Goal: Task Accomplishment & Management: Manage account settings

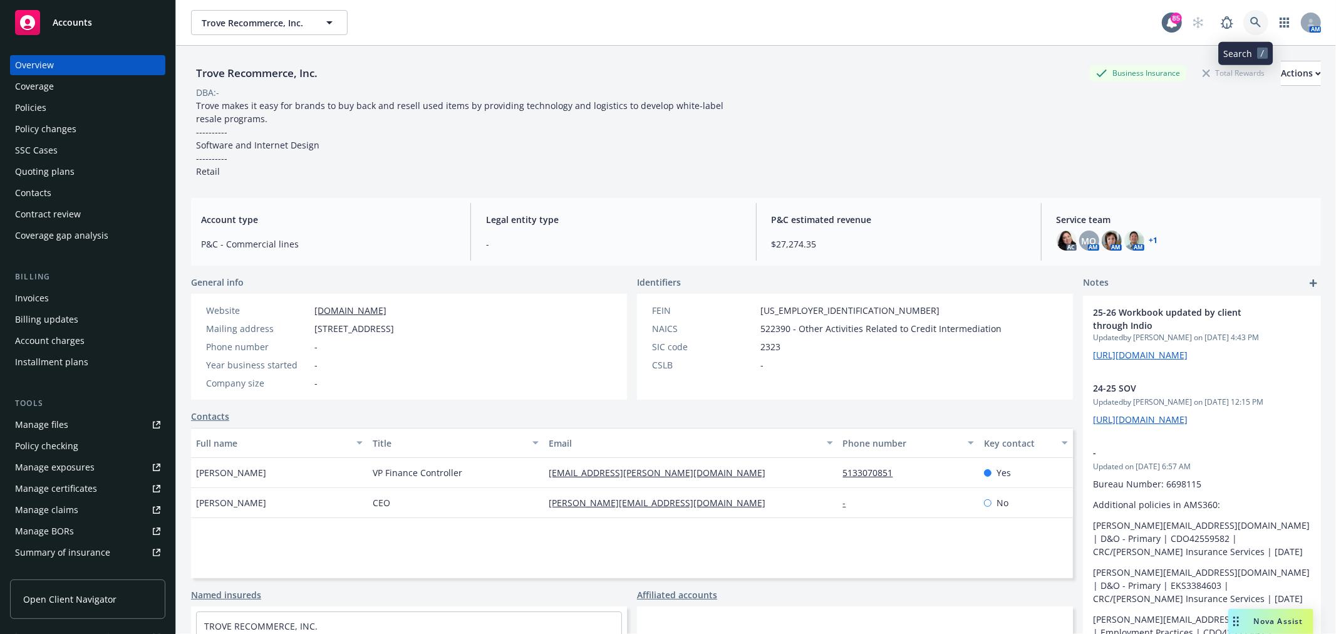
click at [1250, 17] on icon at bounding box center [1255, 22] width 11 height 11
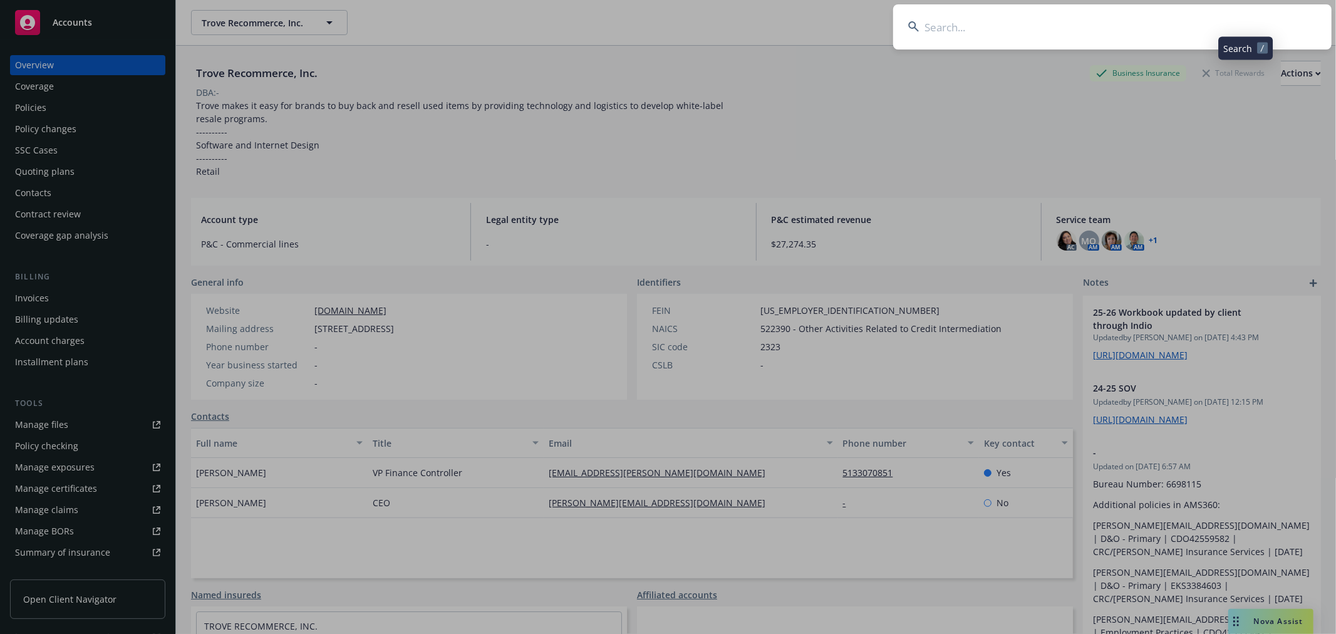
click at [1200, 20] on input at bounding box center [1112, 26] width 438 height 45
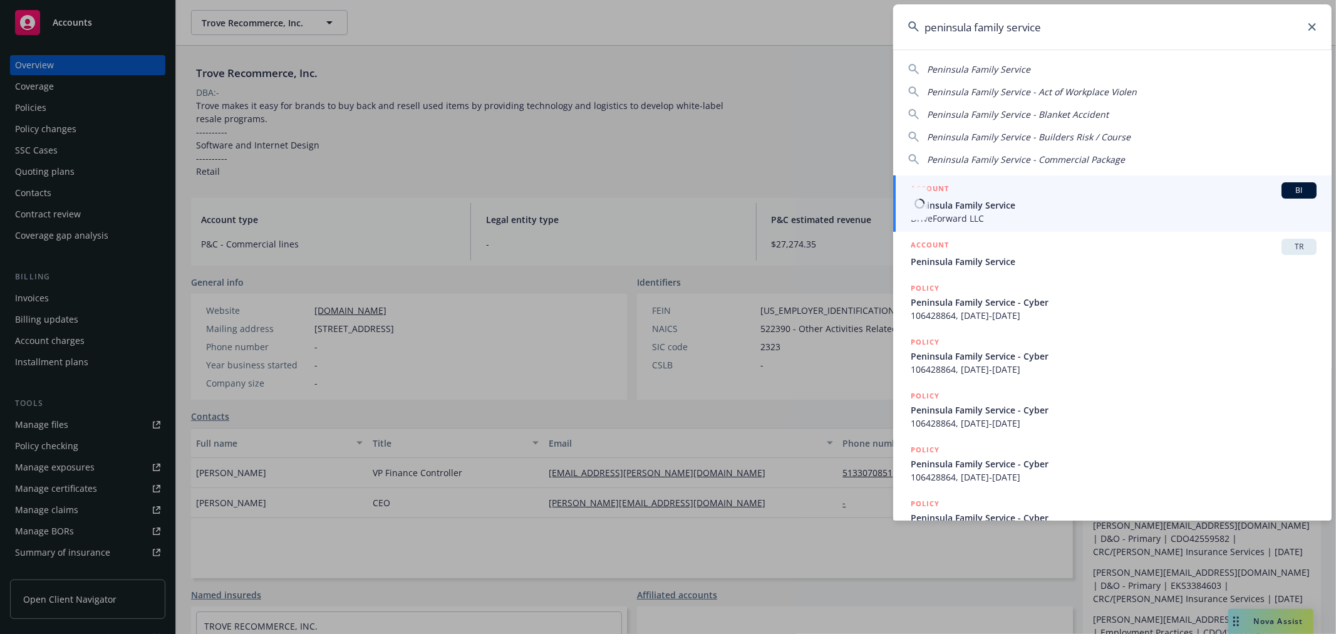
type input "peninsula family service"
click at [942, 210] on span "Peninsula Family Service" at bounding box center [1114, 205] width 406 height 13
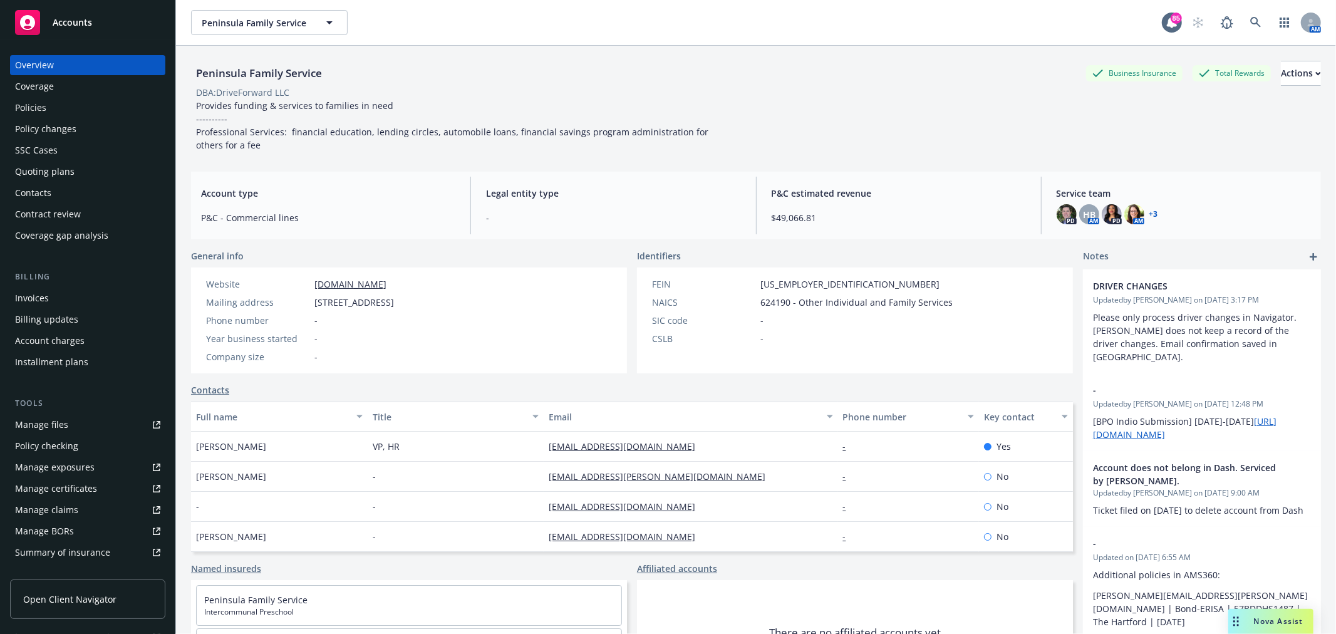
click at [76, 102] on div "Policies" at bounding box center [87, 108] width 145 height 20
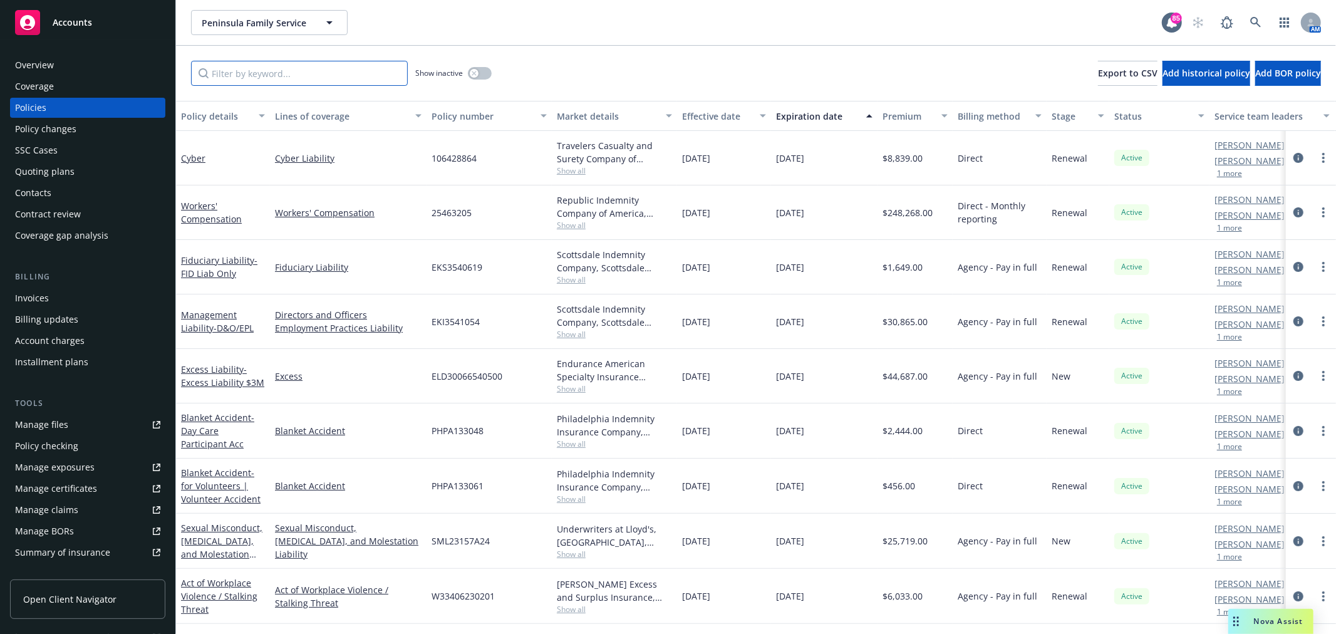
click at [319, 66] on input "Filter by keyword..." at bounding box center [299, 73] width 217 height 25
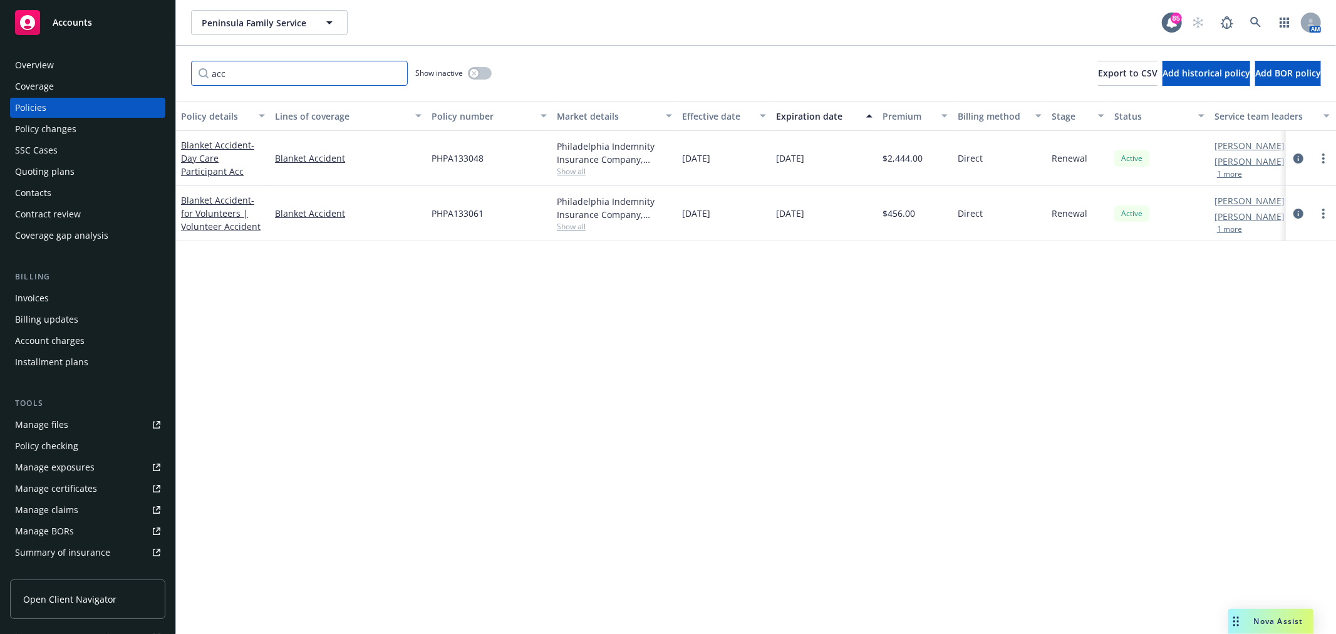
type input "acc"
click at [216, 219] on div "Blanket Accident - for Volunteers | Volunteer Accident" at bounding box center [223, 213] width 84 height 39
click at [218, 212] on span "- for Volunteers | Volunteer Accident" at bounding box center [221, 213] width 80 height 38
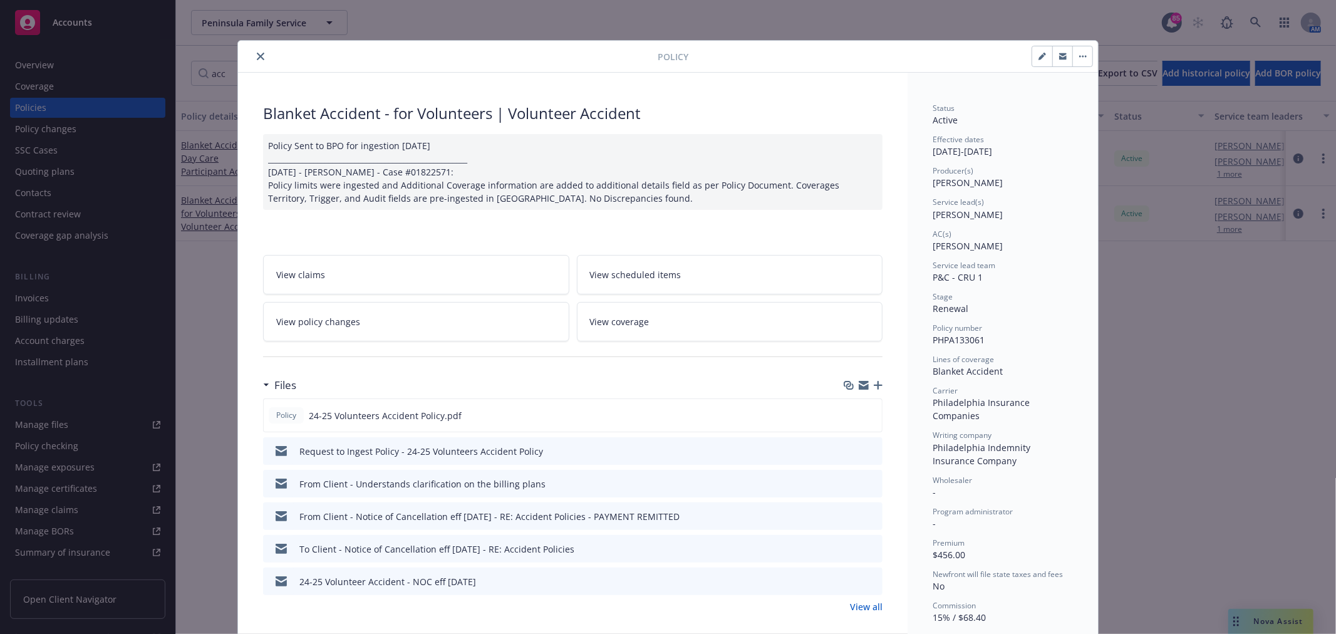
click at [871, 603] on link "View all" at bounding box center [866, 606] width 33 height 13
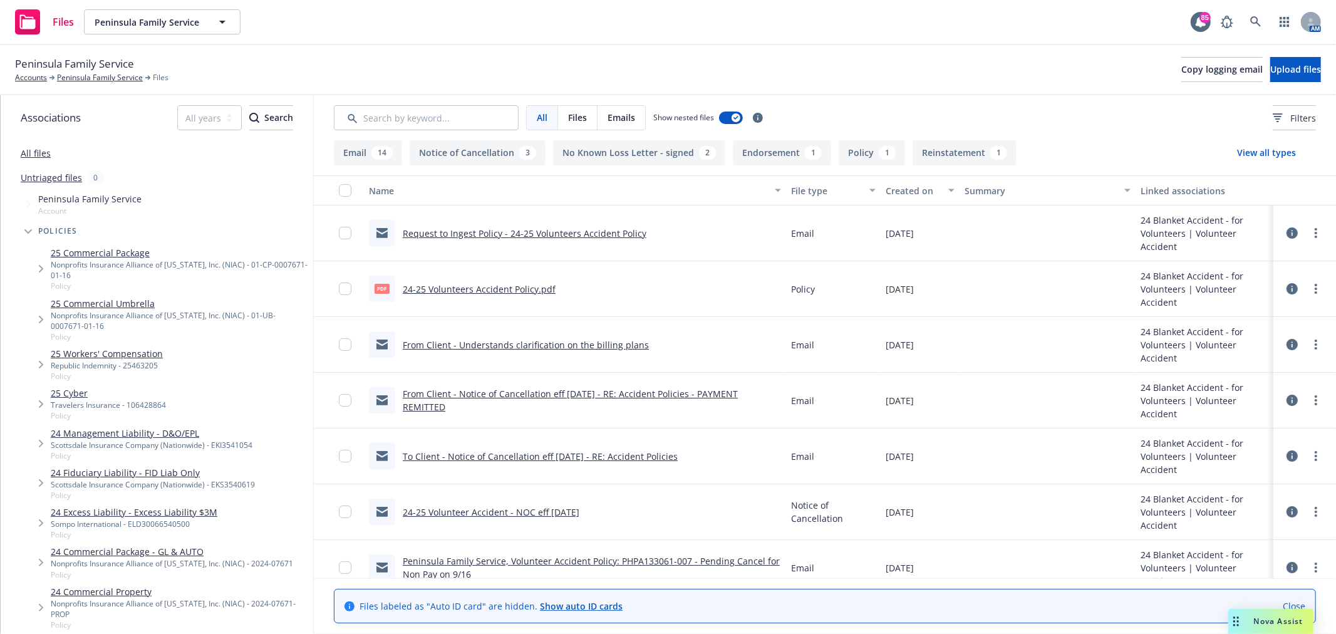
click at [44, 148] on link "All files" at bounding box center [36, 153] width 30 height 12
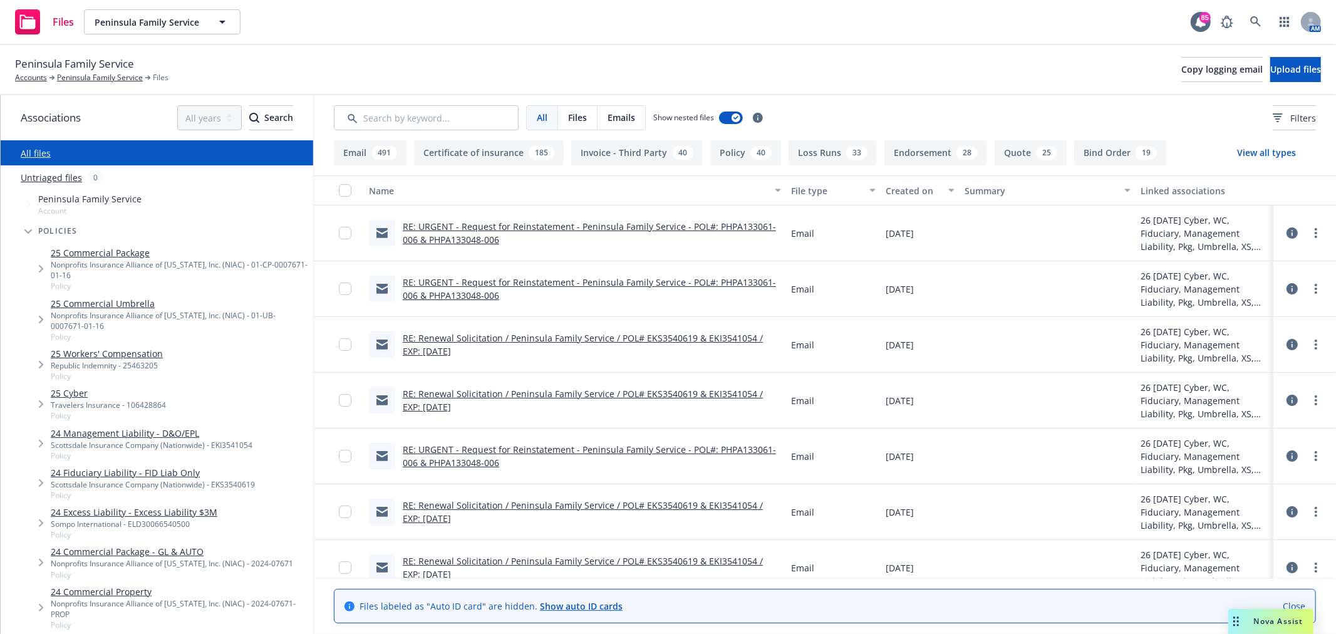
click at [1286, 226] on button at bounding box center [1292, 232] width 13 height 25
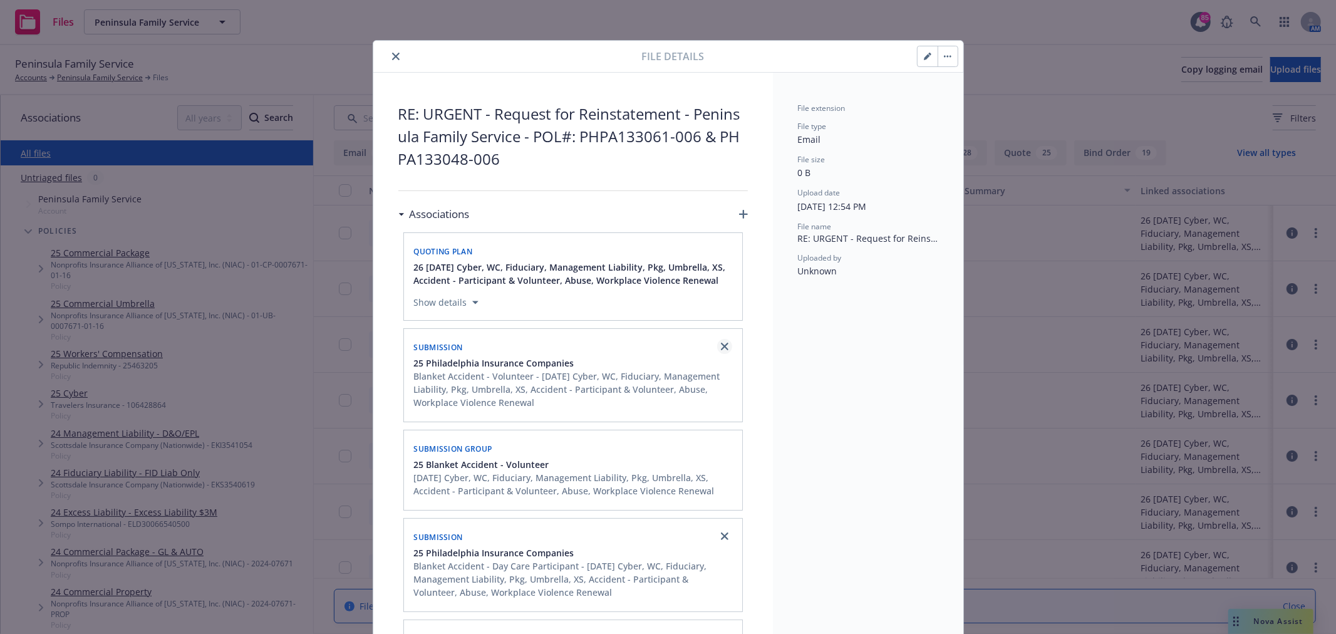
click at [722, 346] on icon "close" at bounding box center [725, 347] width 8 height 8
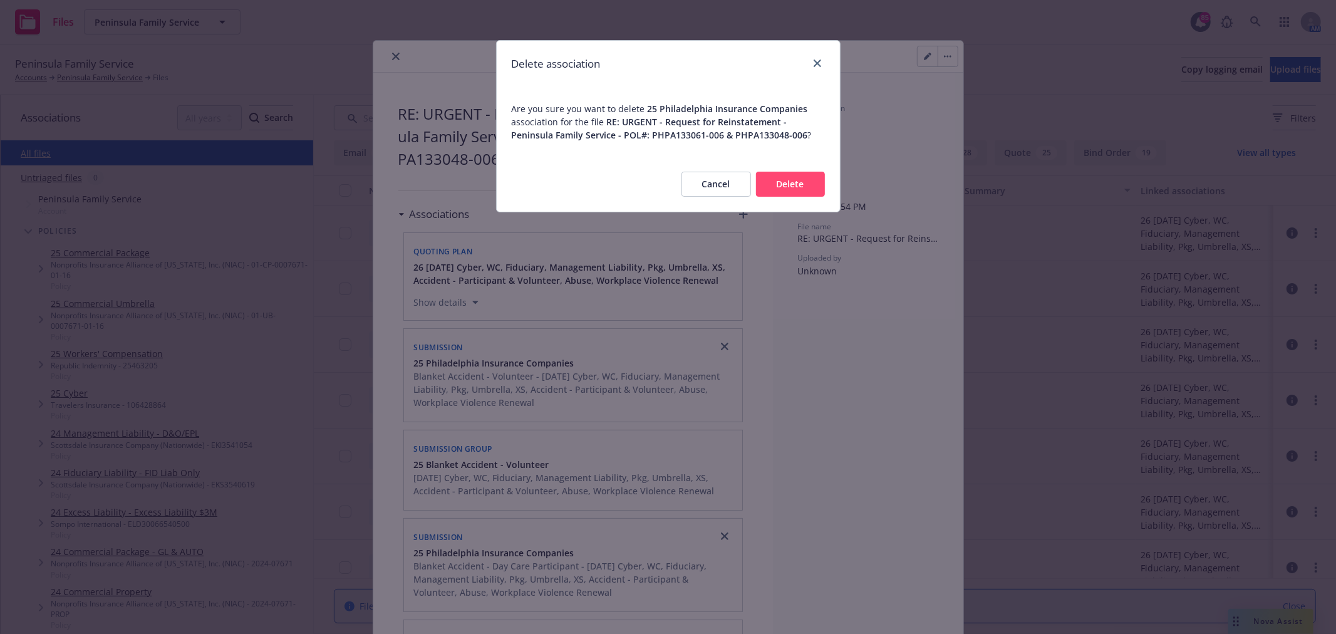
click at [811, 192] on button "Delete" at bounding box center [790, 184] width 69 height 25
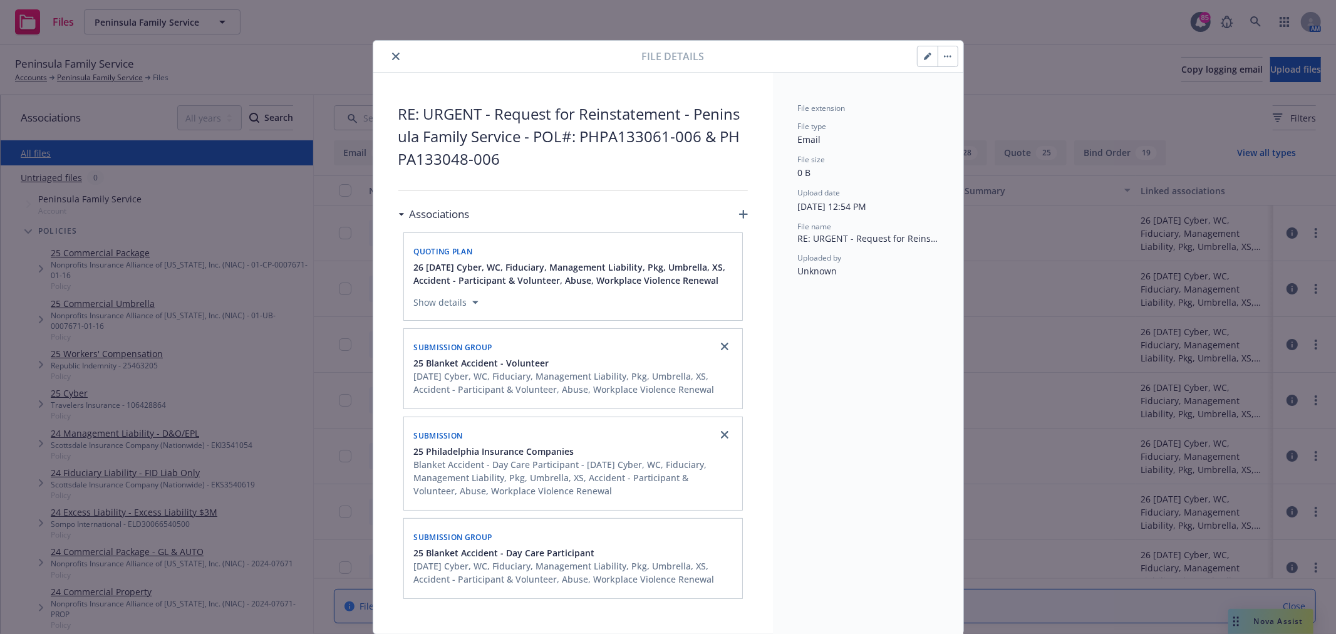
click at [719, 339] on div at bounding box center [724, 346] width 15 height 15
click at [721, 345] on icon "close" at bounding box center [725, 347] width 8 height 8
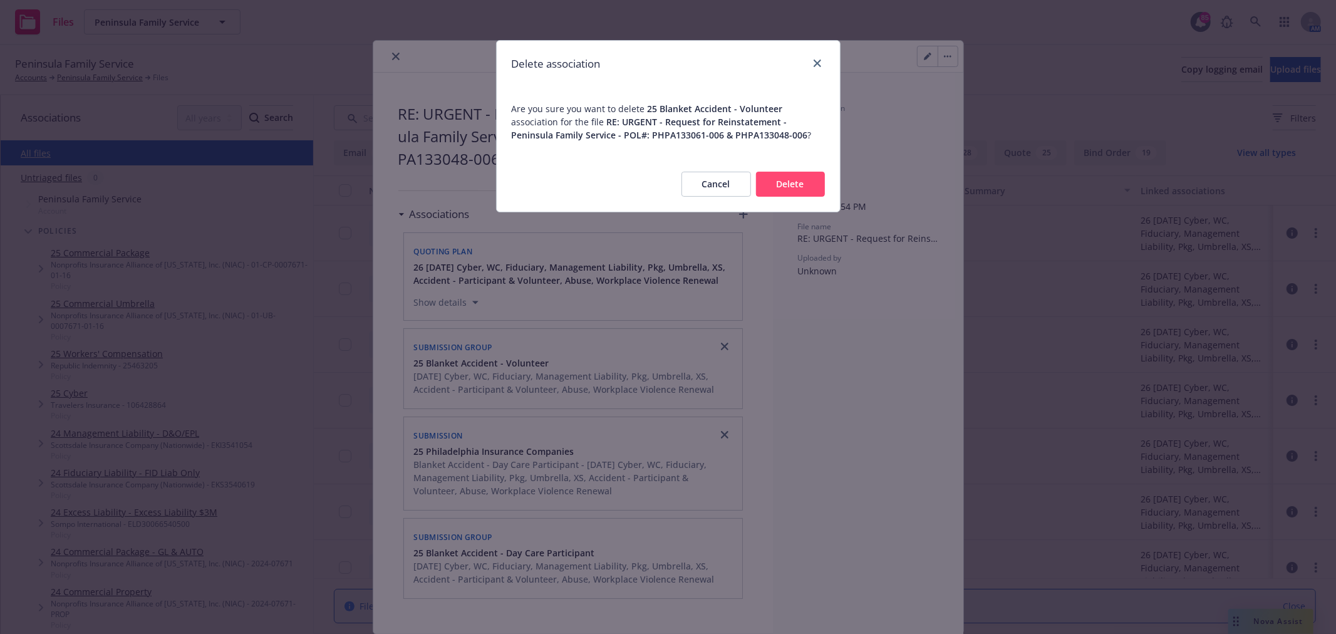
click at [794, 185] on button "Delete" at bounding box center [790, 184] width 69 height 25
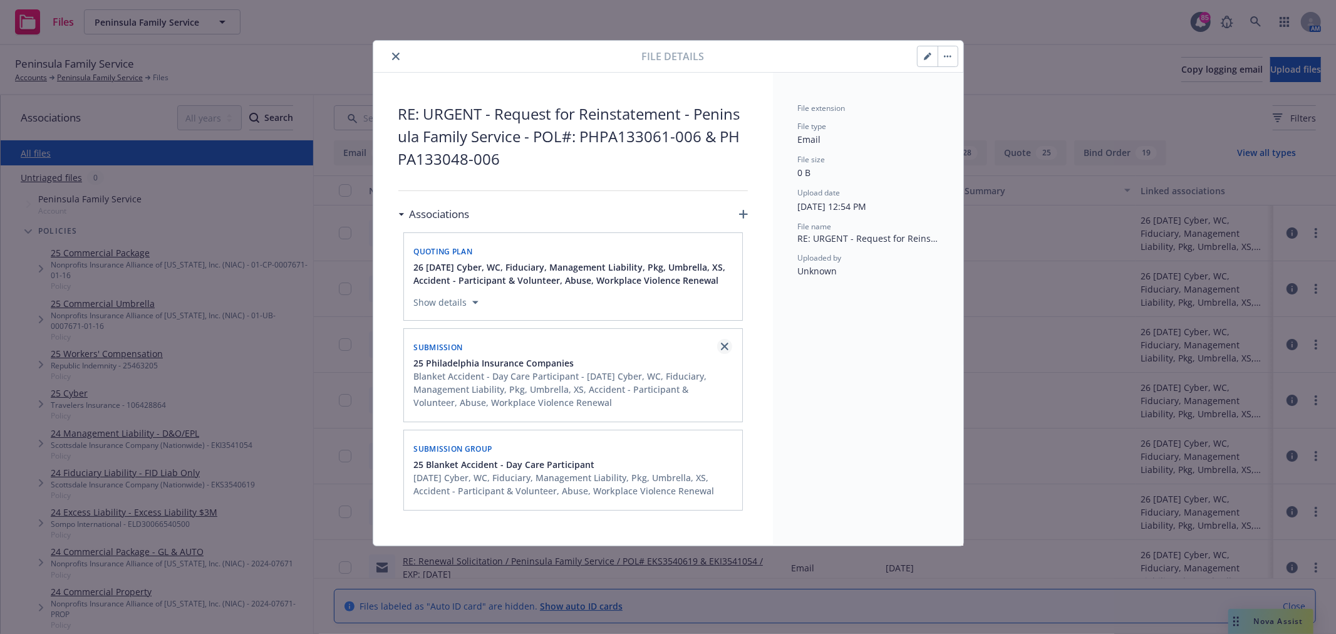
click at [721, 350] on icon "close" at bounding box center [725, 347] width 8 height 8
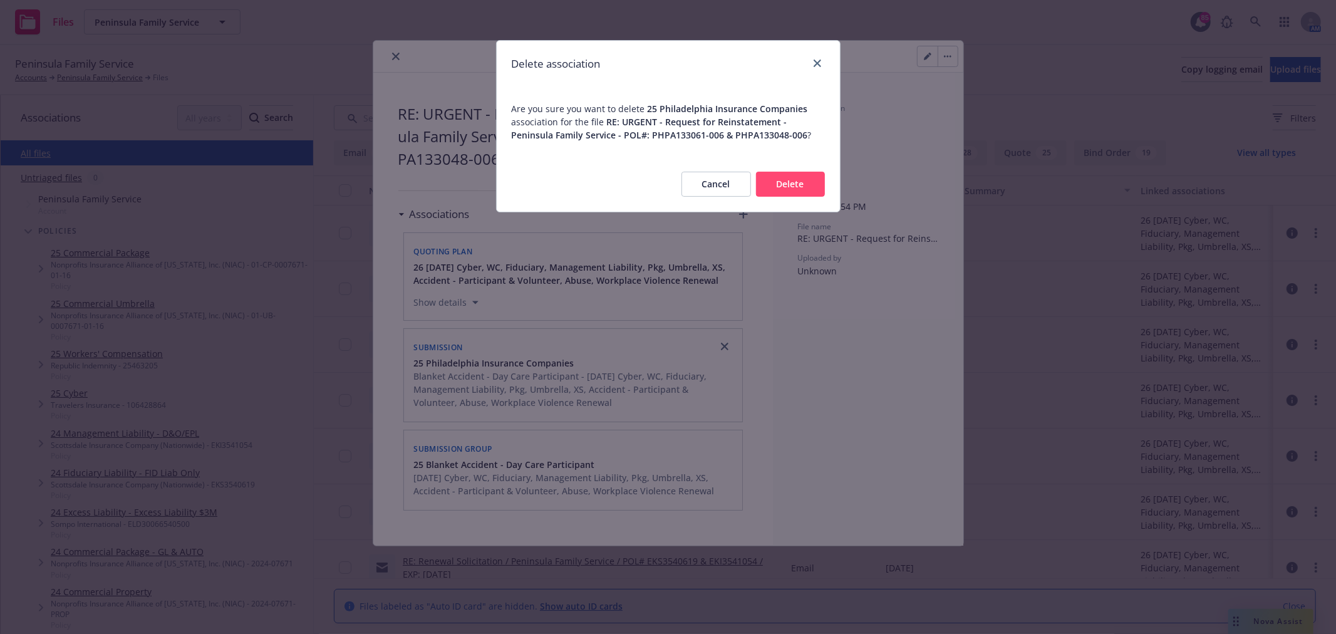
click at [700, 188] on button "Cancel" at bounding box center [716, 184] width 70 height 25
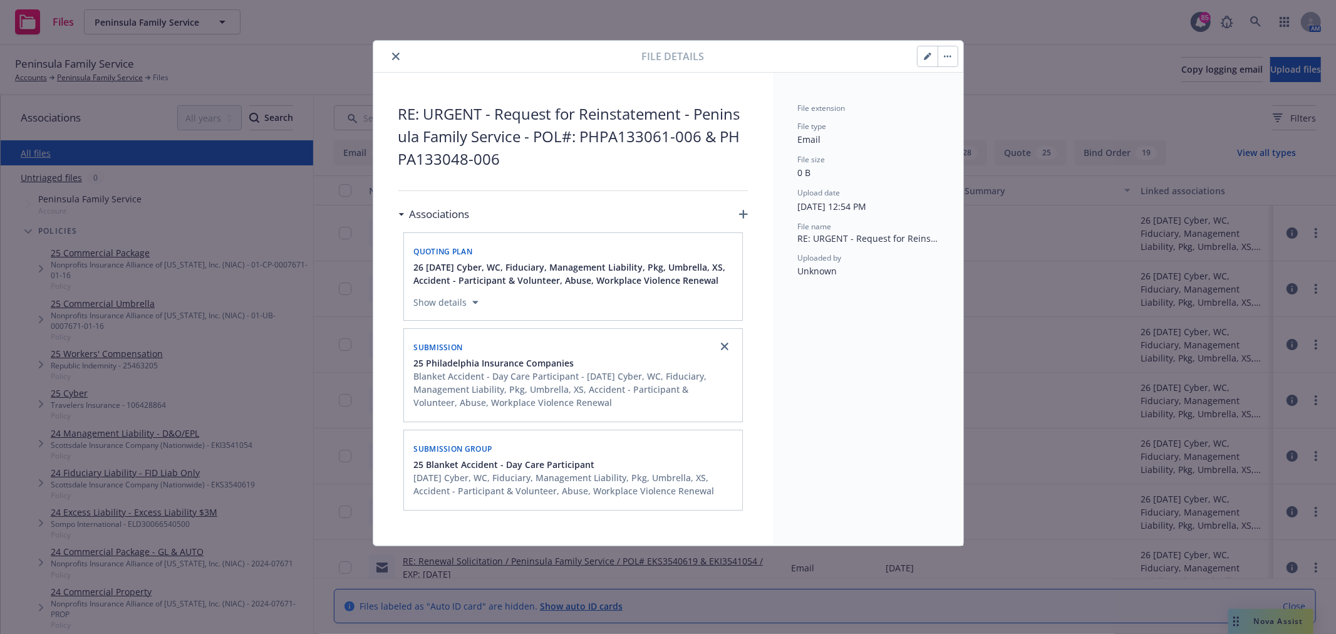
click at [393, 57] on icon "close" at bounding box center [396, 57] width 8 height 8
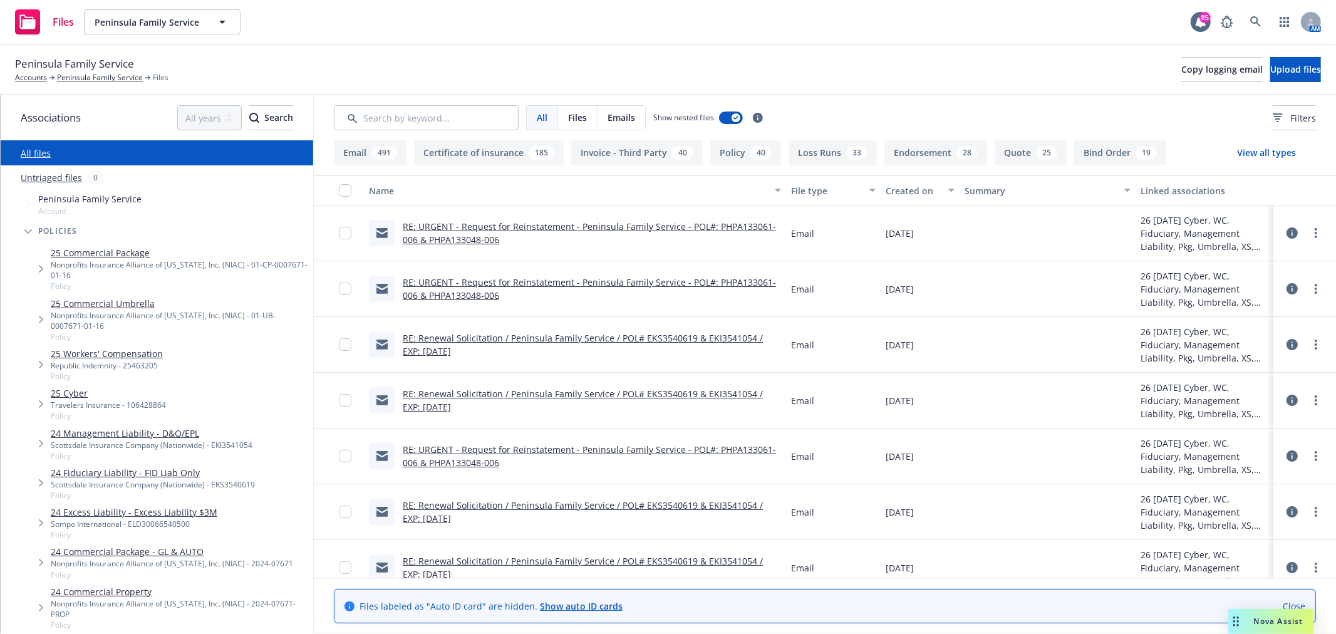
click at [23, 227] on span "Tree Example" at bounding box center [28, 231] width 20 height 20
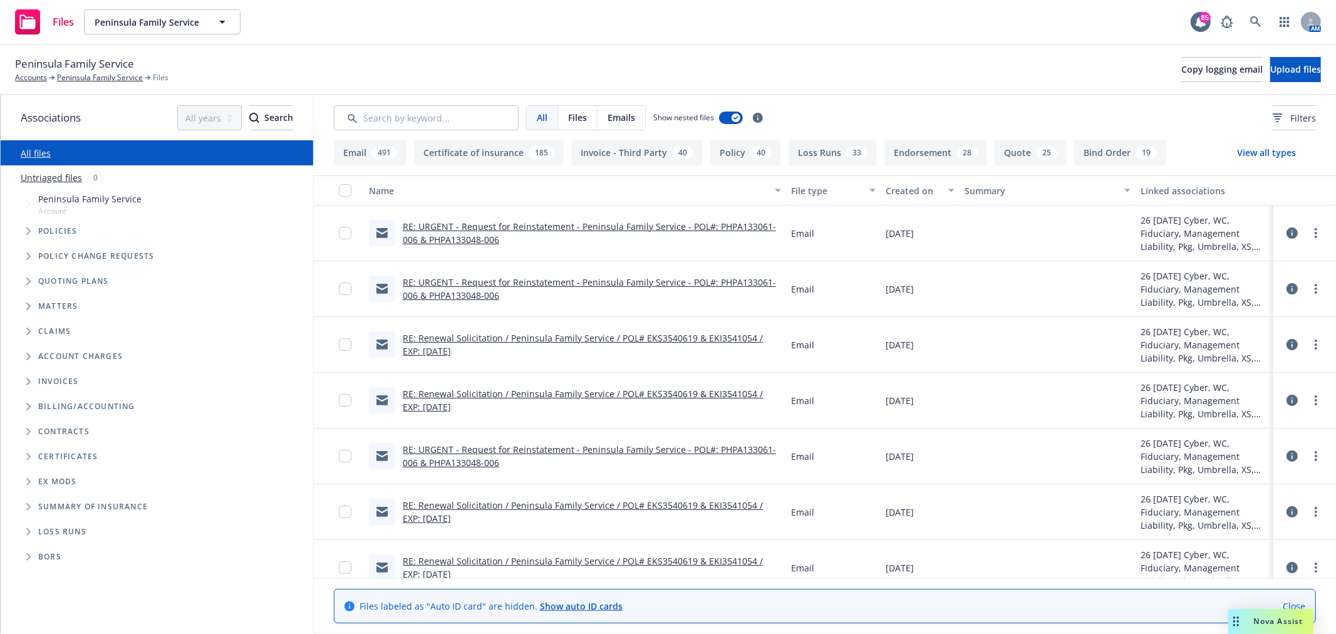
click at [31, 284] on span "Tree Example" at bounding box center [28, 281] width 20 height 20
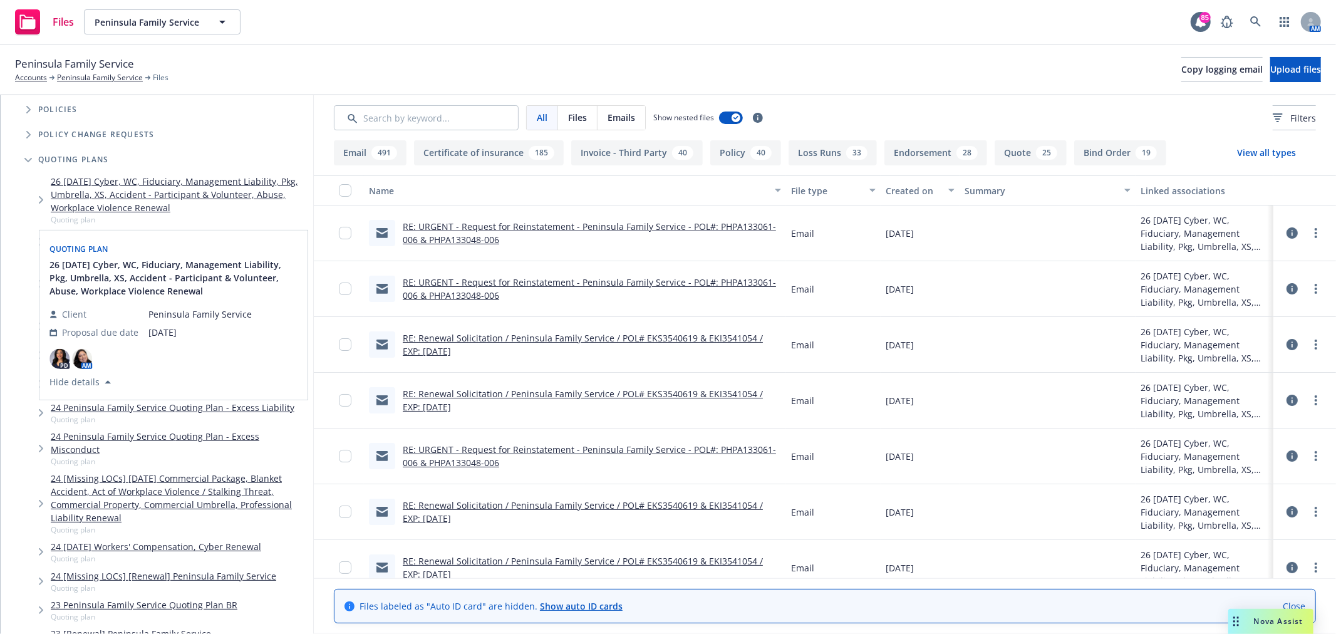
scroll to position [139, 0]
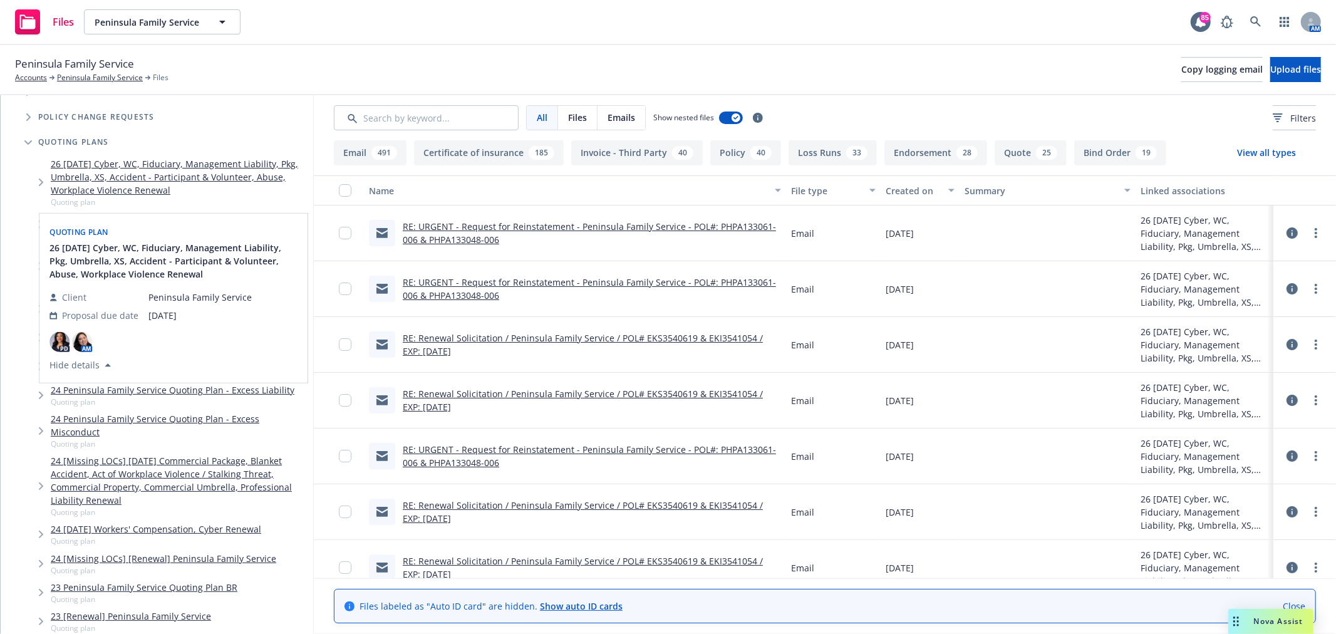
click at [117, 173] on link "26 [DATE] Cyber, WC, Fiduciary, Management Liability, Pkg, Umbrella, XS, Accide…" at bounding box center [179, 176] width 257 height 39
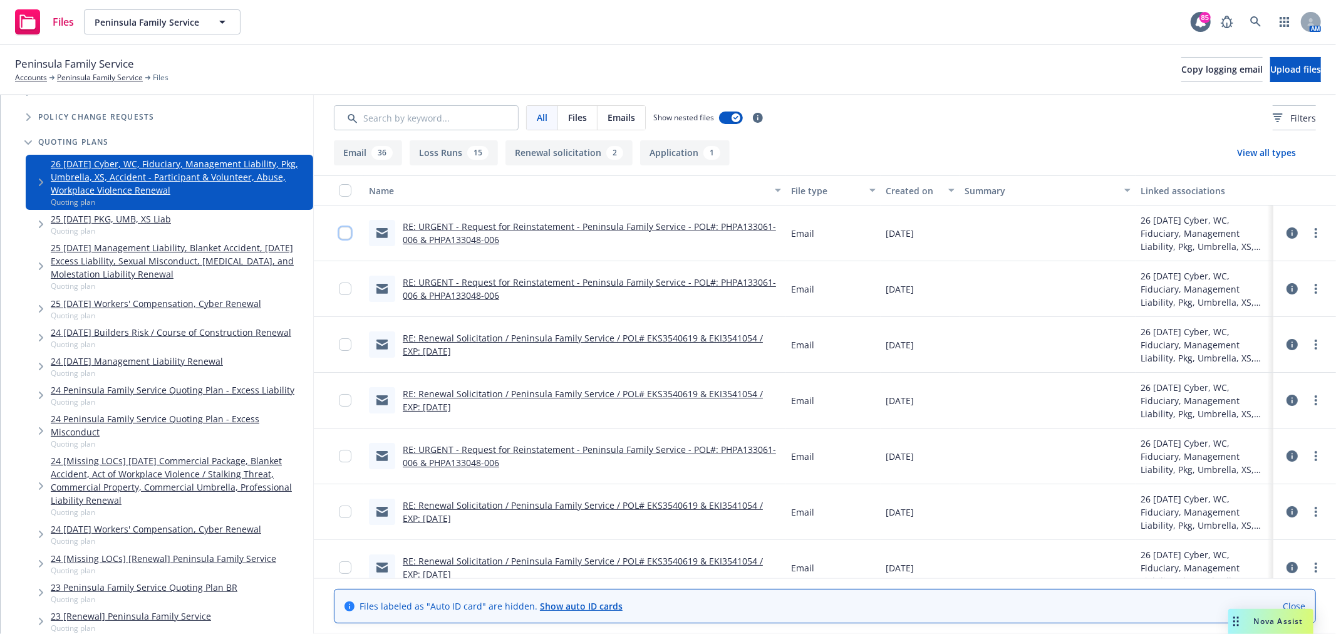
click at [339, 231] on input "checkbox" at bounding box center [345, 233] width 13 height 13
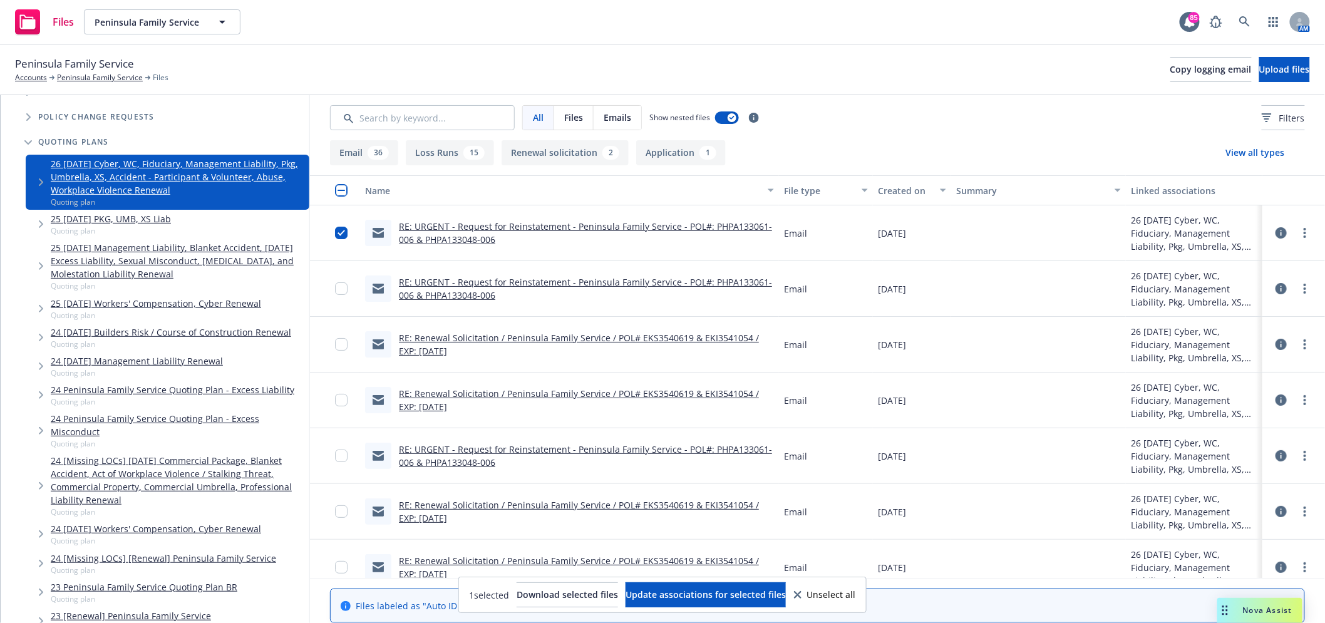
click at [339, 276] on div at bounding box center [345, 289] width 20 height 40
click at [339, 290] on input "checkbox" at bounding box center [341, 288] width 13 height 13
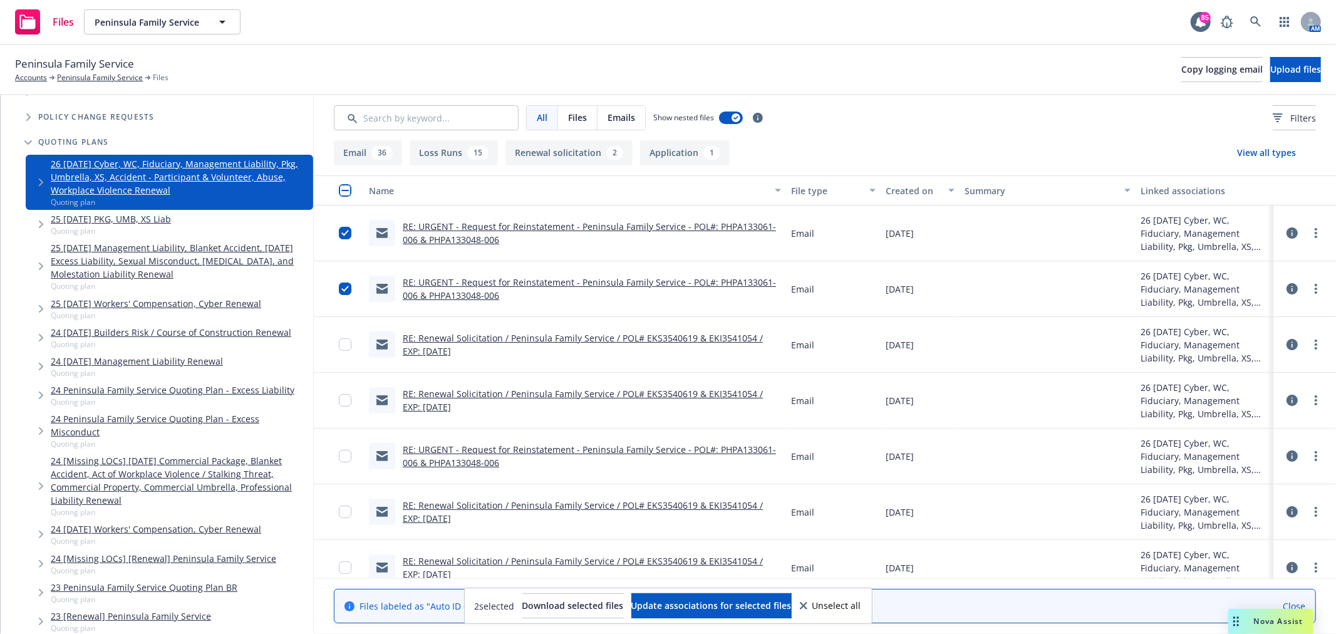
click at [334, 343] on div at bounding box center [339, 345] width 50 height 56
click at [774, 595] on button "Update associations for selected files" at bounding box center [711, 605] width 160 height 25
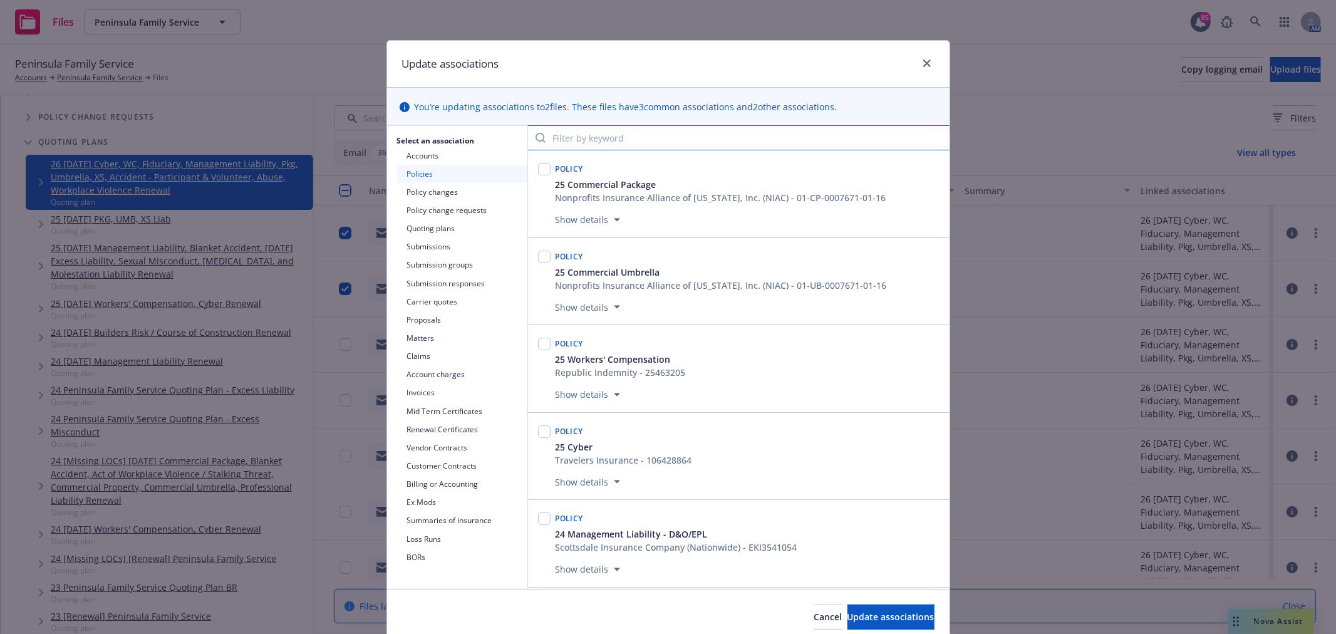
click at [650, 144] on input "Filter by keyword" at bounding box center [739, 137] width 422 height 25
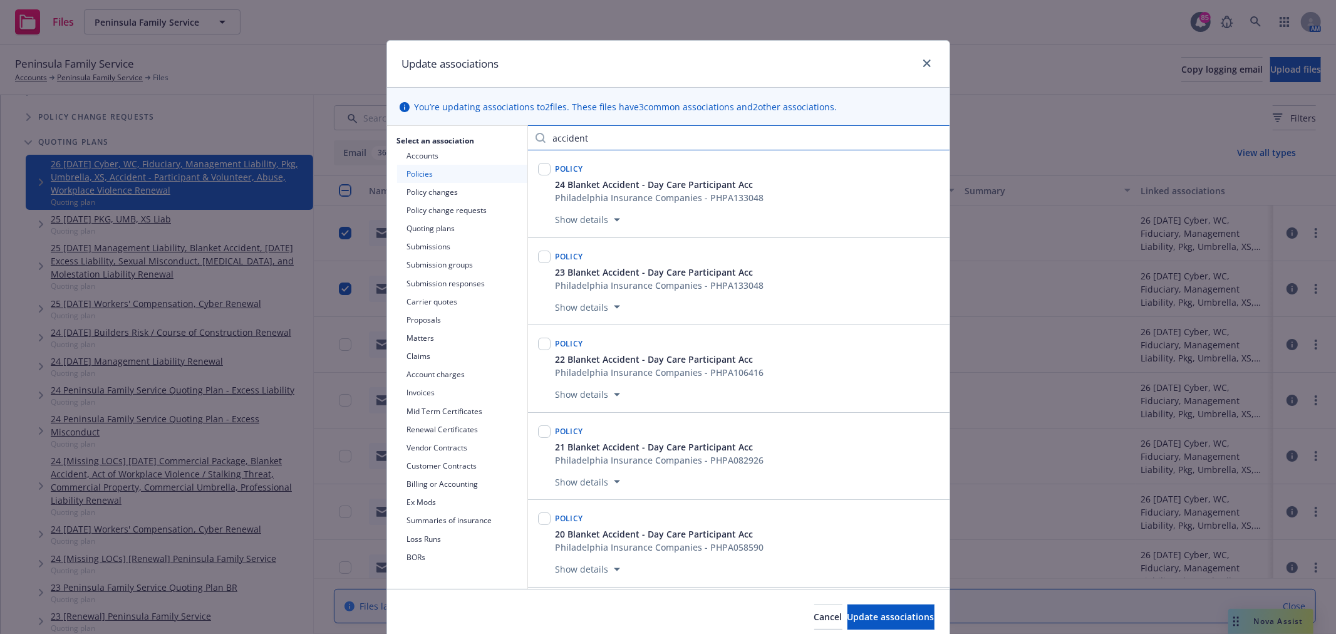
drag, startPoint x: 595, startPoint y: 140, endPoint x: 535, endPoint y: 141, distance: 60.1
click at [535, 141] on input "accident" at bounding box center [739, 137] width 422 height 25
type input "volun"
click at [538, 171] on input "checkbox" at bounding box center [544, 169] width 13 height 13
checkbox input "true"
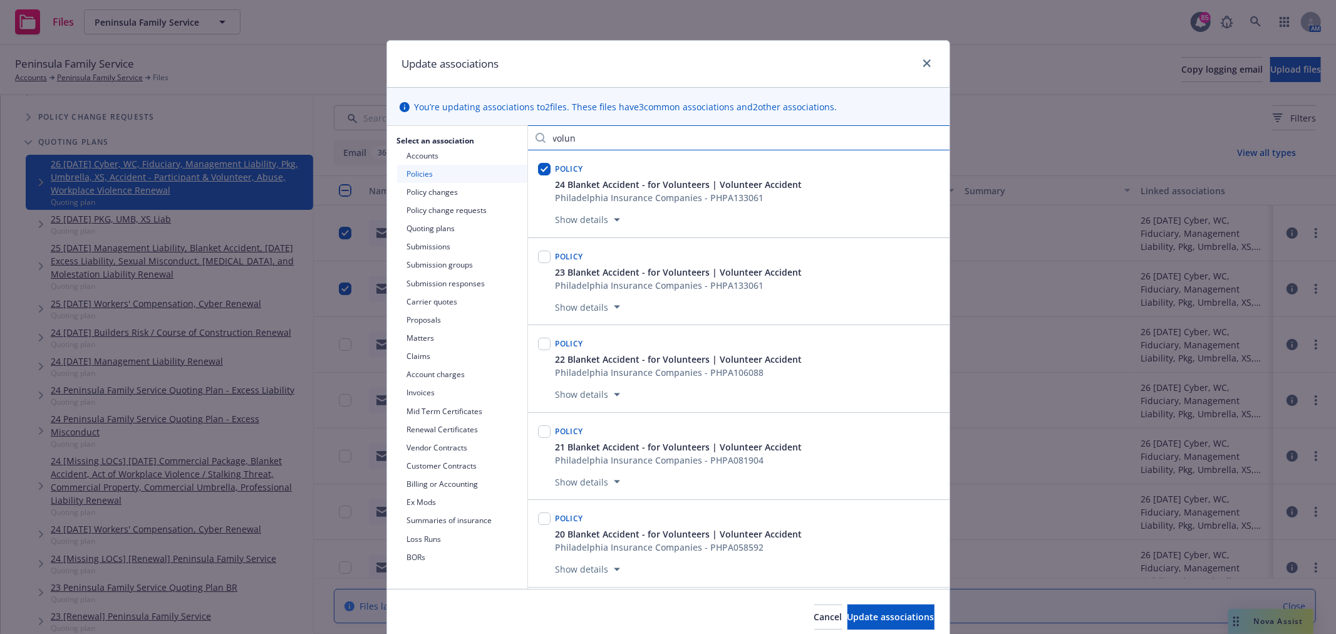
drag, startPoint x: 559, startPoint y: 133, endPoint x: 497, endPoint y: 133, distance: 62.0
click at [497, 133] on div "Select an association Accounts Policies Policy changes Policy change requests Q…" at bounding box center [668, 357] width 562 height 463
type input "day"
click at [540, 170] on input "checkbox" at bounding box center [544, 169] width 13 height 13
checkbox input "true"
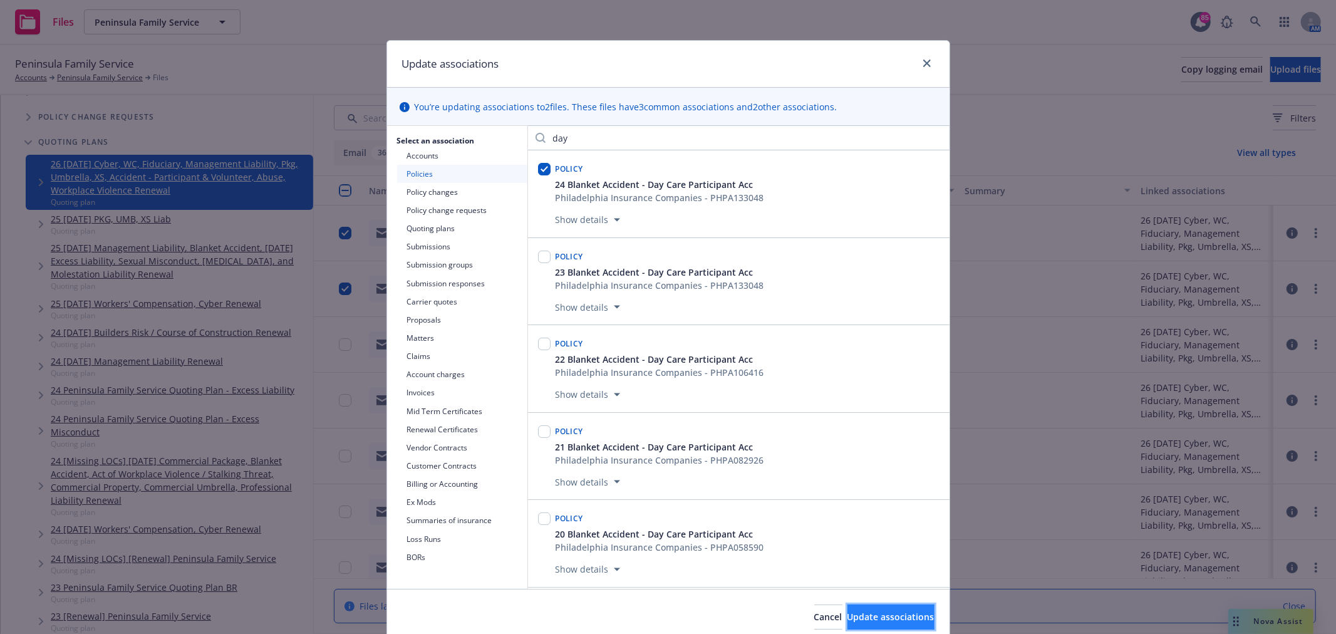
click at [859, 611] on span "Update associations" at bounding box center [890, 617] width 87 height 12
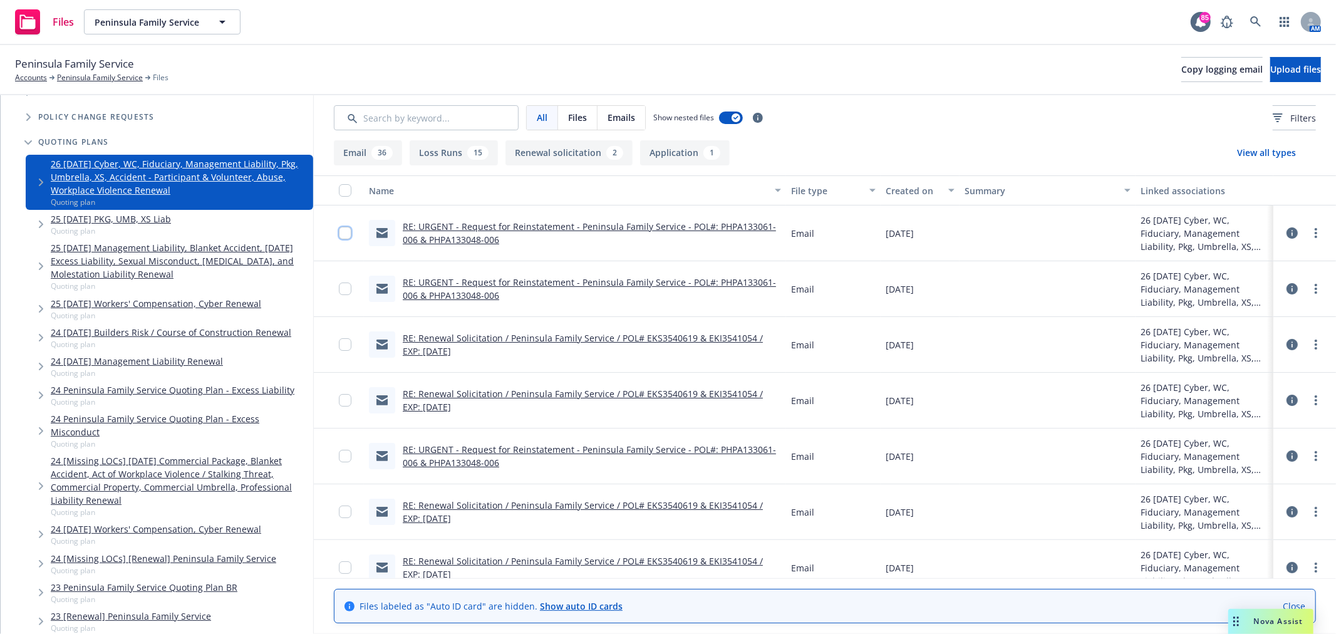
click at [343, 230] on input "checkbox" at bounding box center [345, 233] width 13 height 13
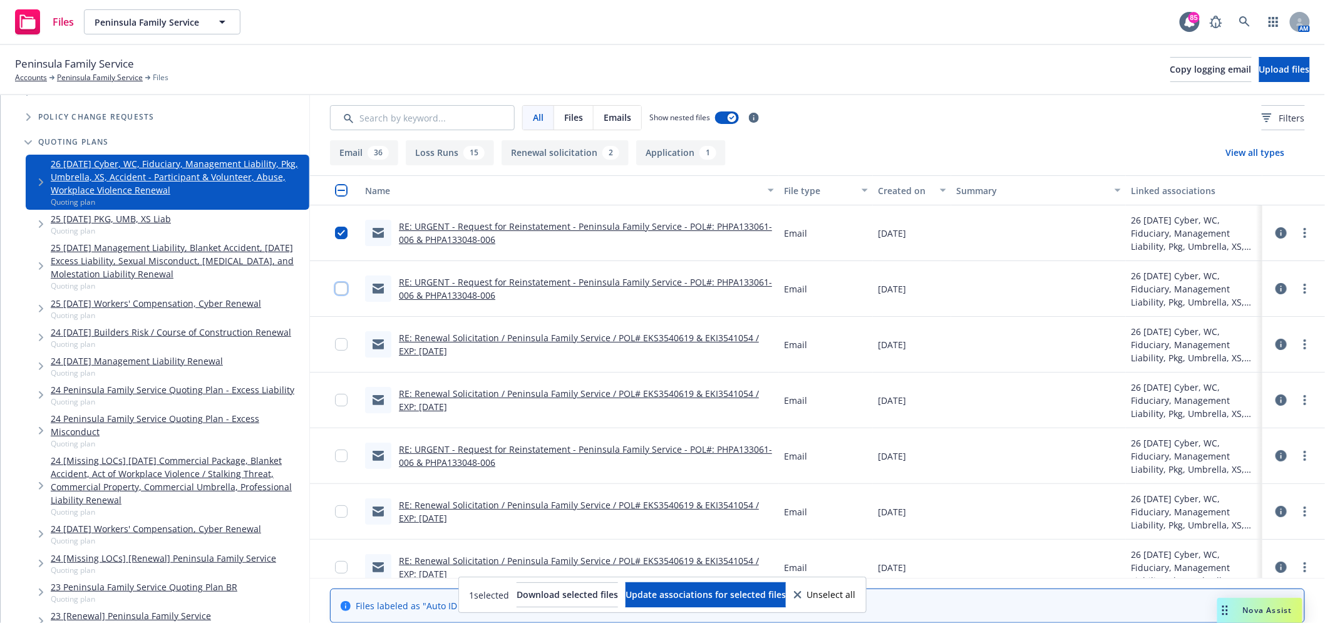
click at [341, 289] on input "checkbox" at bounding box center [341, 288] width 13 height 13
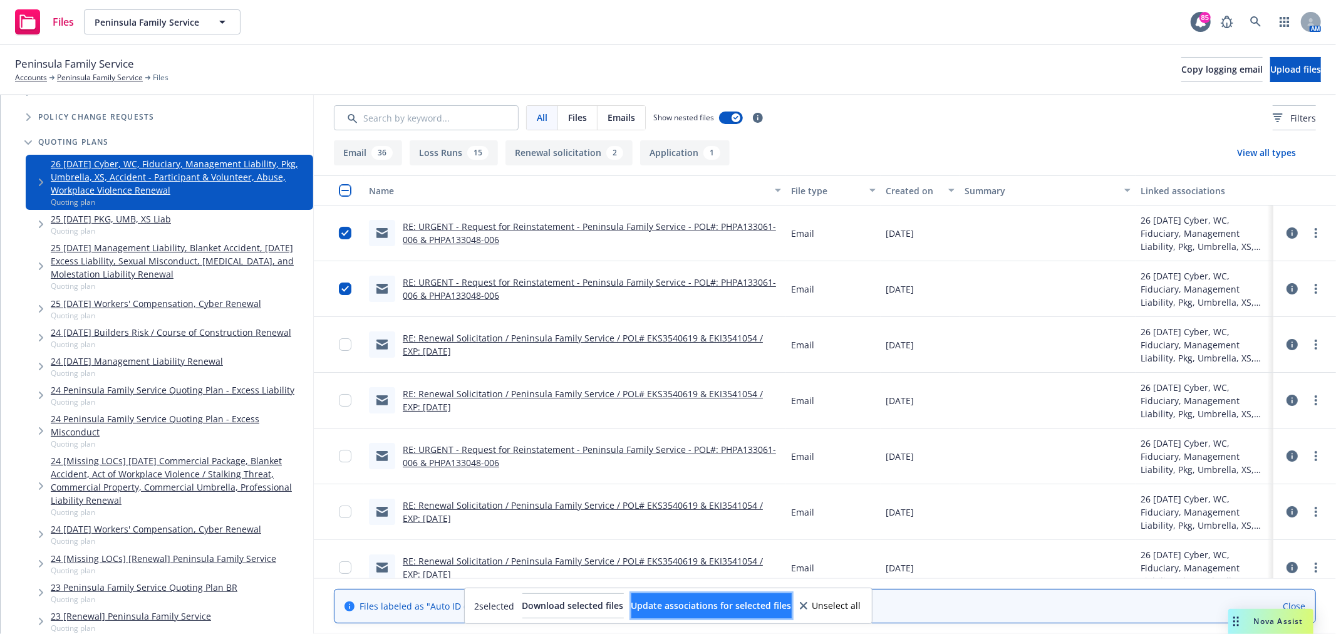
click at [784, 605] on span "Update associations for selected files" at bounding box center [711, 605] width 160 height 12
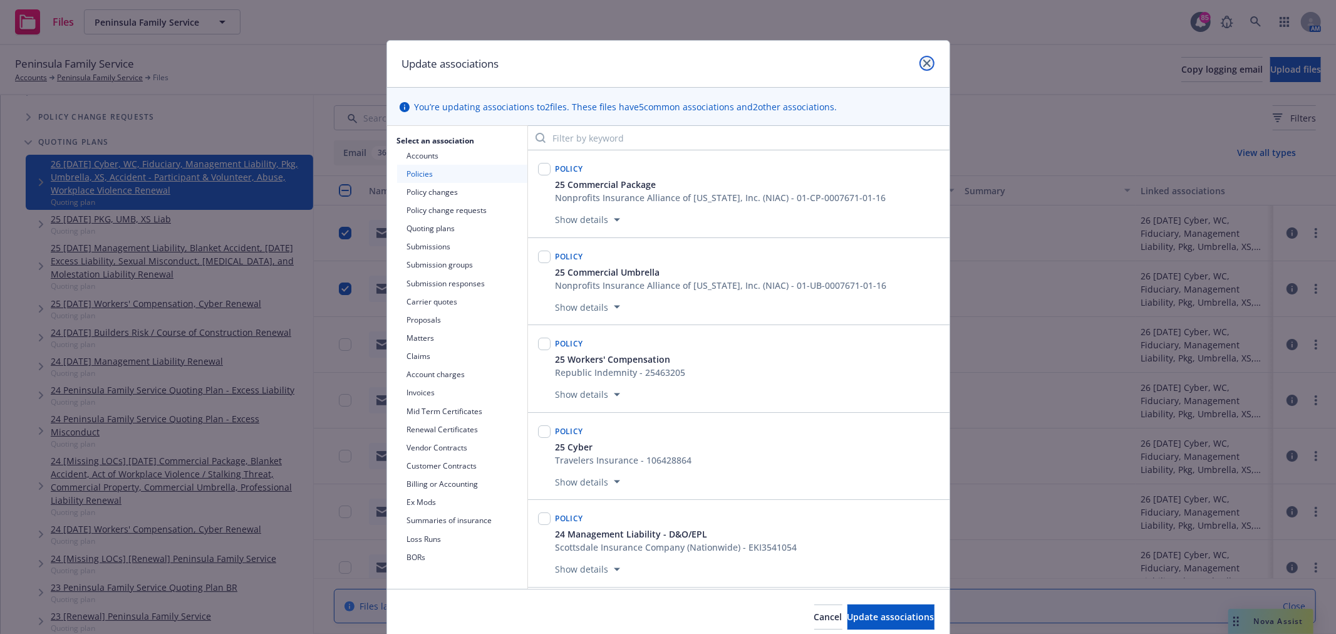
click at [923, 61] on icon "close" at bounding box center [927, 64] width 8 height 8
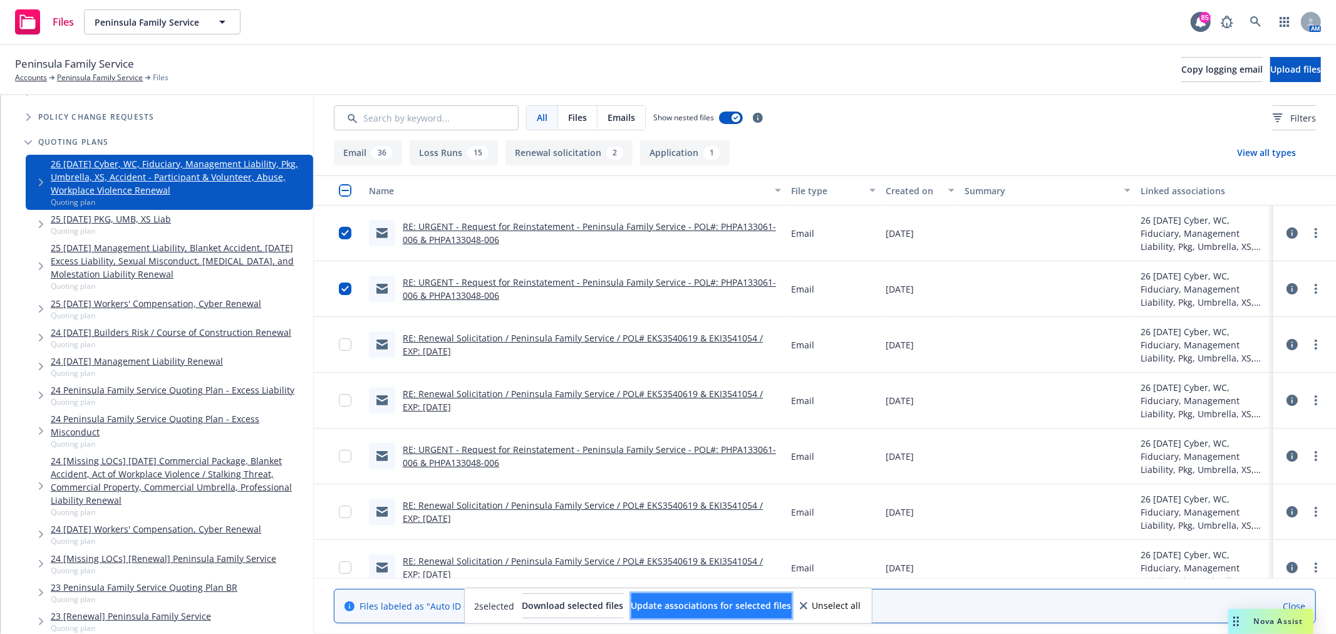
click at [752, 613] on button "Update associations for selected files" at bounding box center [711, 605] width 160 height 25
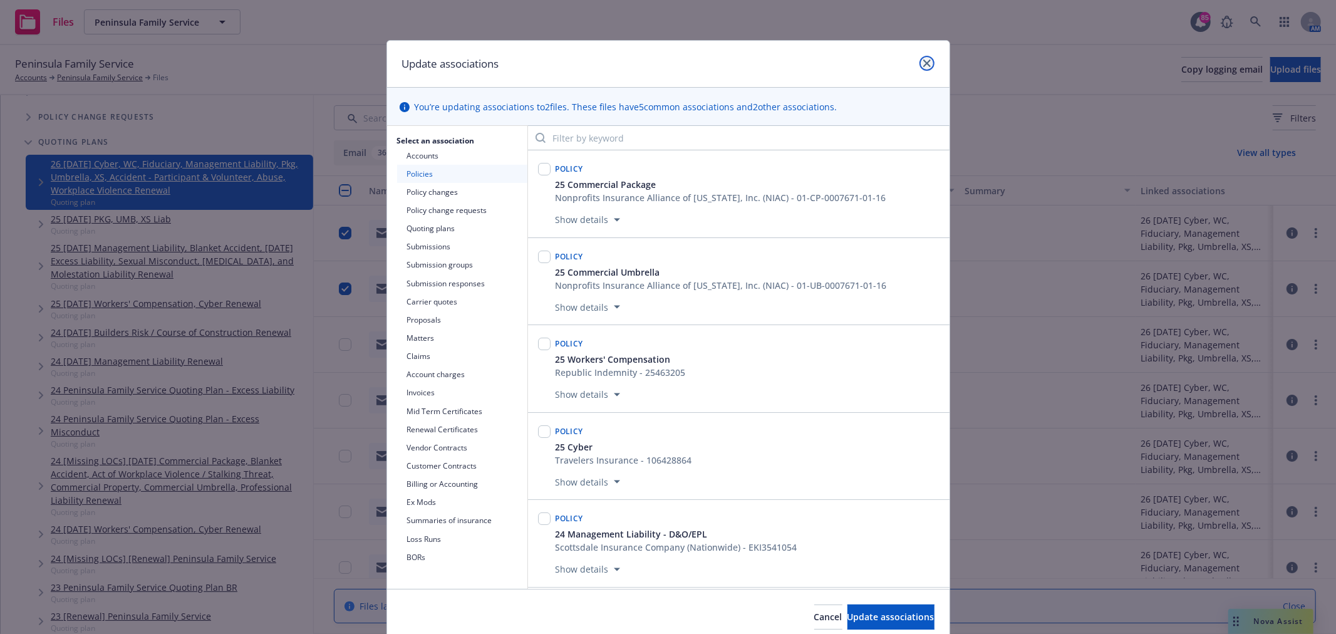
click at [923, 60] on icon "close" at bounding box center [927, 64] width 8 height 8
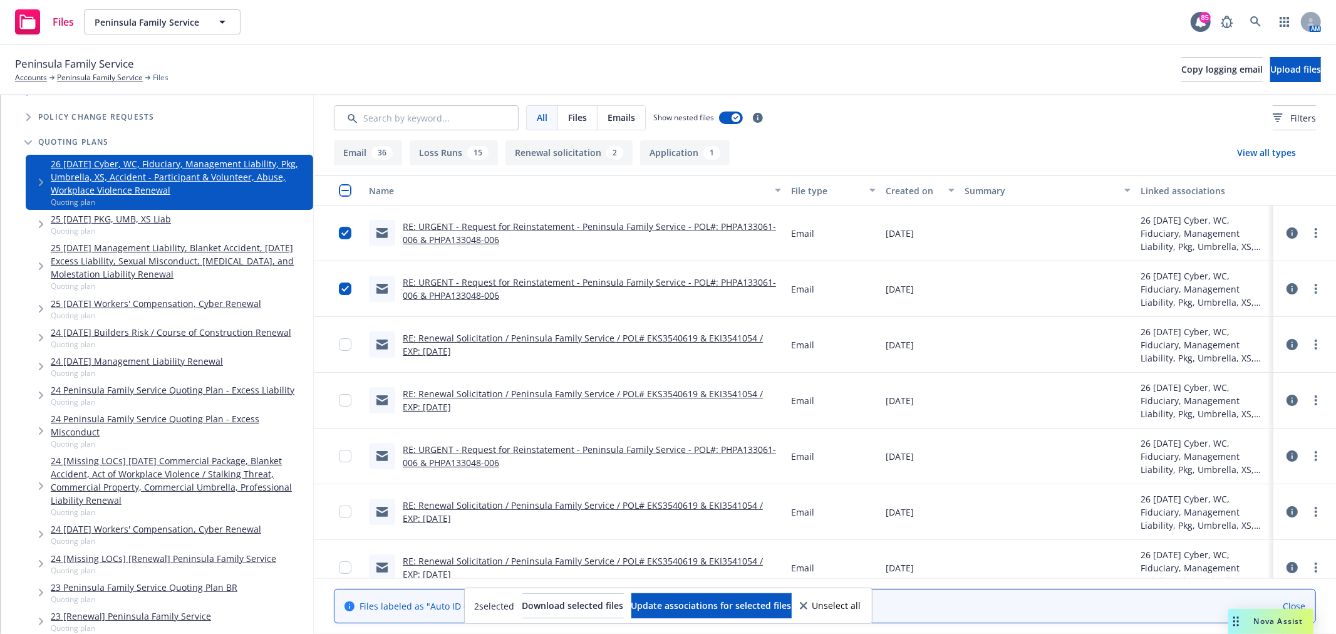
click at [1287, 288] on icon at bounding box center [1292, 288] width 11 height 11
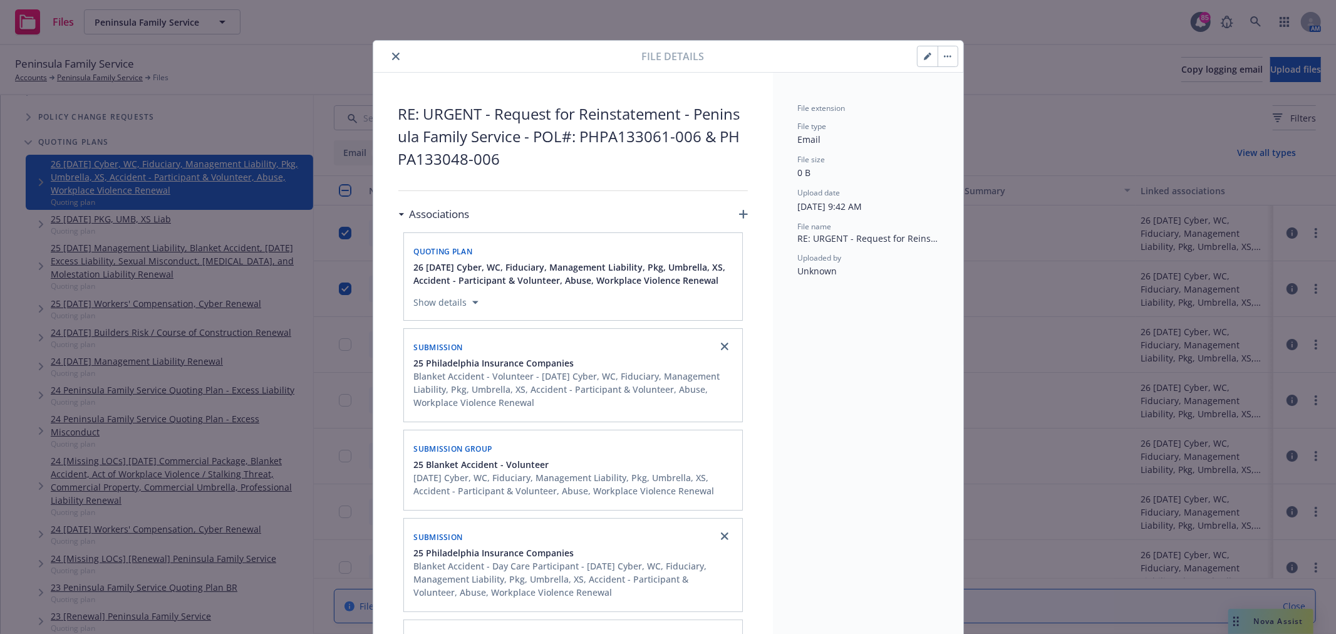
click at [393, 58] on icon "close" at bounding box center [396, 57] width 8 height 8
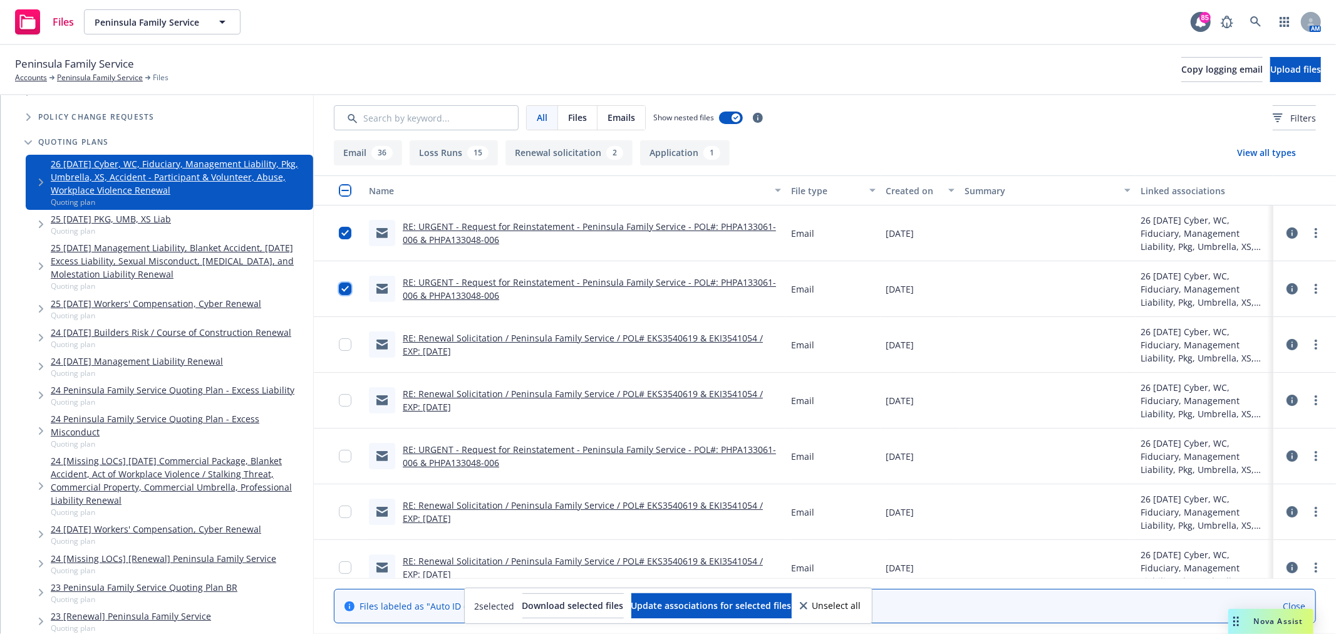
click at [343, 289] on input "checkbox" at bounding box center [345, 288] width 13 height 13
click at [342, 237] on input "checkbox" at bounding box center [345, 233] width 13 height 13
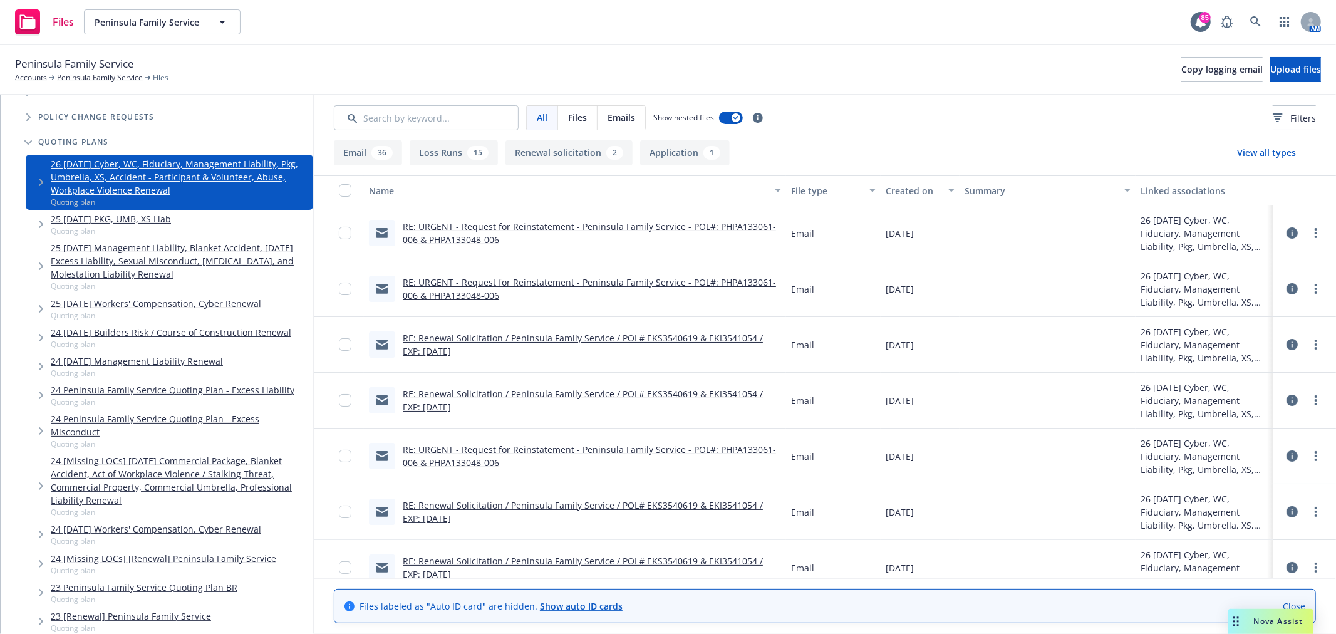
click at [462, 286] on link "RE: URGENT - Request for Reinstatement - Peninsula Family Service - POL#: PHPA1…" at bounding box center [589, 288] width 373 height 25
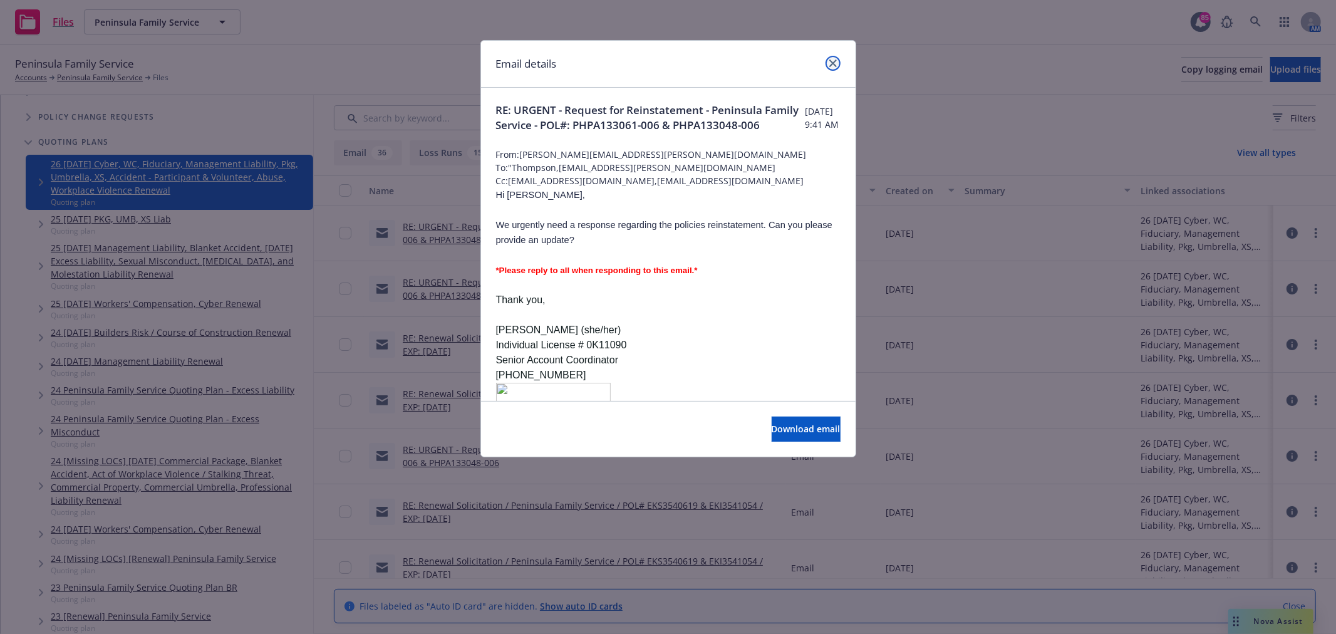
click at [834, 63] on icon "close" at bounding box center [833, 64] width 8 height 8
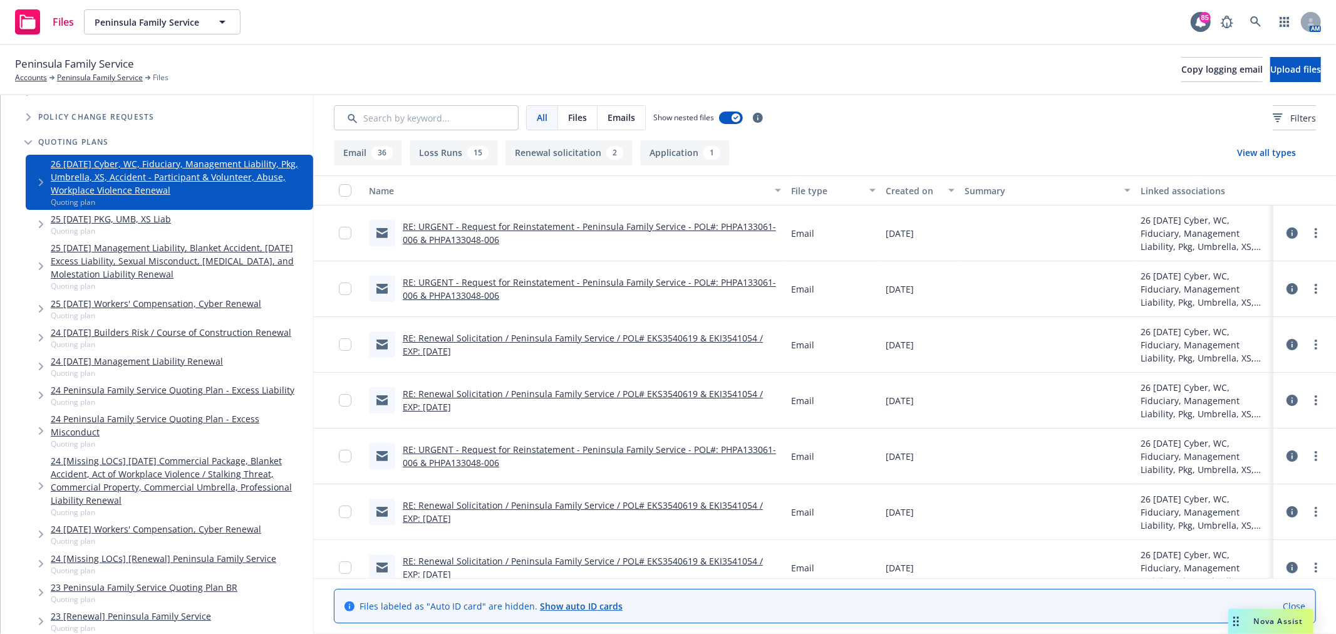
click at [1287, 288] on icon at bounding box center [1292, 288] width 11 height 11
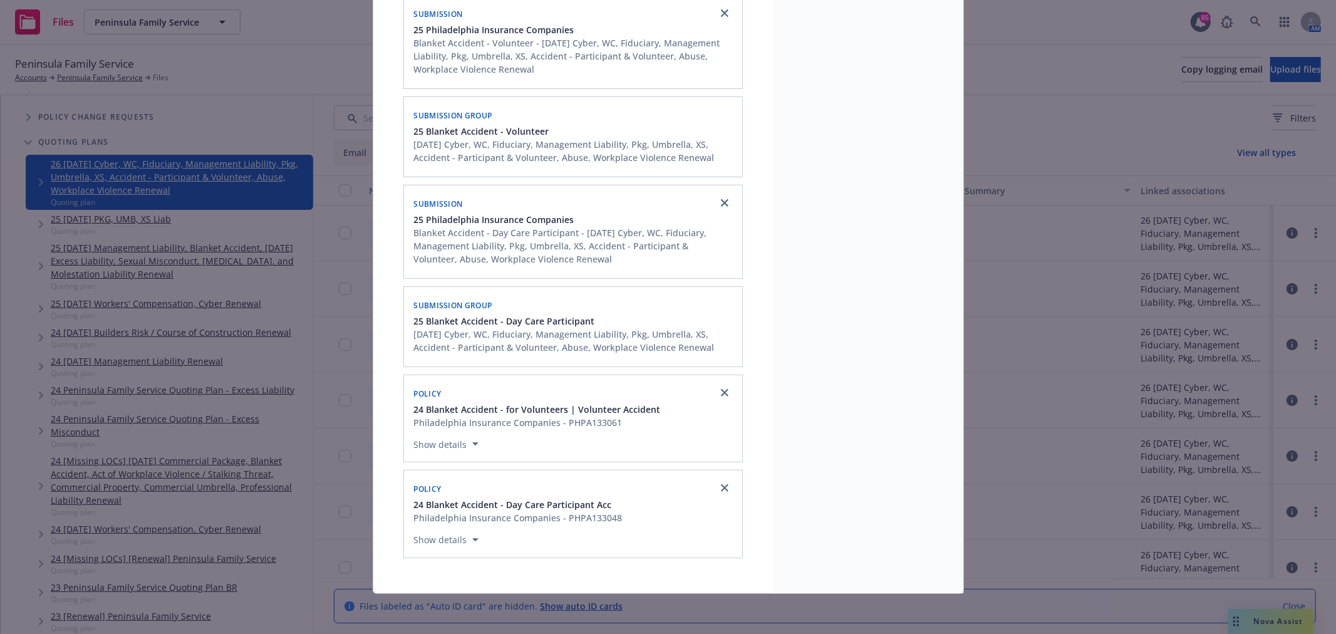
scroll to position [267, 0]
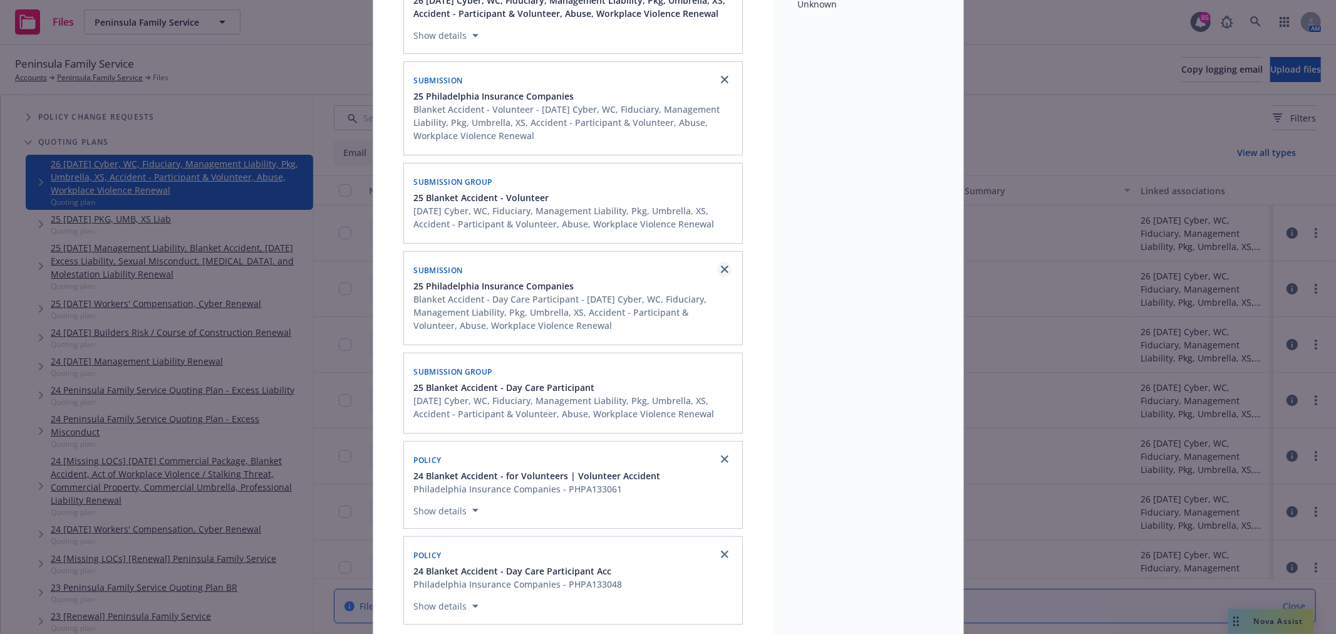
click at [722, 271] on icon "close" at bounding box center [725, 270] width 8 height 8
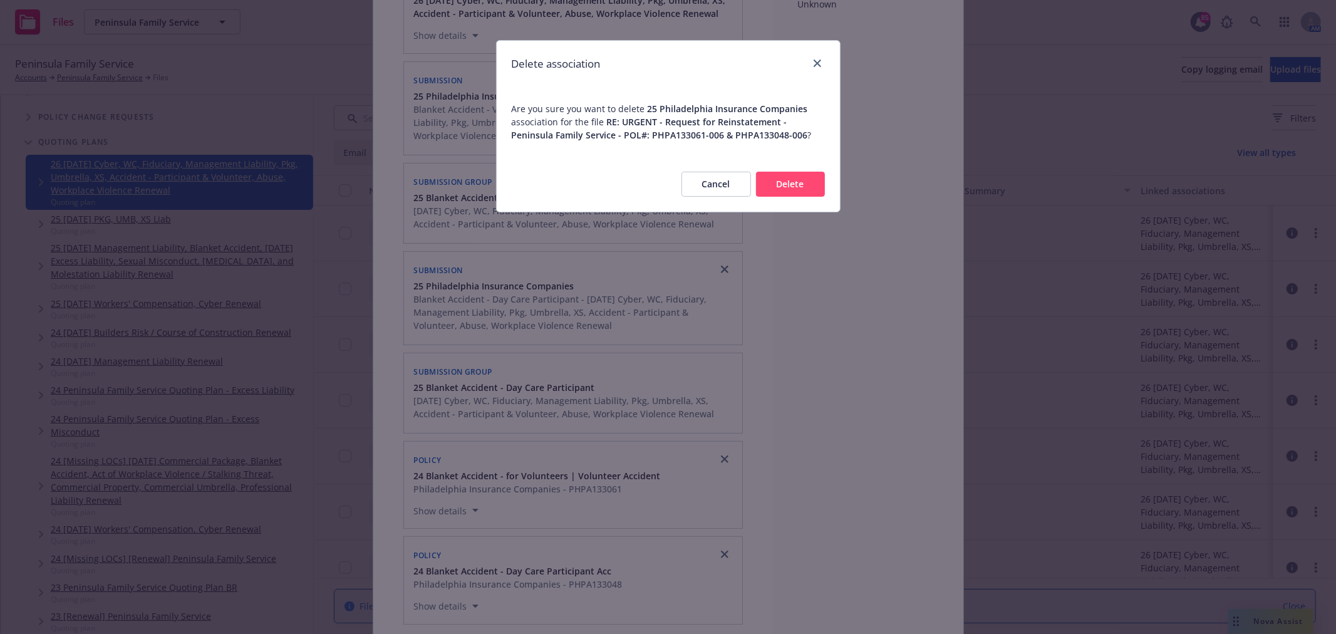
click at [787, 182] on button "Delete" at bounding box center [790, 184] width 69 height 25
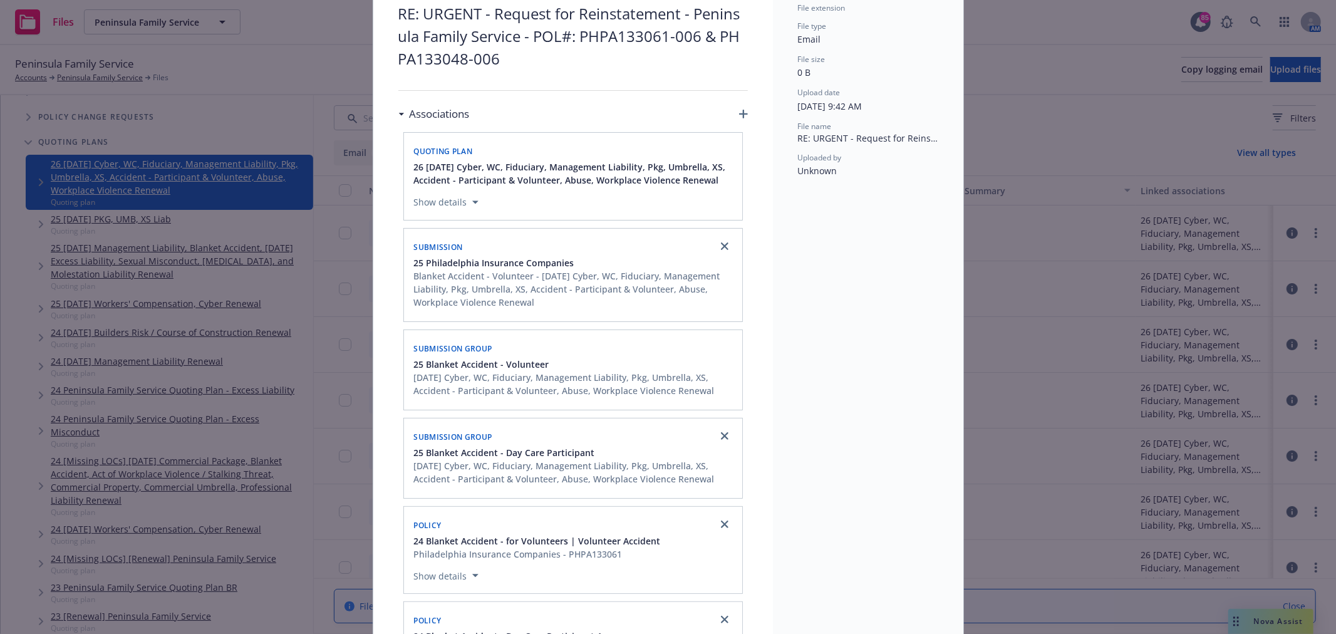
scroll to position [26, 0]
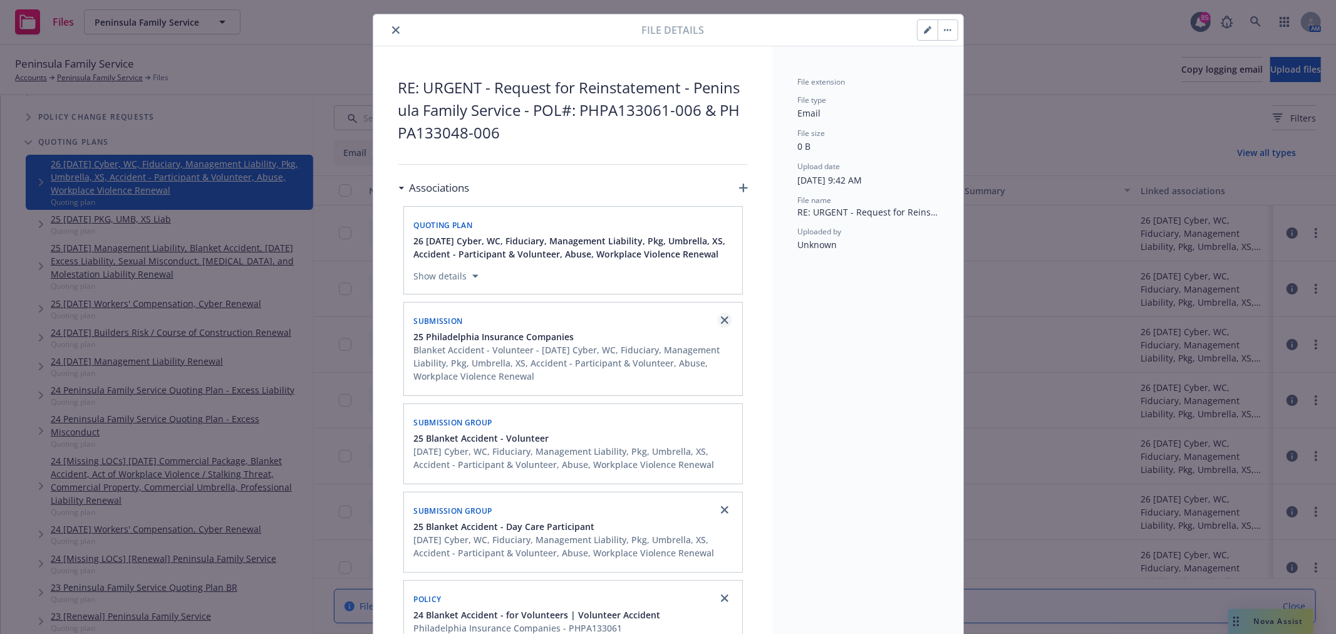
click at [723, 322] on link "close" at bounding box center [724, 320] width 15 height 15
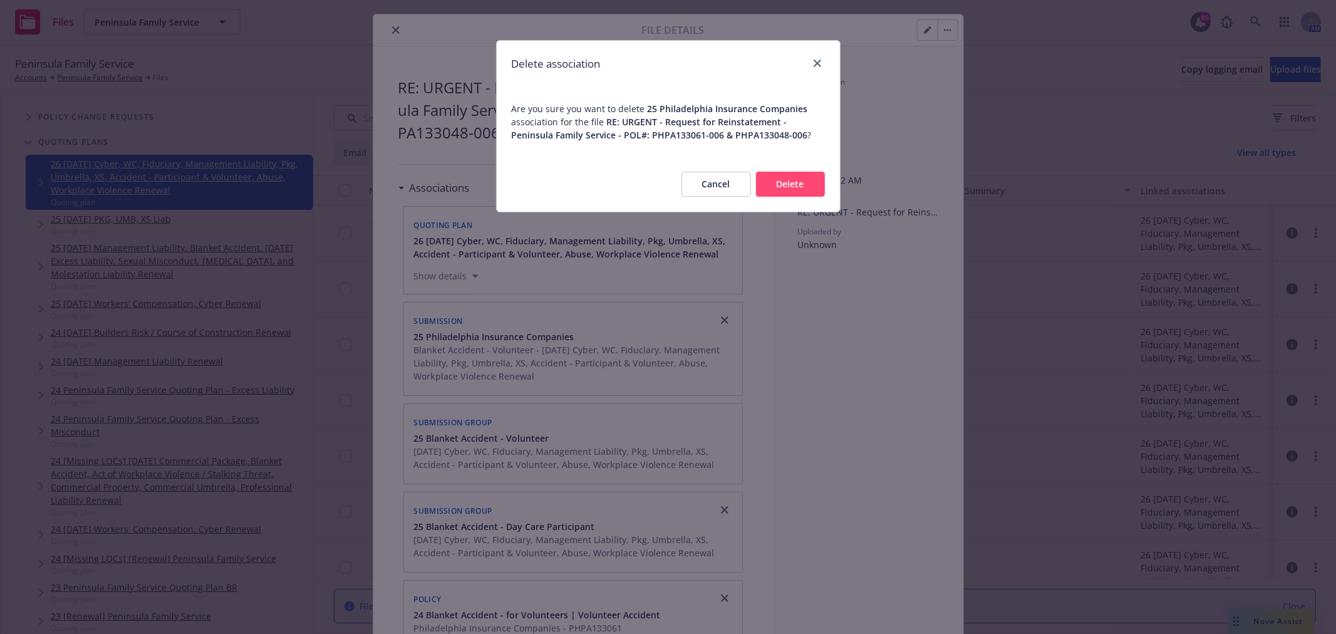
click at [808, 186] on button "Delete" at bounding box center [790, 184] width 69 height 25
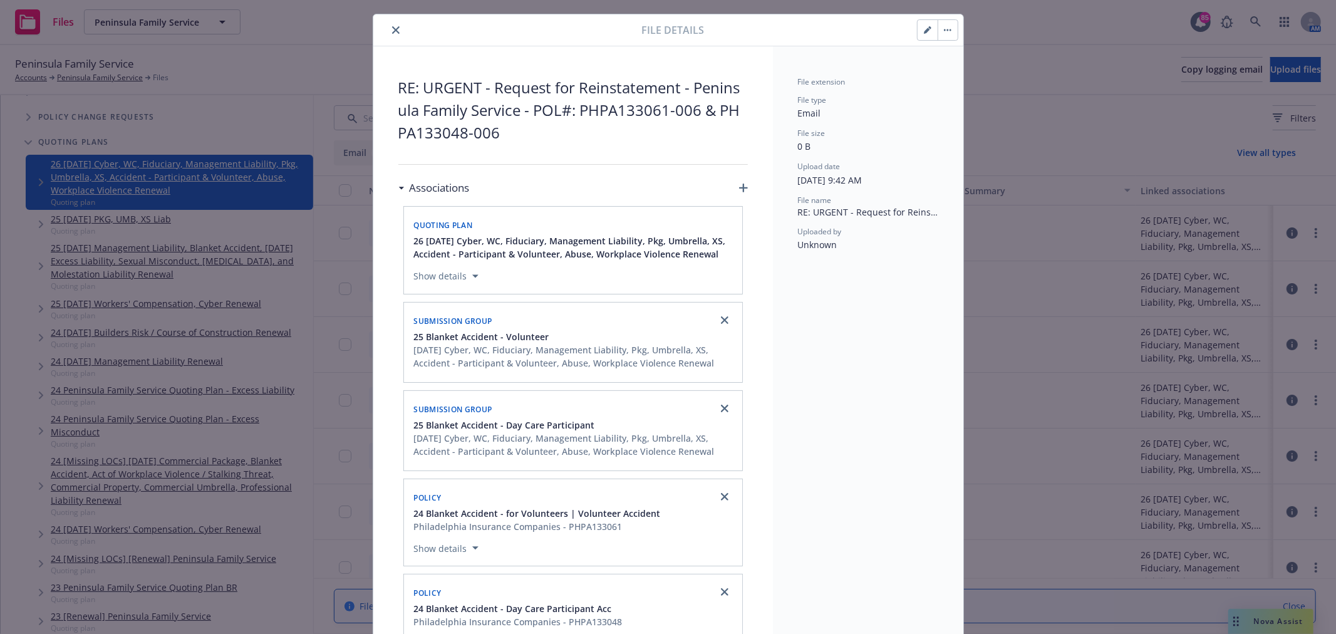
click at [739, 190] on icon "button" at bounding box center [743, 188] width 9 height 9
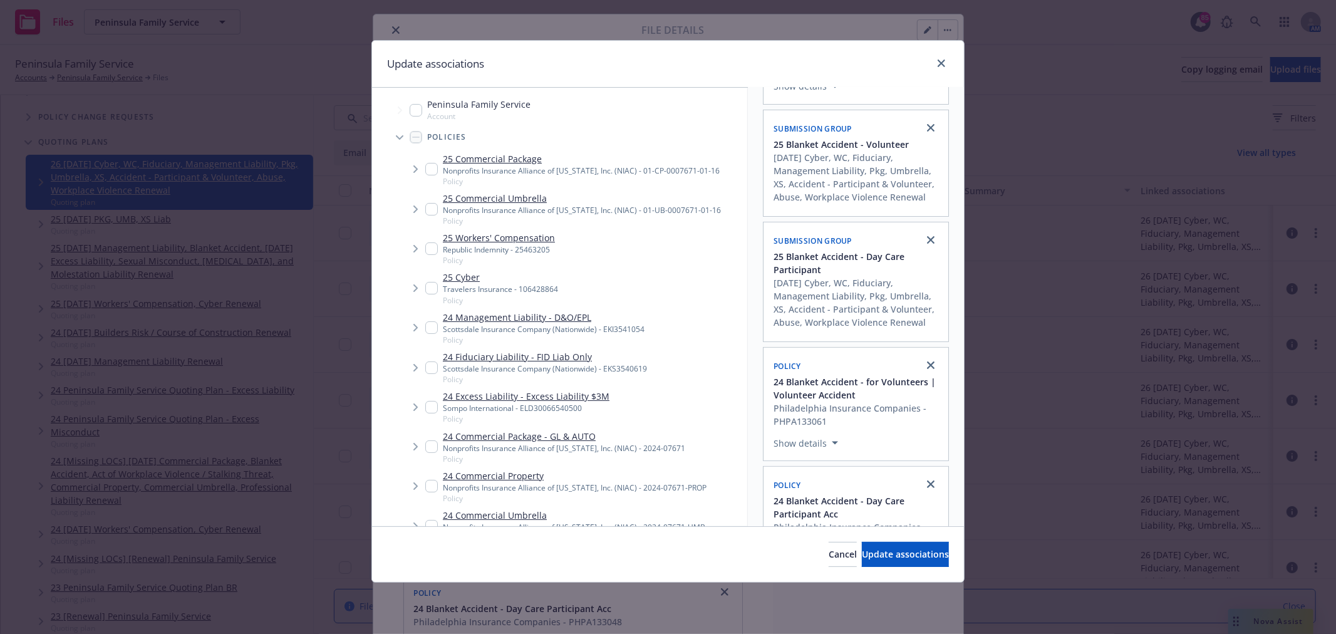
scroll to position [139, 0]
click at [927, 242] on icon "close" at bounding box center [931, 239] width 8 height 8
checkbox input "false"
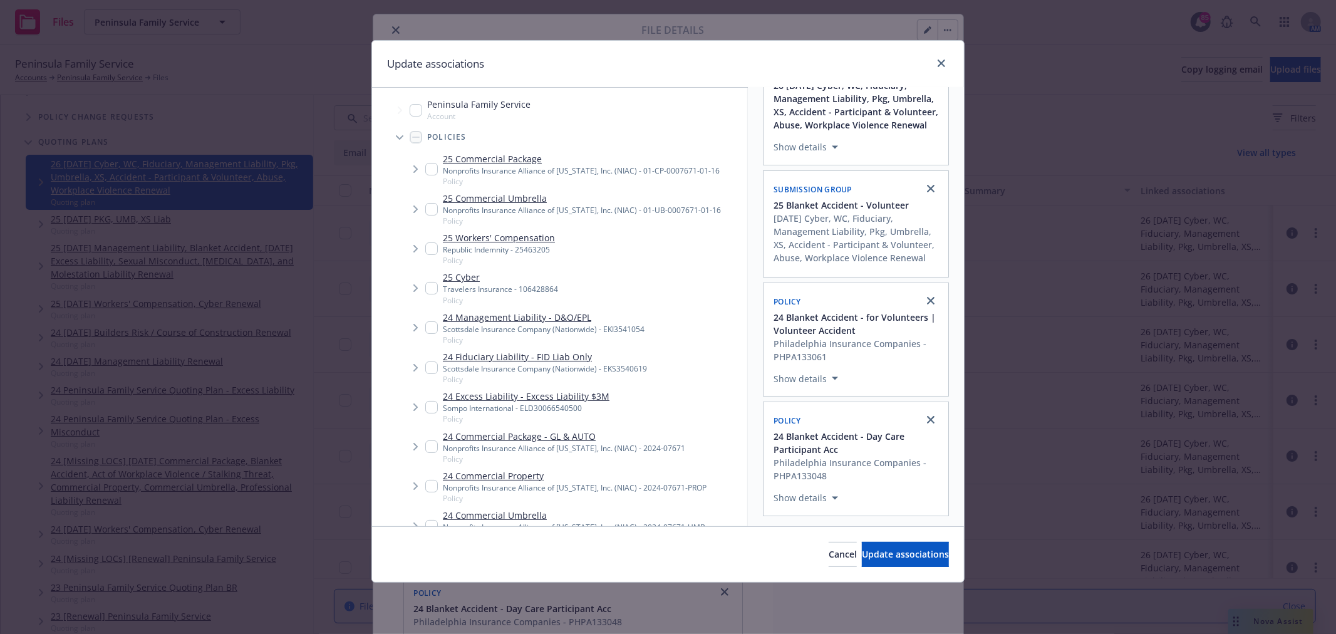
scroll to position [105, 0]
click at [927, 185] on icon "close" at bounding box center [931, 189] width 8 height 8
checkbox input "false"
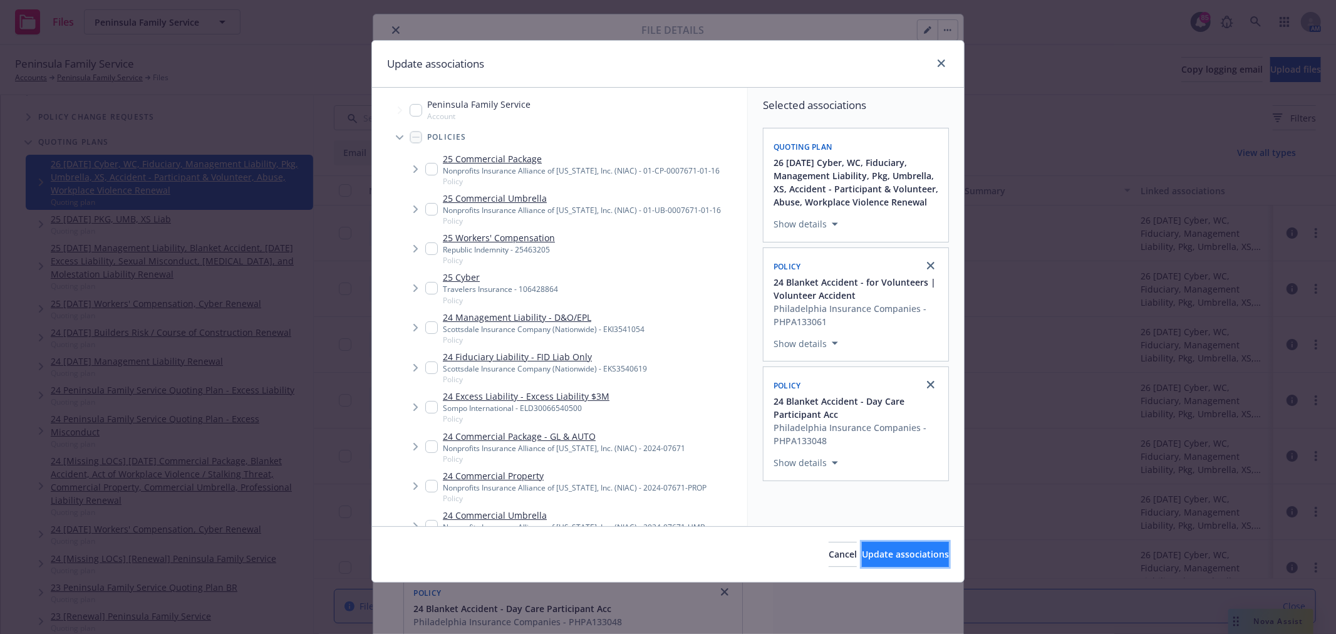
click at [933, 547] on button "Update associations" at bounding box center [905, 554] width 87 height 25
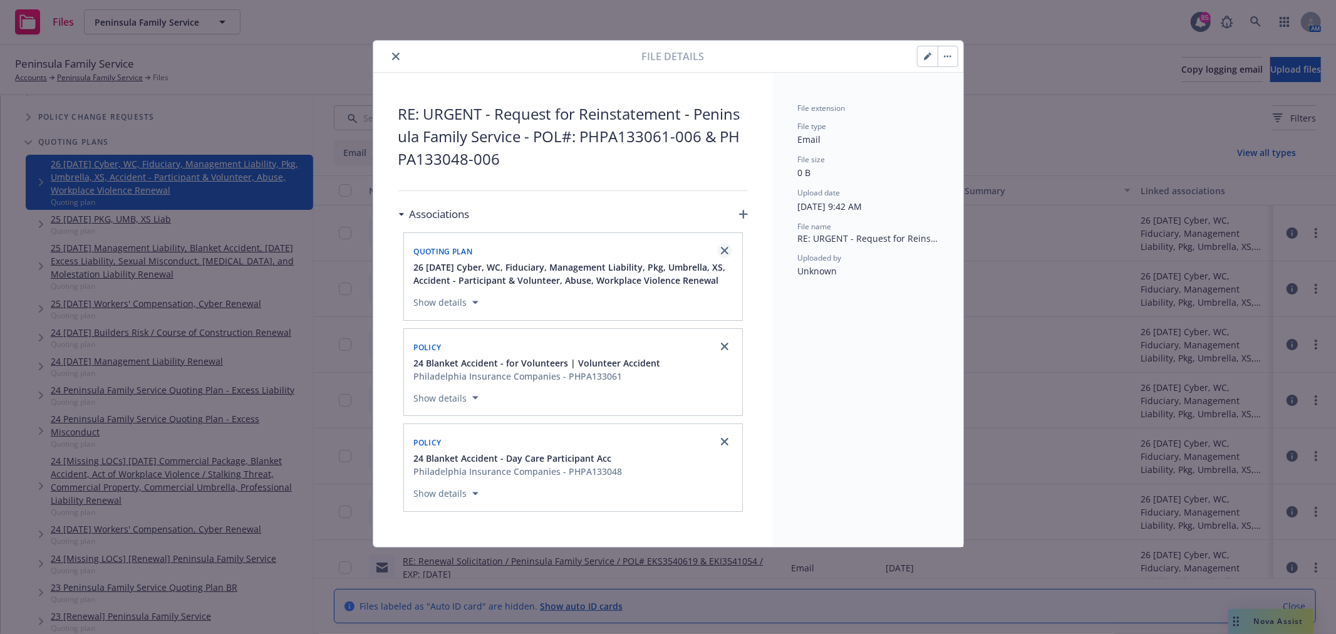
click at [724, 253] on icon "close" at bounding box center [725, 251] width 8 height 8
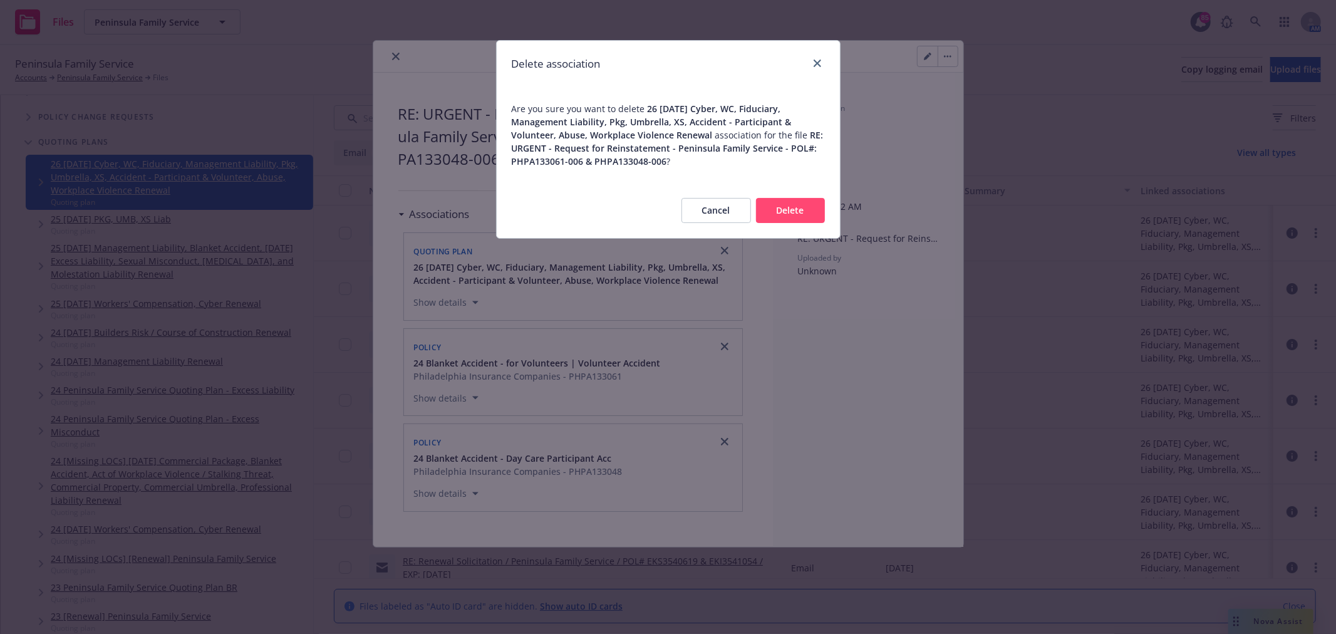
click at [790, 214] on button "Delete" at bounding box center [790, 210] width 69 height 25
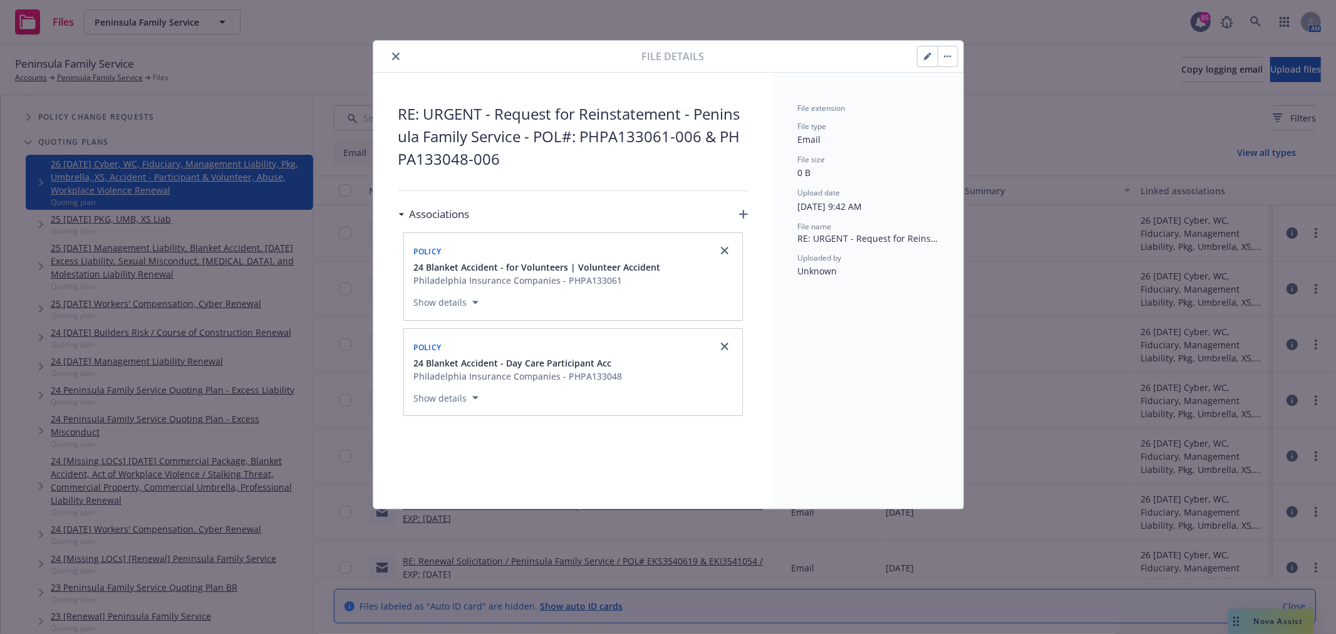
click at [395, 60] on icon "close" at bounding box center [396, 57] width 8 height 8
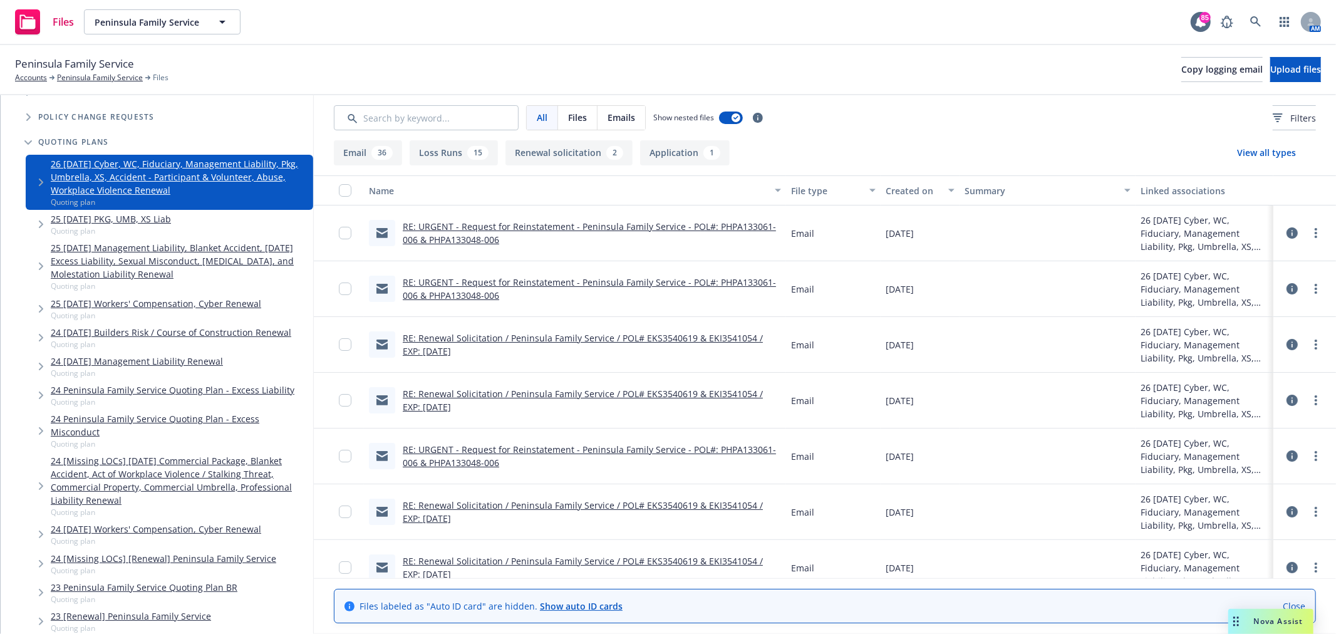
drag, startPoint x: 1274, startPoint y: 235, endPoint x: 1280, endPoint y: 230, distance: 8.0
click at [1280, 230] on div at bounding box center [1304, 233] width 53 height 40
click at [1287, 230] on icon at bounding box center [1292, 232] width 11 height 11
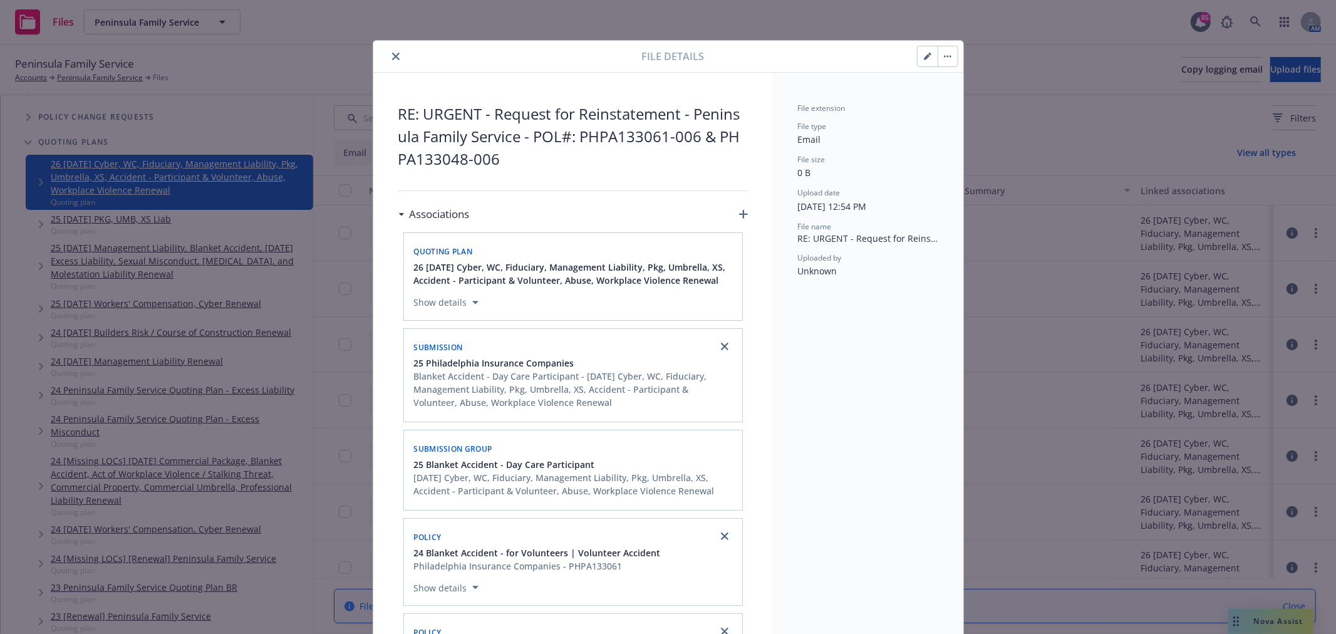
click at [740, 213] on icon "button" at bounding box center [743, 214] width 9 height 9
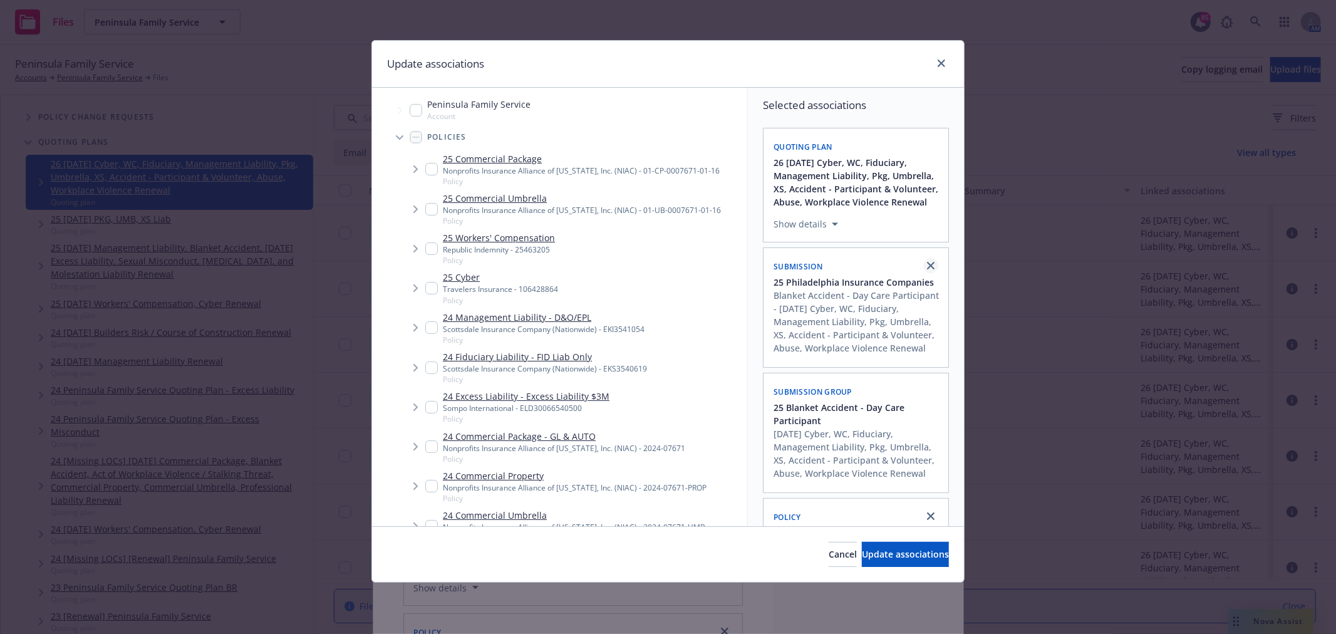
click at [923, 273] on link "close" at bounding box center [930, 265] width 15 height 15
checkbox input "false"
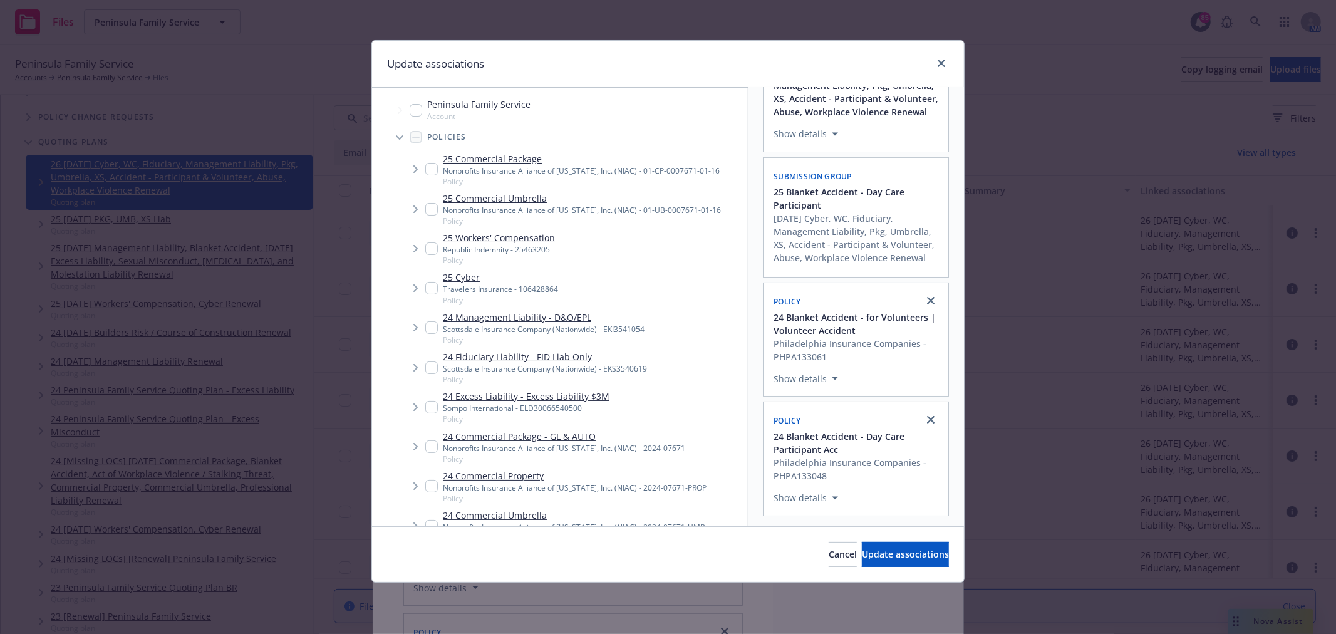
scroll to position [118, 0]
click at [400, 141] on span "Tree Example" at bounding box center [400, 137] width 20 height 20
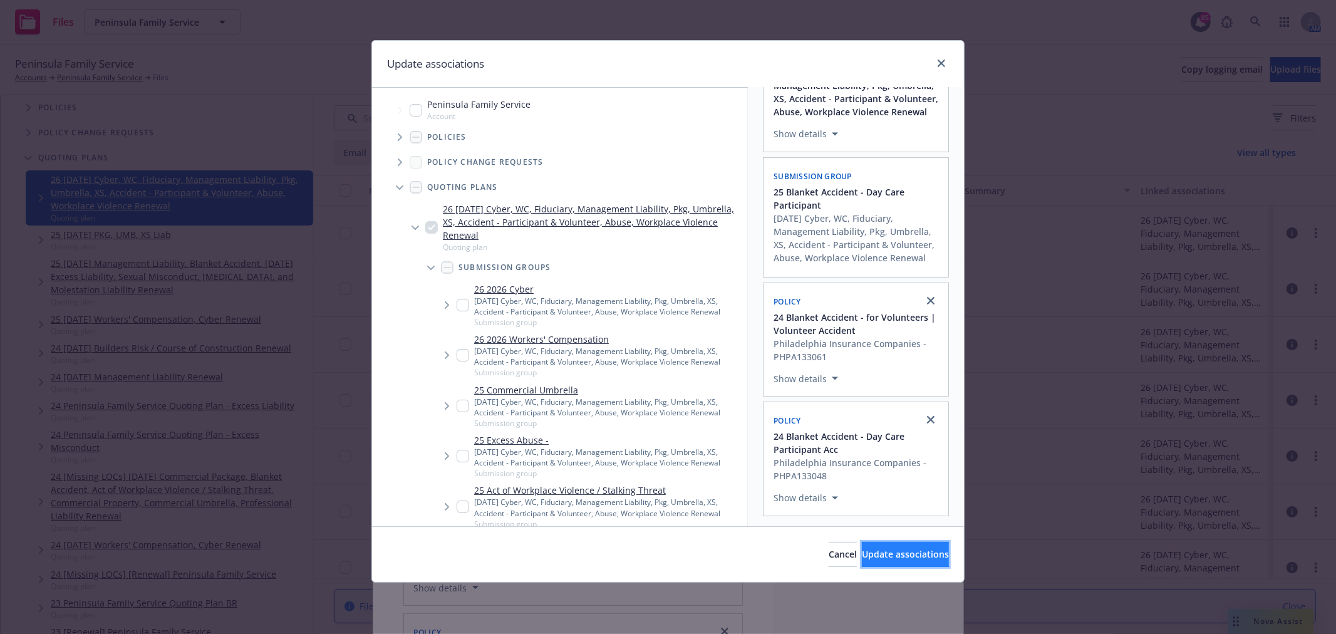
click at [897, 554] on span "Update associations" at bounding box center [905, 554] width 87 height 12
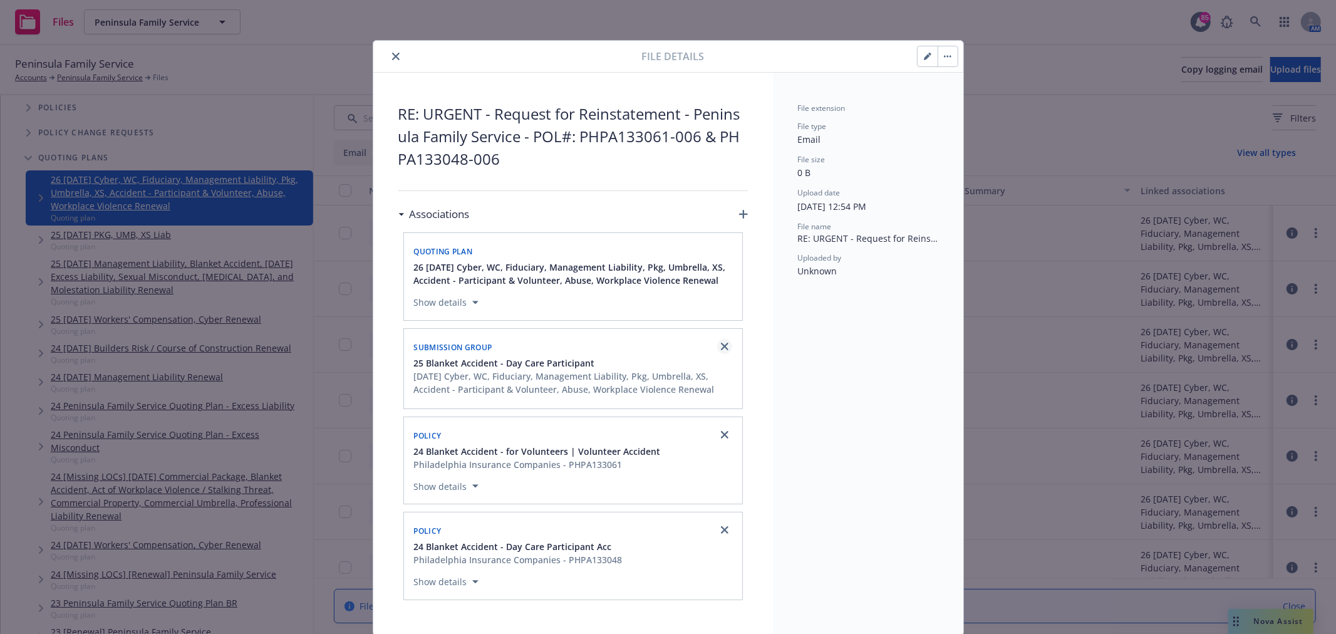
click at [721, 347] on icon "close" at bounding box center [725, 347] width 8 height 8
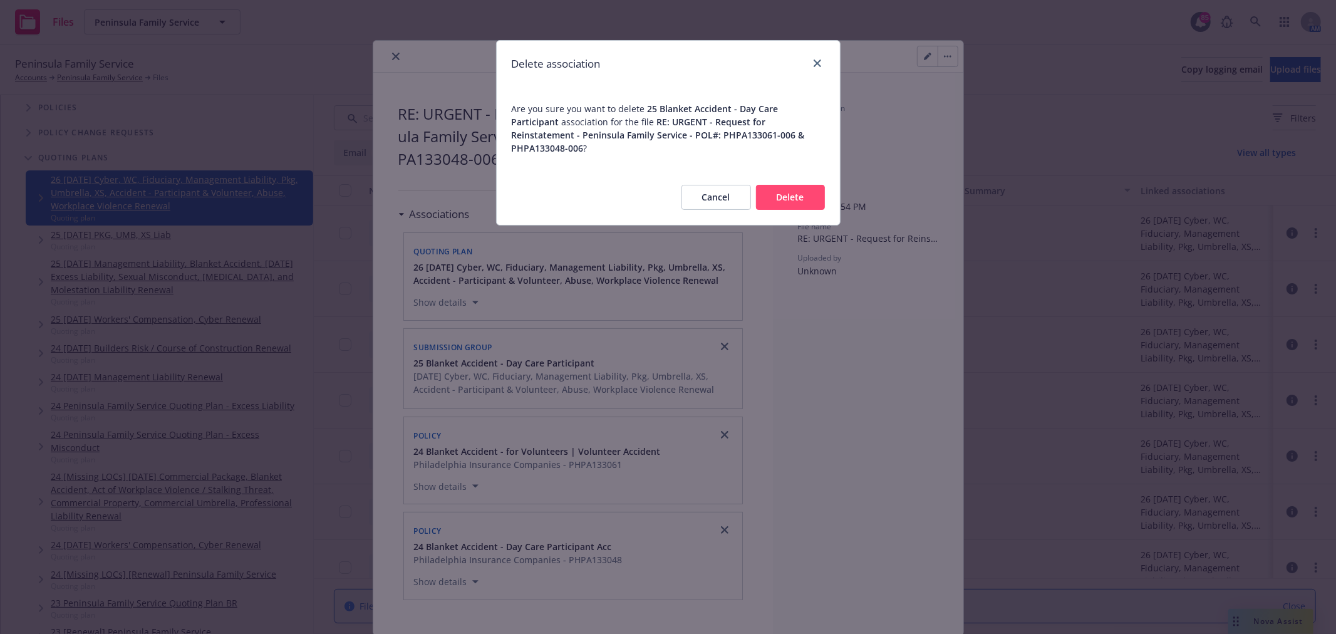
click at [803, 185] on button "Delete" at bounding box center [790, 197] width 69 height 25
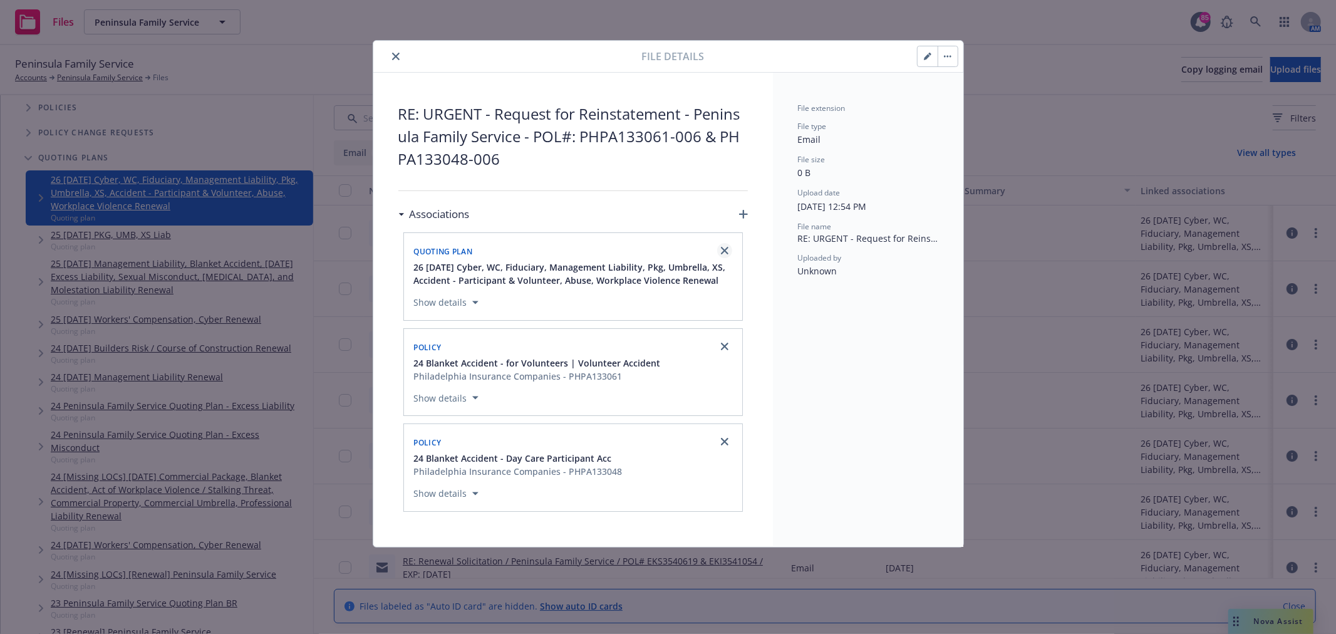
click at [725, 248] on icon "close" at bounding box center [725, 251] width 8 height 8
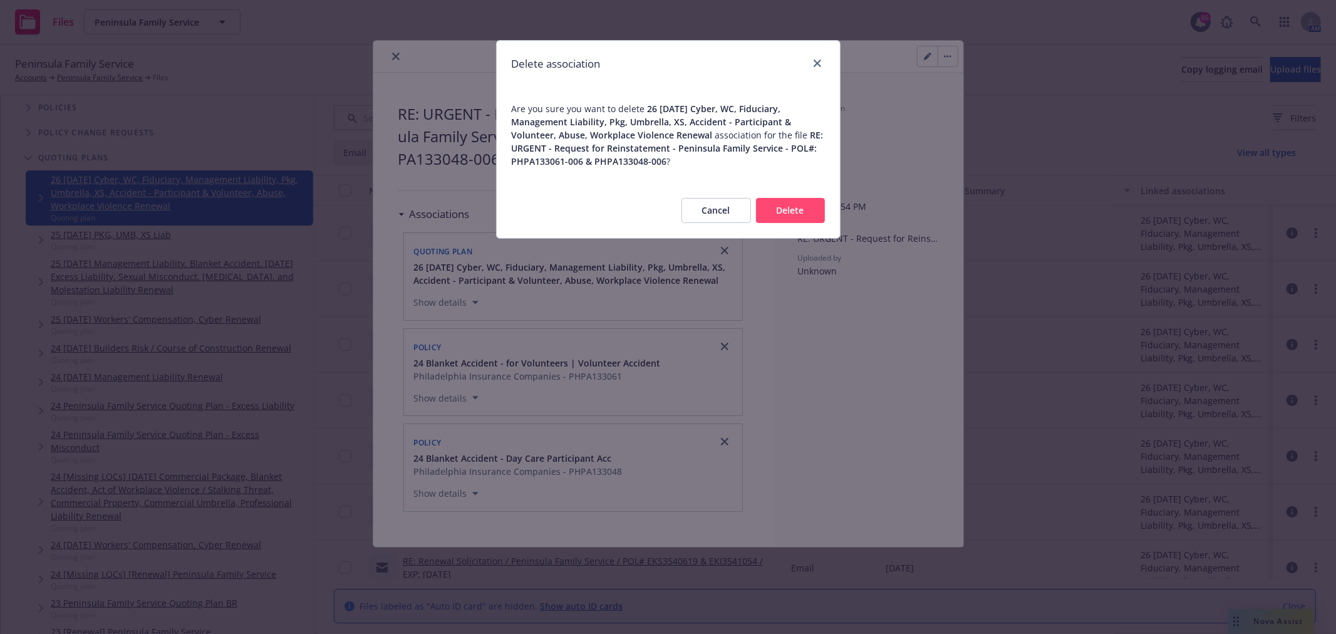
click at [812, 215] on button "Delete" at bounding box center [790, 210] width 69 height 25
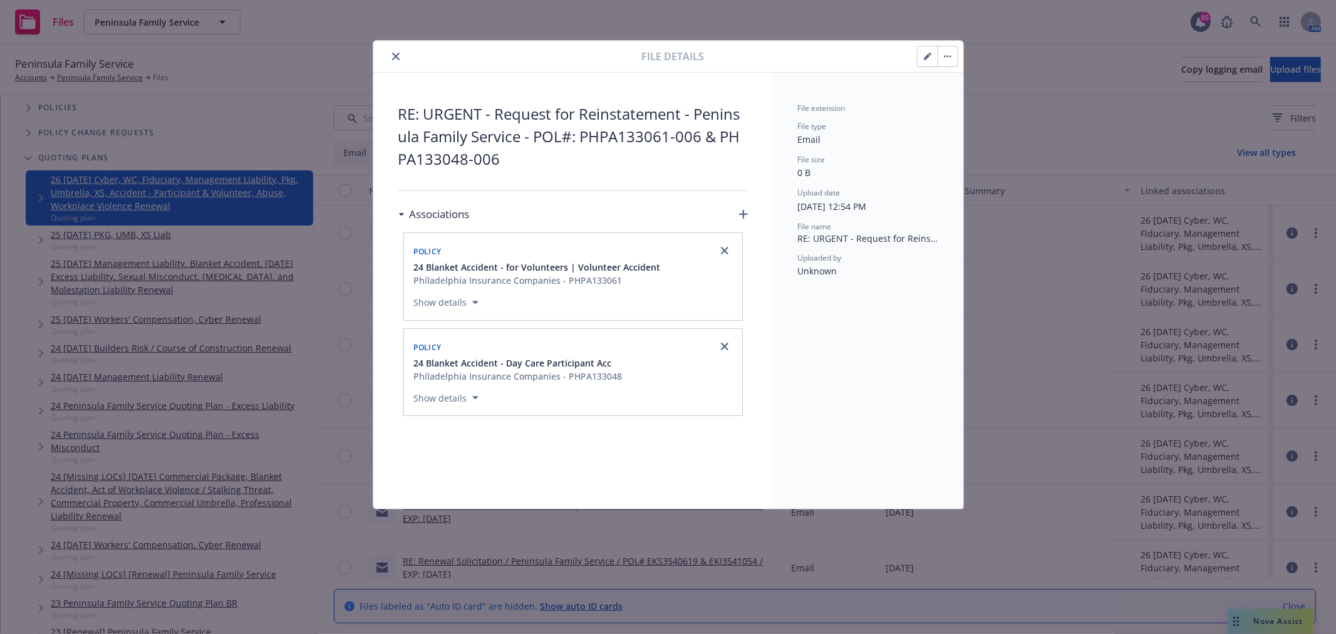
click at [396, 57] on icon "close" at bounding box center [396, 57] width 8 height 8
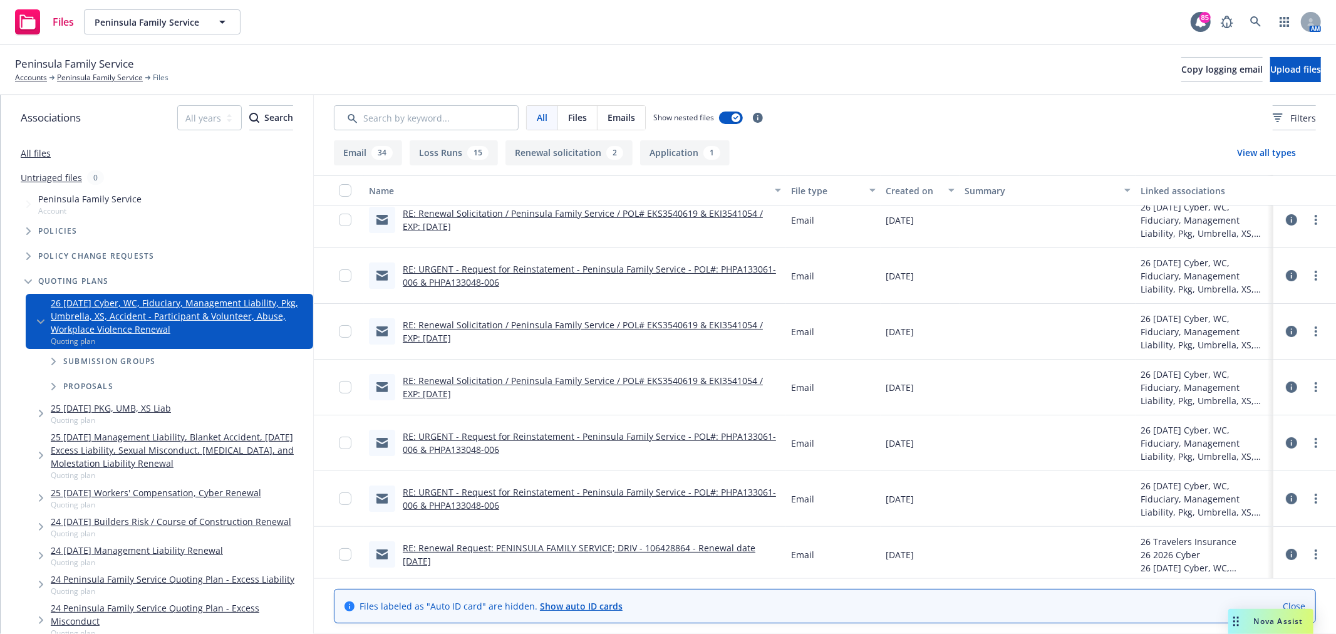
scroll to position [70, 0]
click at [561, 266] on link "RE: URGENT - Request for Reinstatement - Peninsula Family Service - POL#: PHPA1…" at bounding box center [589, 274] width 373 height 25
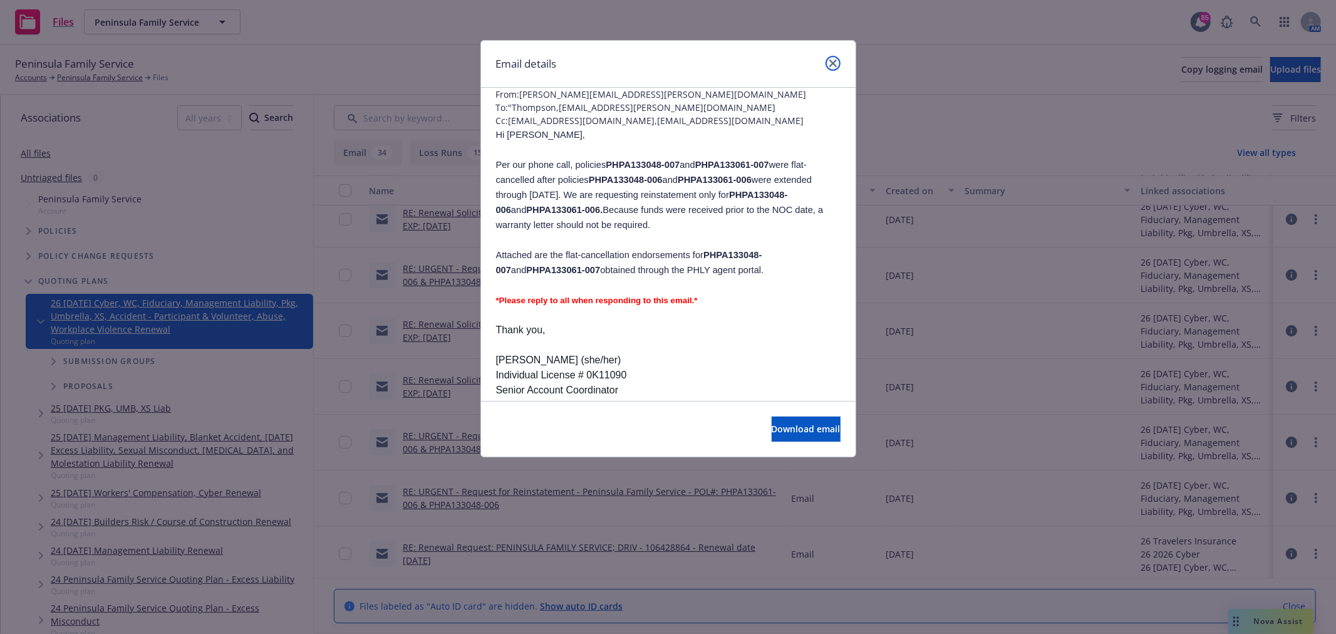
click at [829, 63] on link "close" at bounding box center [833, 63] width 15 height 15
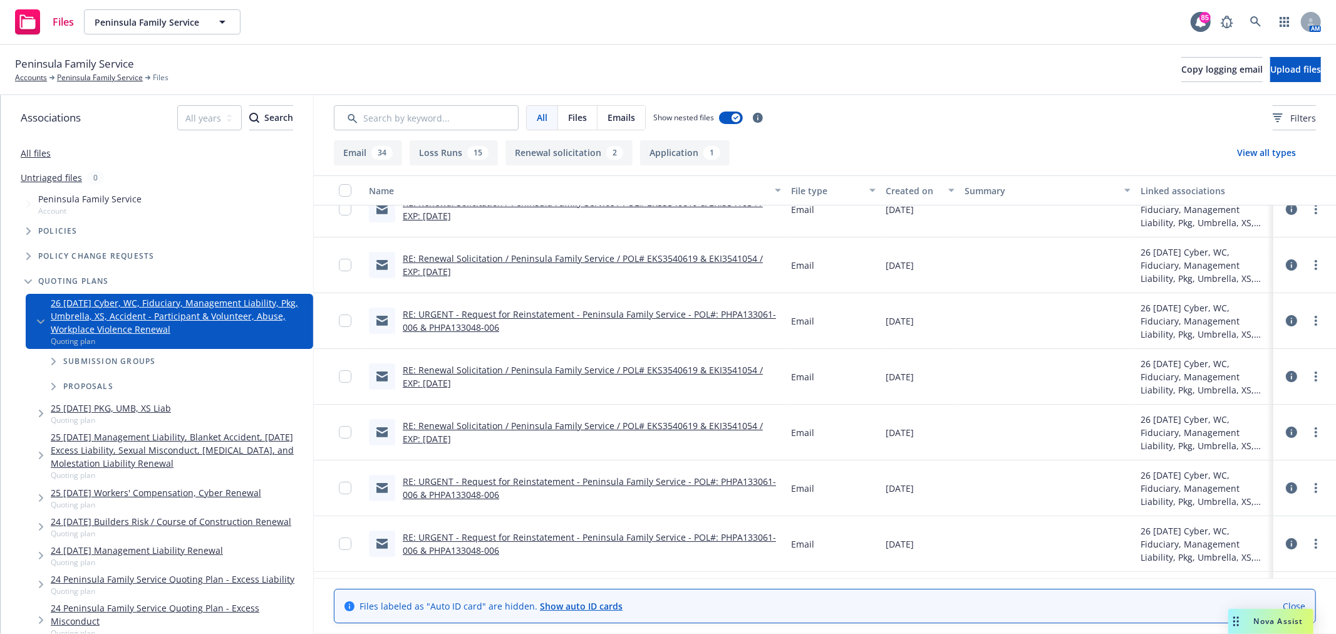
scroll to position [0, 0]
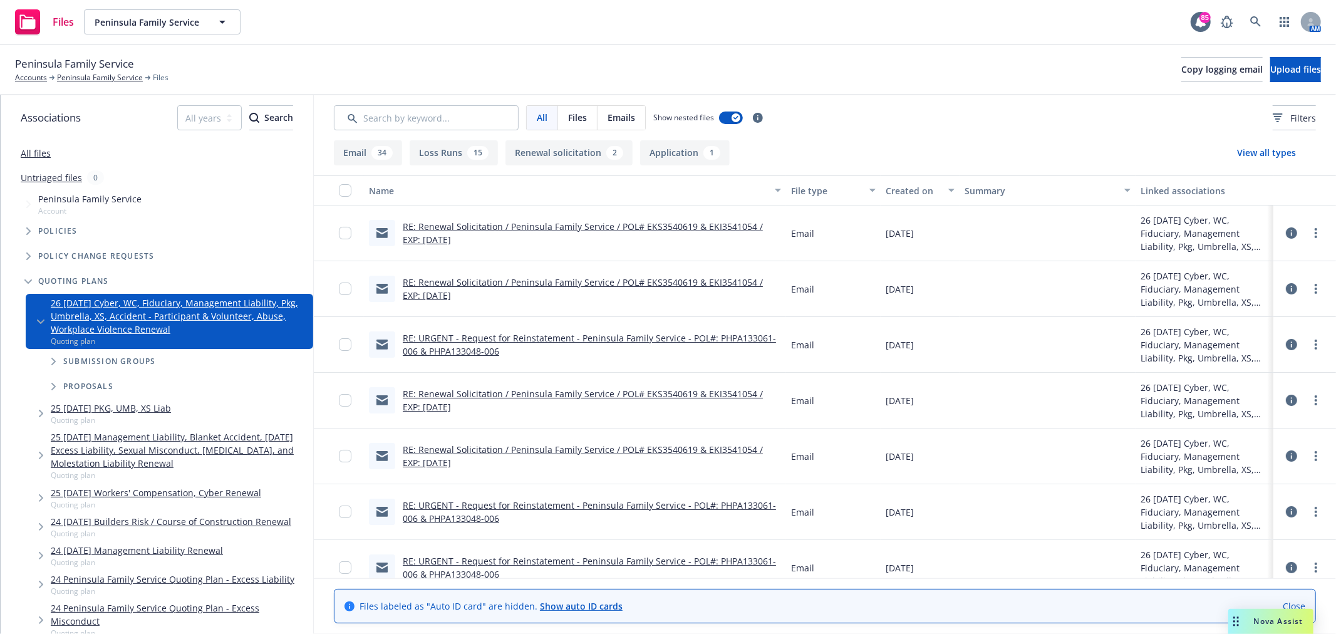
click at [479, 223] on link "RE: Renewal Solicitation / Peninsula Family Service / POL# EKS3540619 & EKI3541…" at bounding box center [583, 232] width 360 height 25
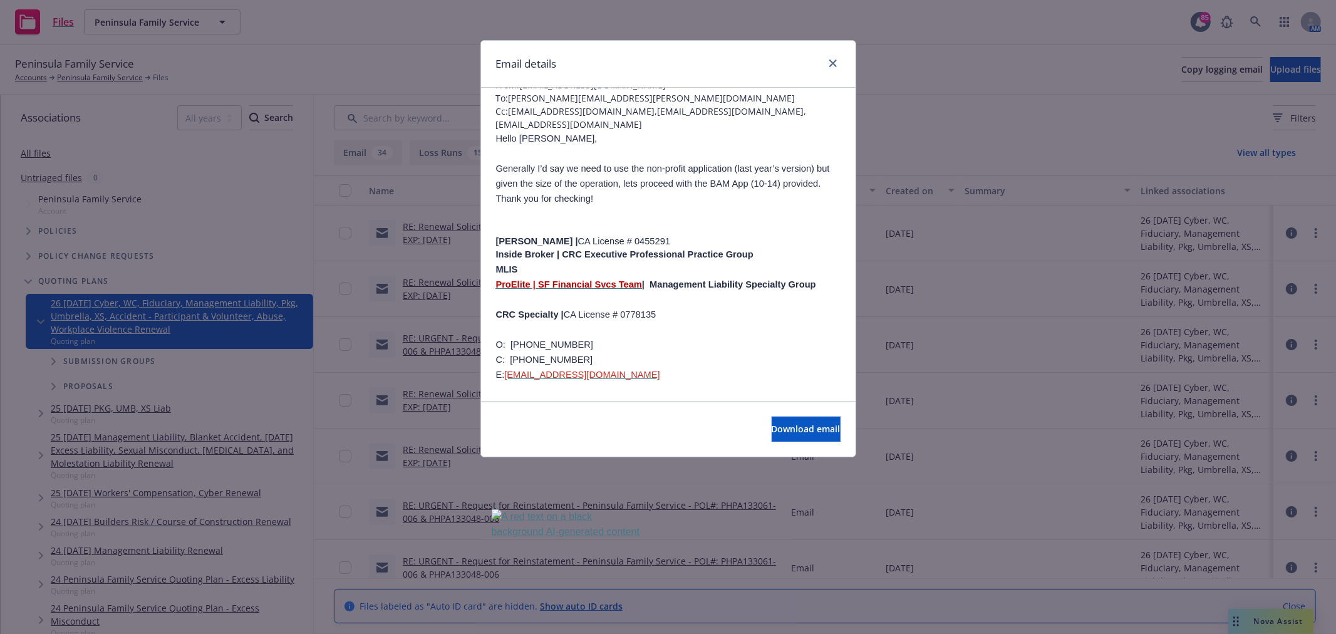
scroll to position [139, 0]
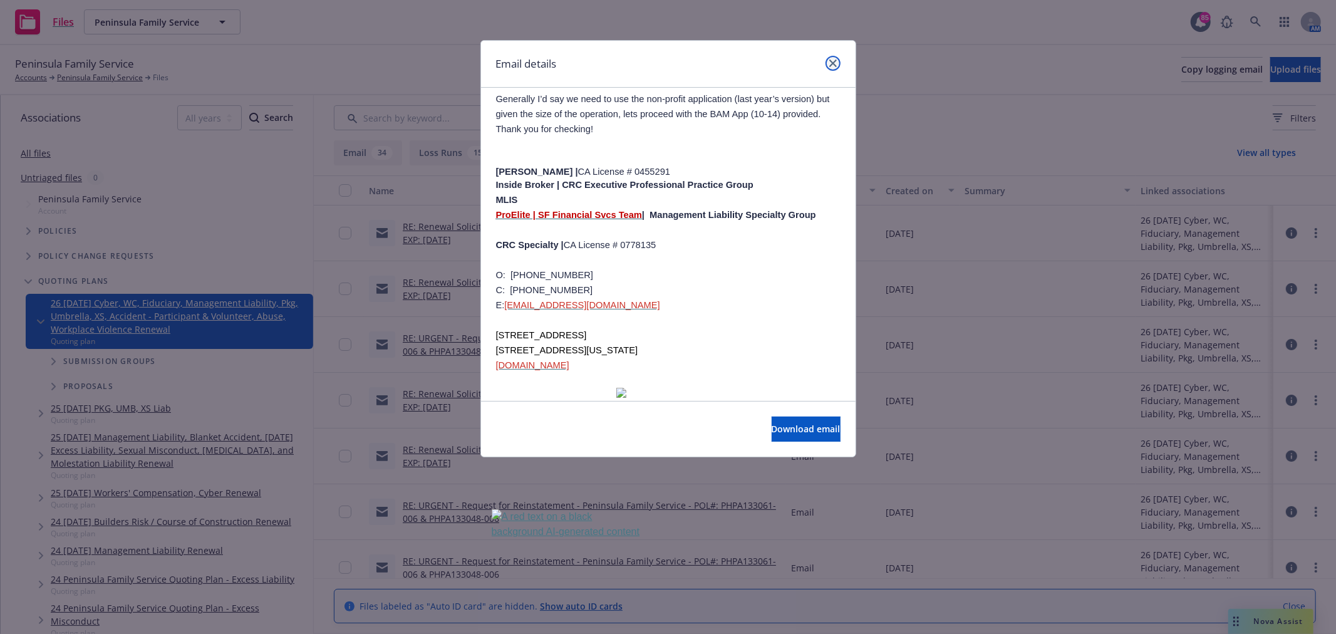
click at [829, 61] on icon "close" at bounding box center [833, 64] width 8 height 8
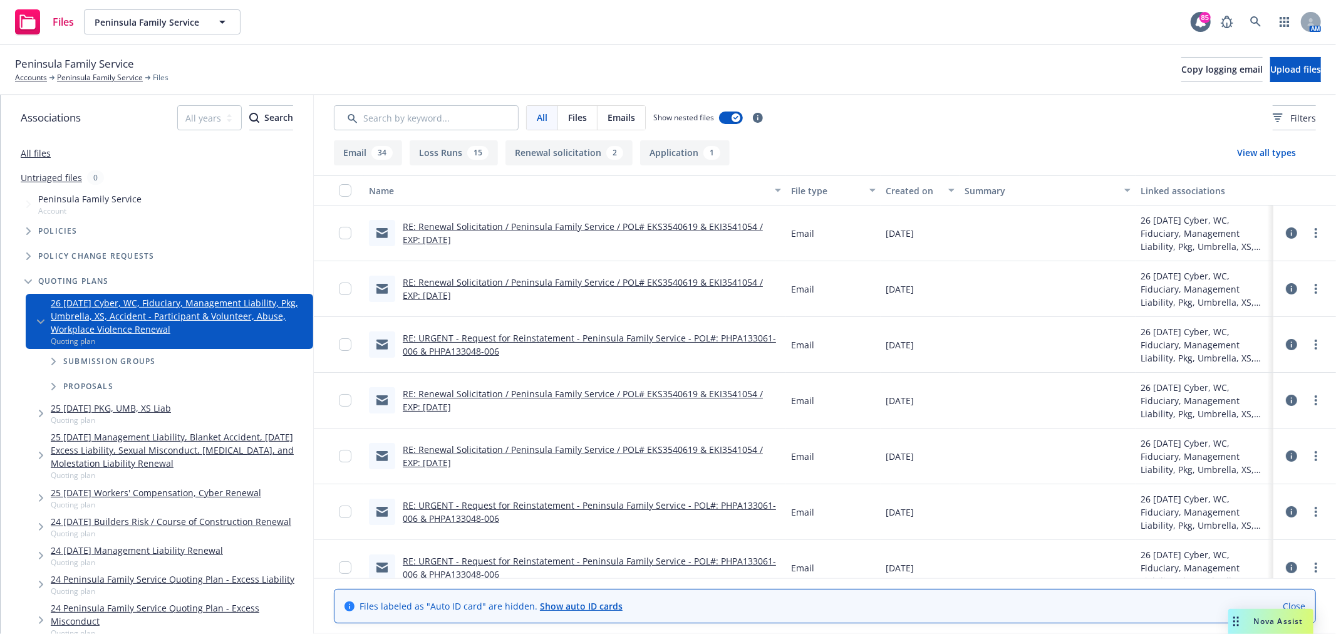
click at [479, 336] on link "RE: URGENT - Request for Reinstatement - Peninsula Family Service - POL#: PHPA1…" at bounding box center [589, 344] width 373 height 25
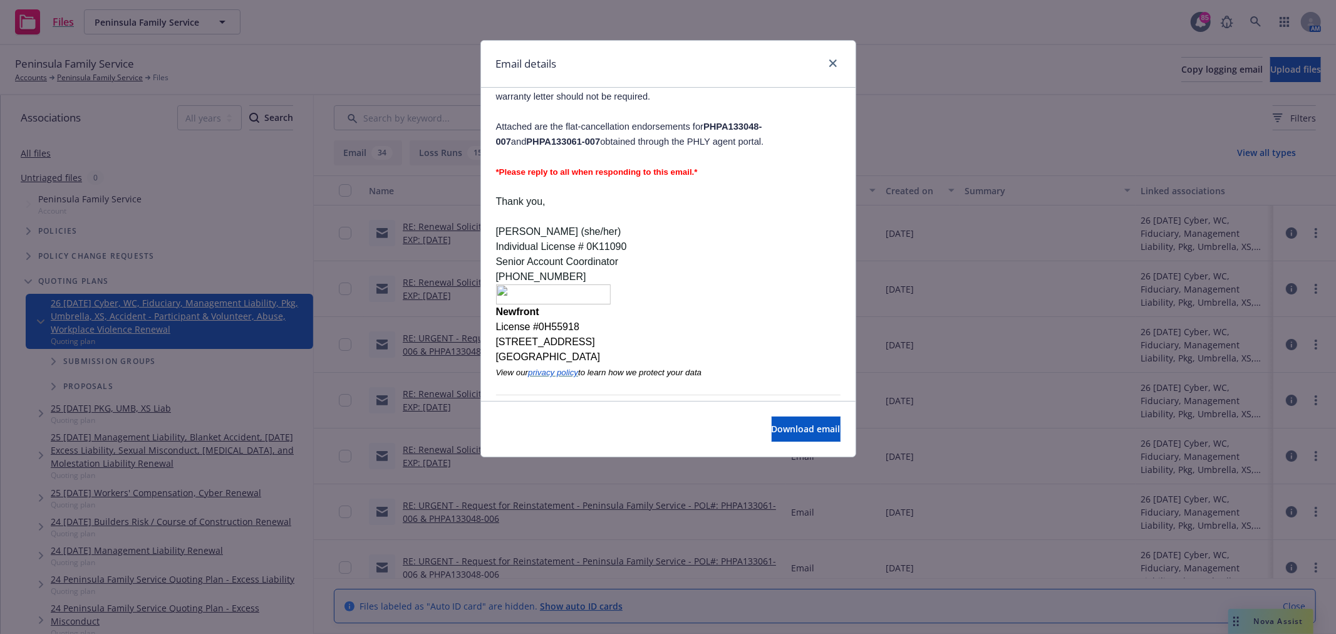
scroll to position [0, 0]
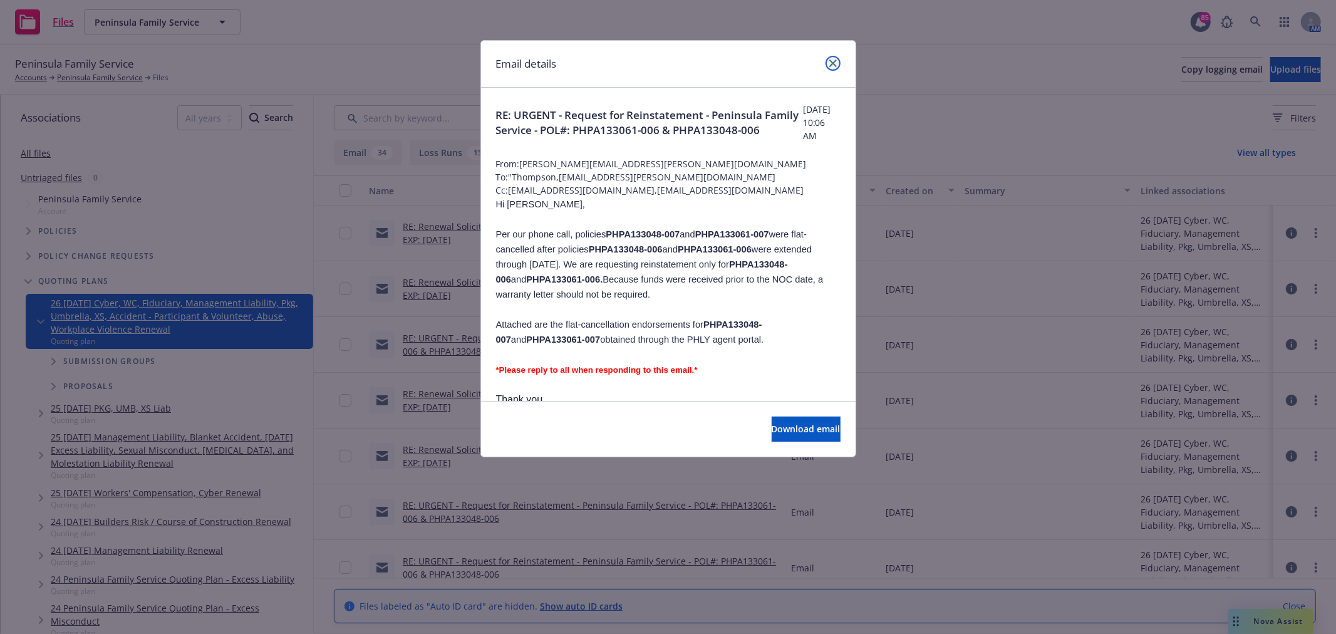
click at [836, 65] on icon "close" at bounding box center [833, 64] width 8 height 8
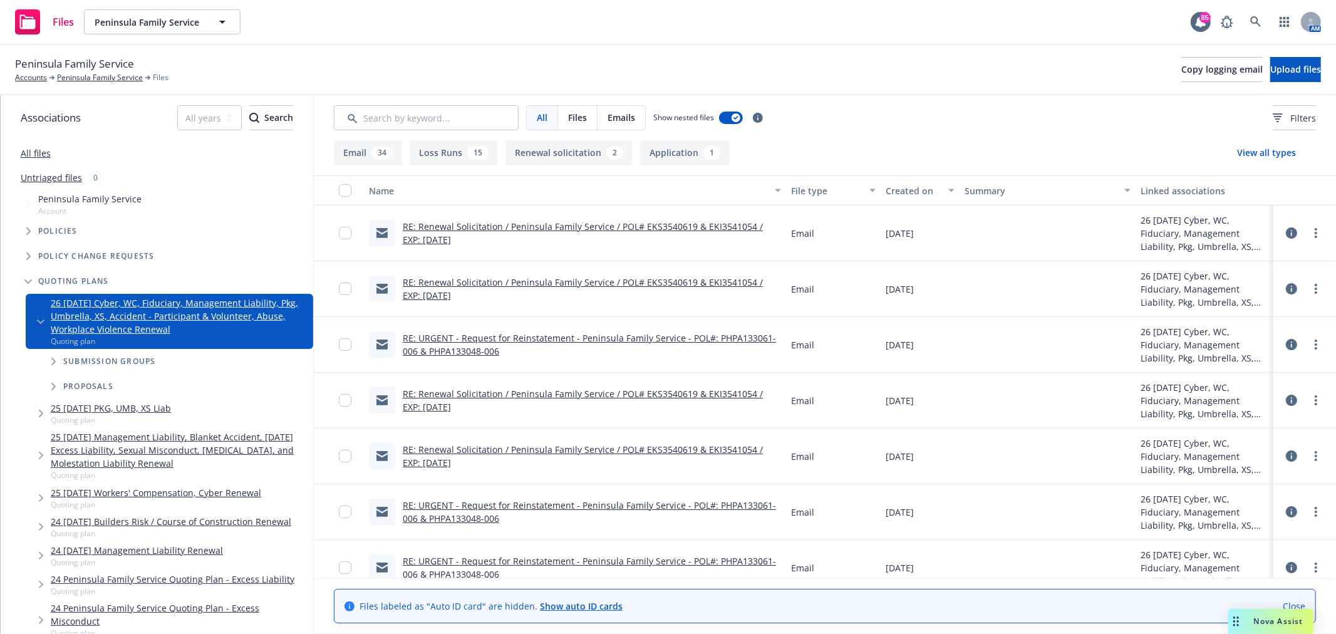
click at [1286, 342] on icon at bounding box center [1291, 344] width 11 height 11
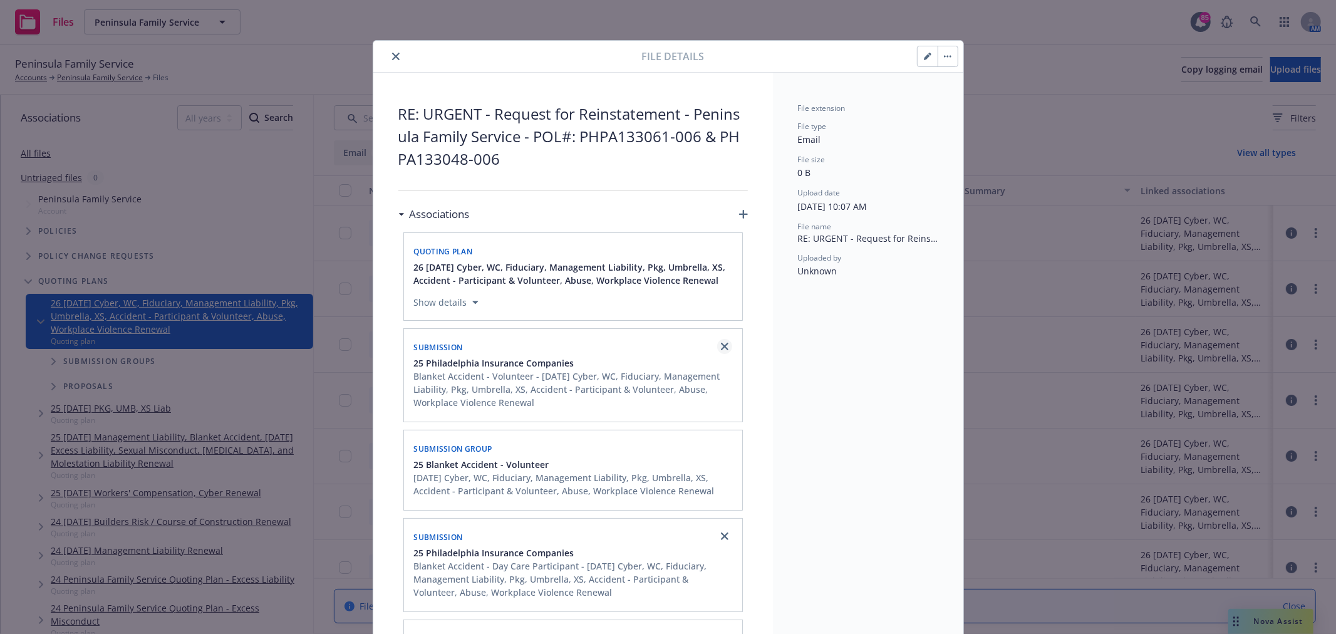
click at [721, 346] on icon "close" at bounding box center [725, 347] width 8 height 8
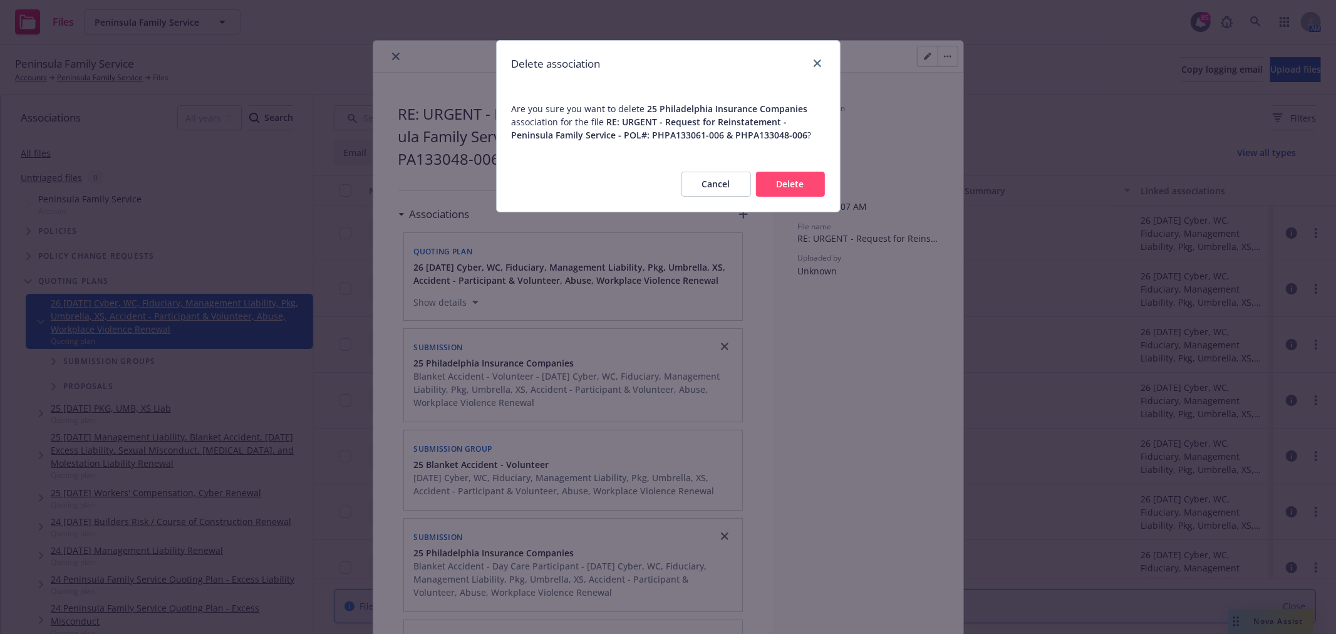
click at [793, 185] on button "Delete" at bounding box center [790, 184] width 69 height 25
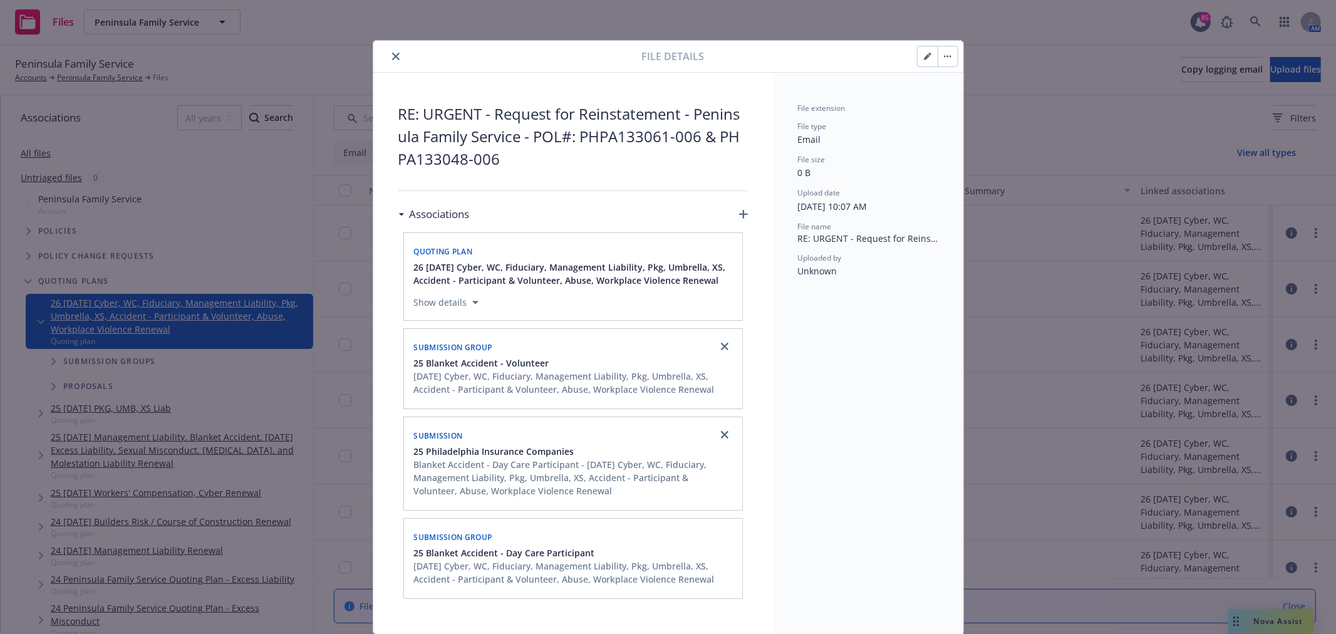
click at [703, 435] on div "Submission" at bounding box center [573, 435] width 323 height 20
click at [721, 433] on icon "close" at bounding box center [725, 435] width 8 height 8
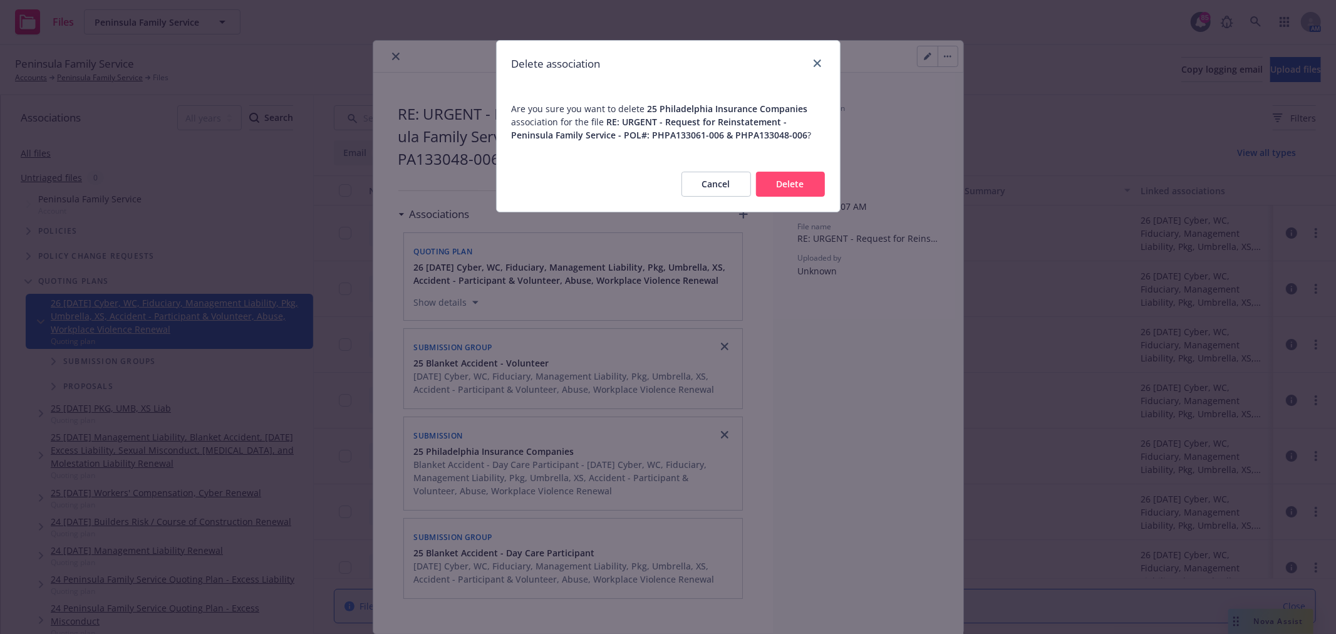
click at [774, 174] on button "Delete" at bounding box center [790, 184] width 69 height 25
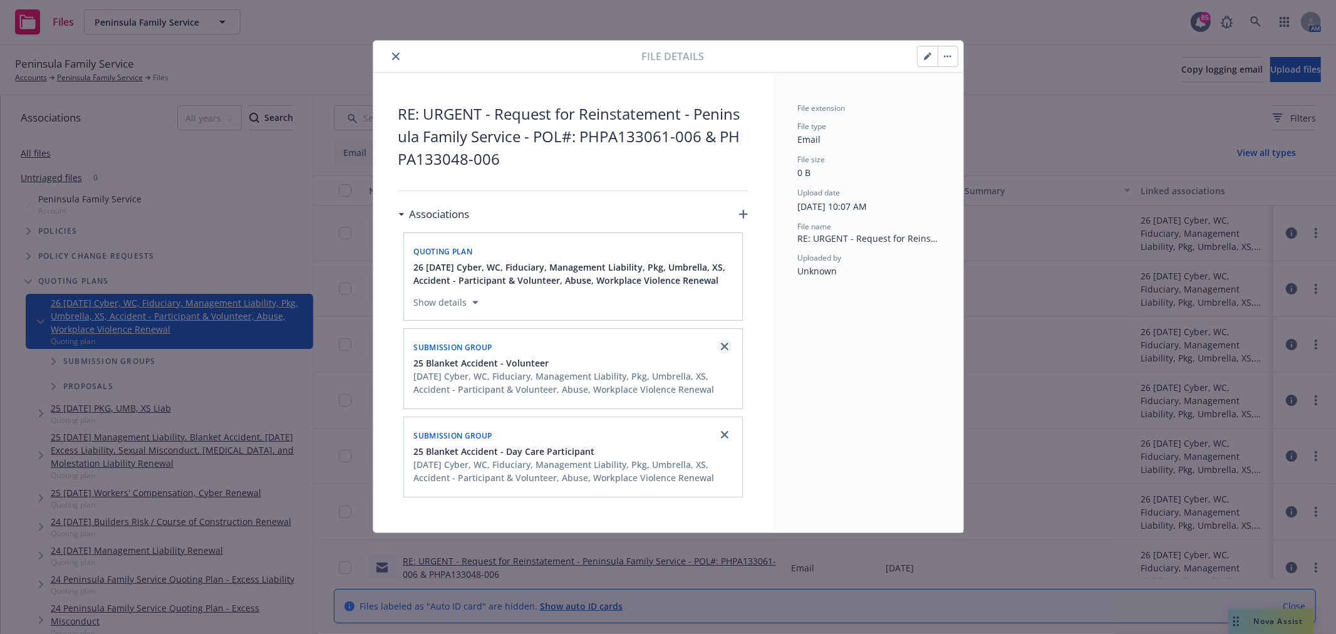
click at [724, 343] on icon "close" at bounding box center [725, 347] width 8 height 8
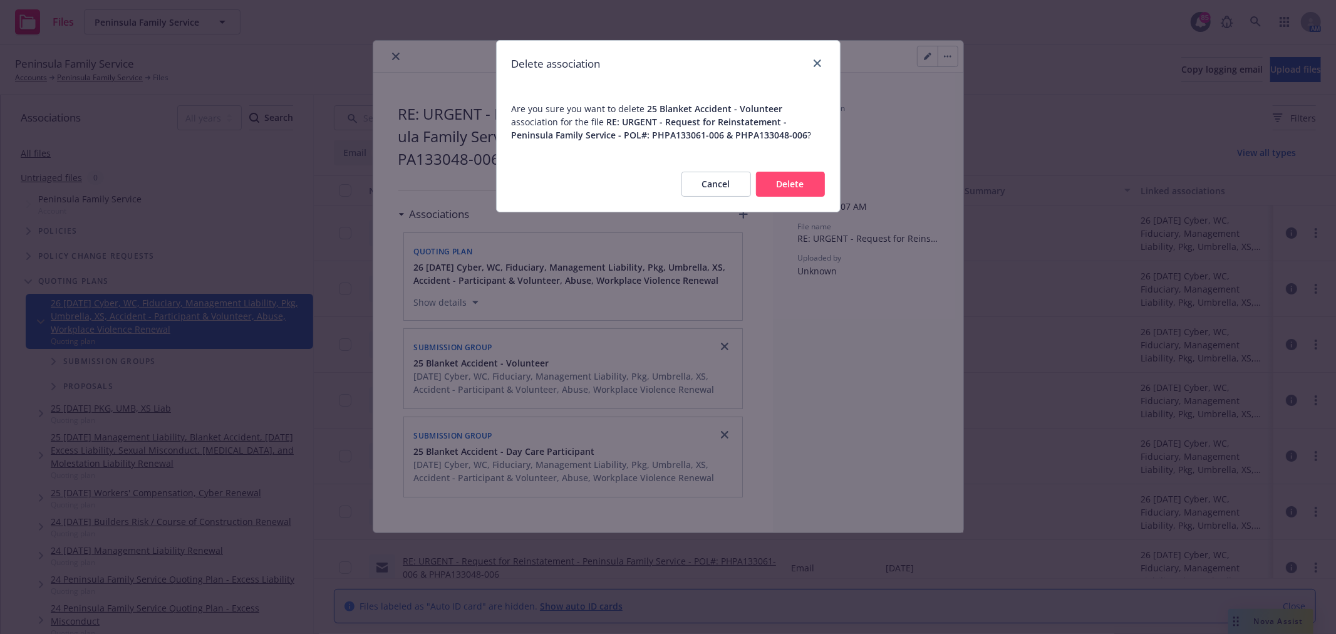
click at [794, 182] on button "Delete" at bounding box center [790, 184] width 69 height 25
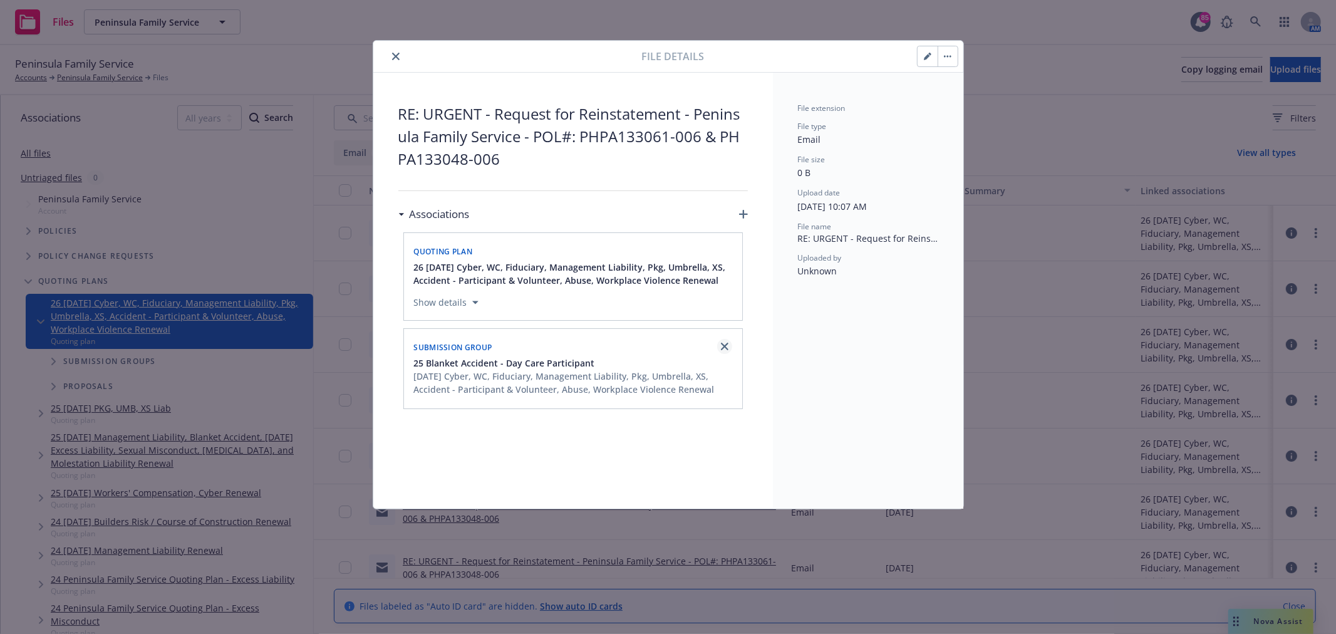
click at [727, 342] on link "close" at bounding box center [724, 346] width 15 height 15
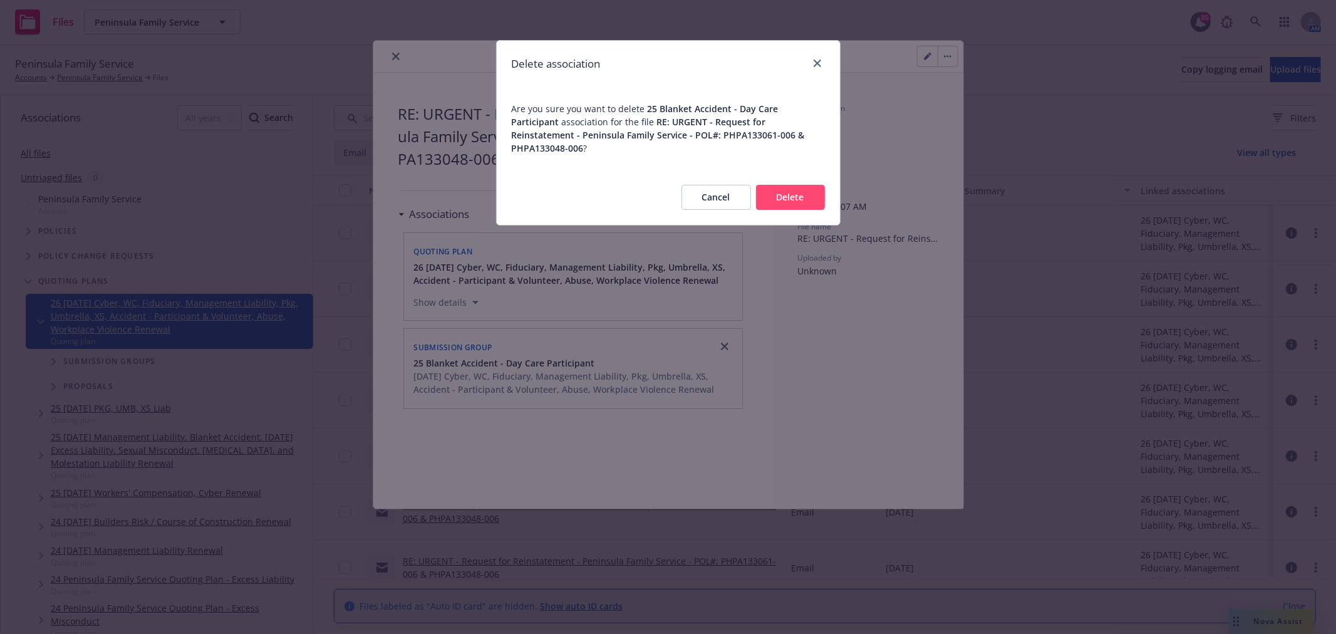
click at [799, 187] on button "Delete" at bounding box center [790, 197] width 69 height 25
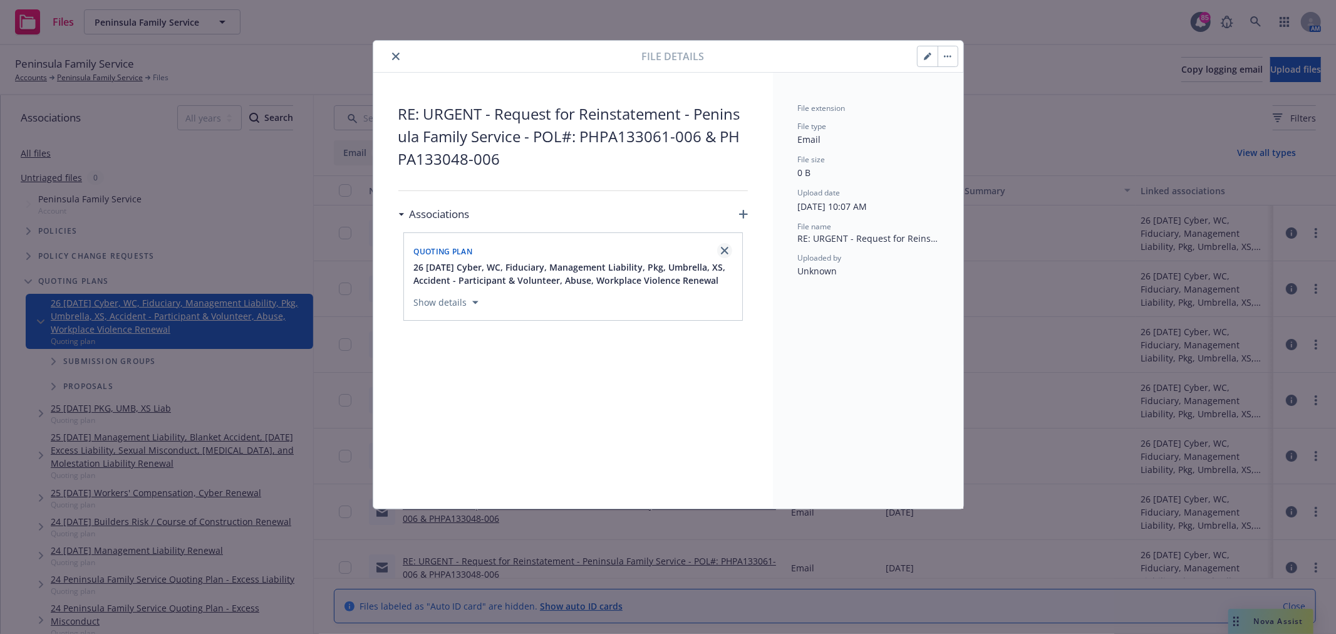
click at [723, 244] on link "close" at bounding box center [724, 250] width 15 height 15
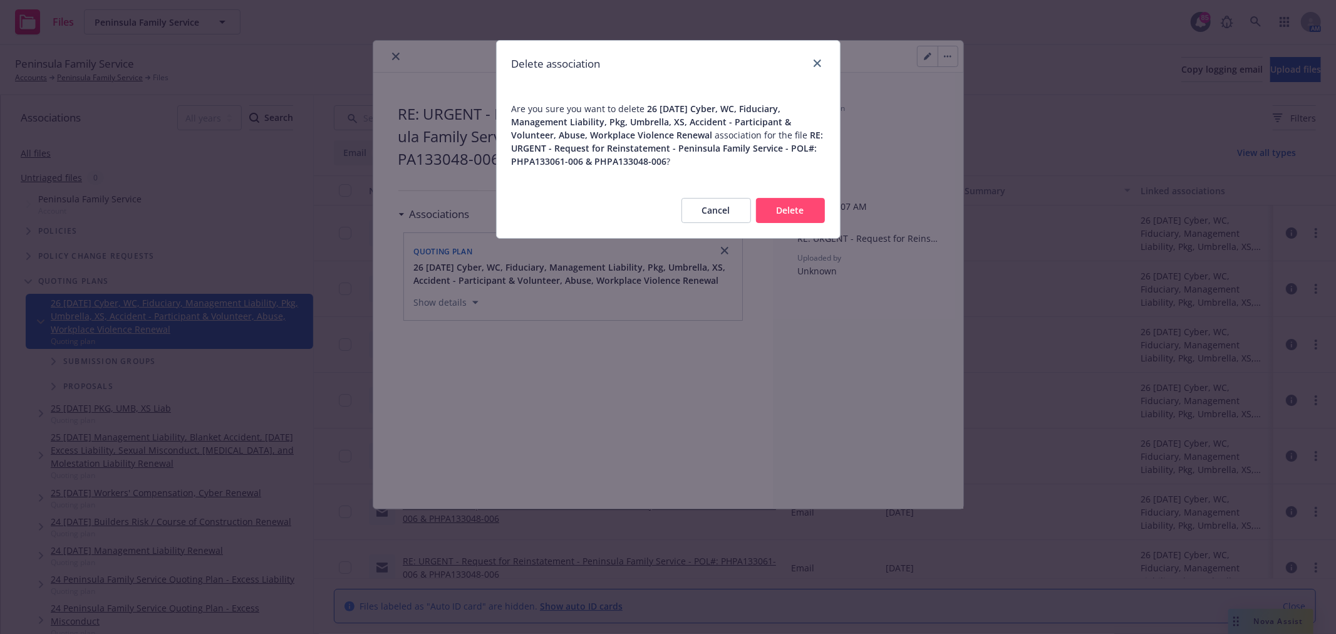
click at [775, 209] on button "Delete" at bounding box center [790, 210] width 69 height 25
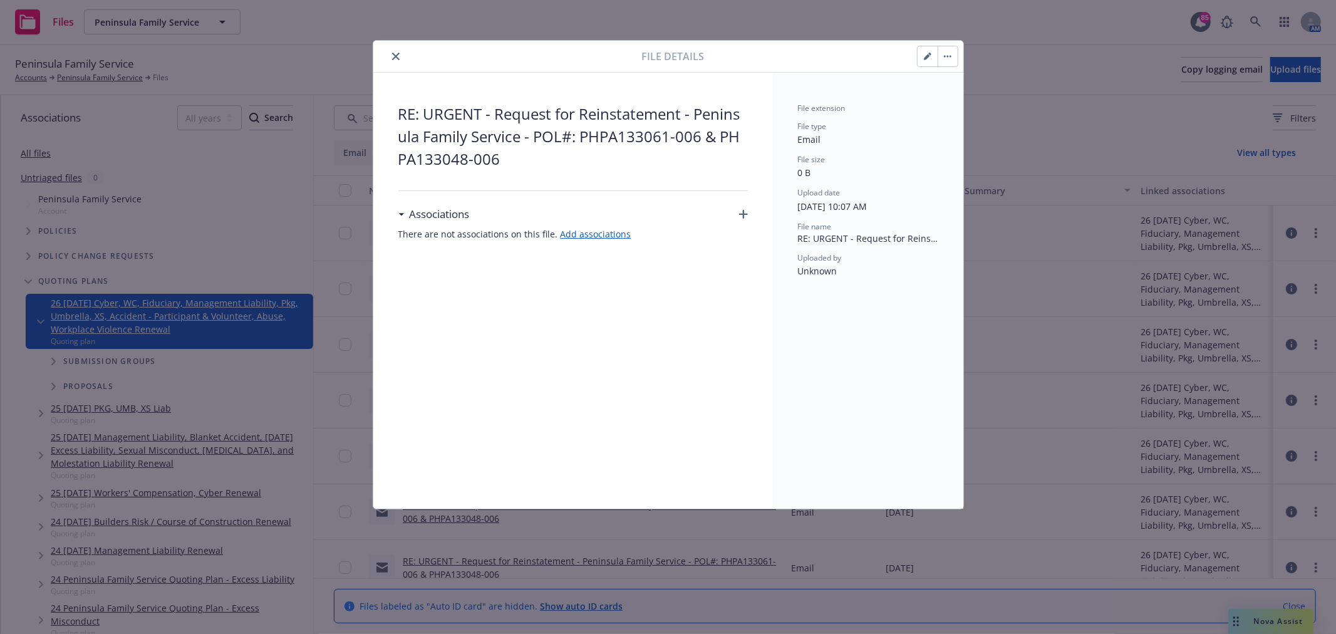
click at [744, 209] on div "Associations" at bounding box center [573, 214] width 350 height 26
click at [586, 230] on link "Add associations" at bounding box center [596, 234] width 71 height 12
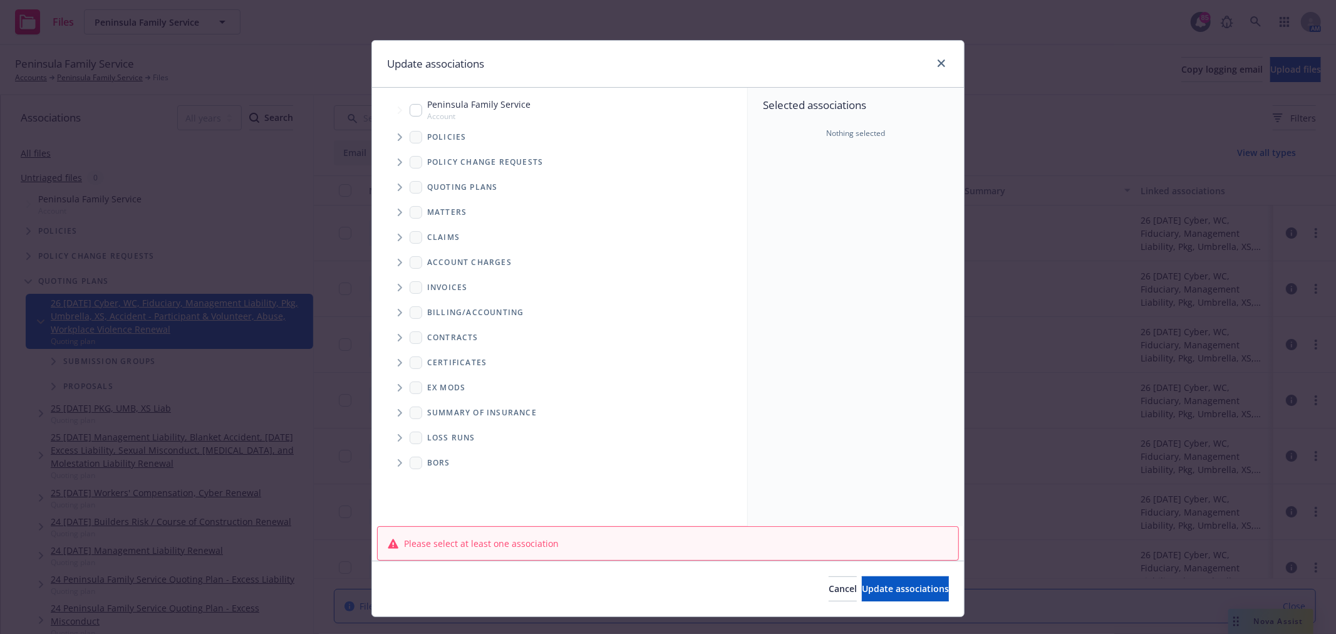
click at [398, 137] on icon "Tree Example" at bounding box center [400, 137] width 5 height 8
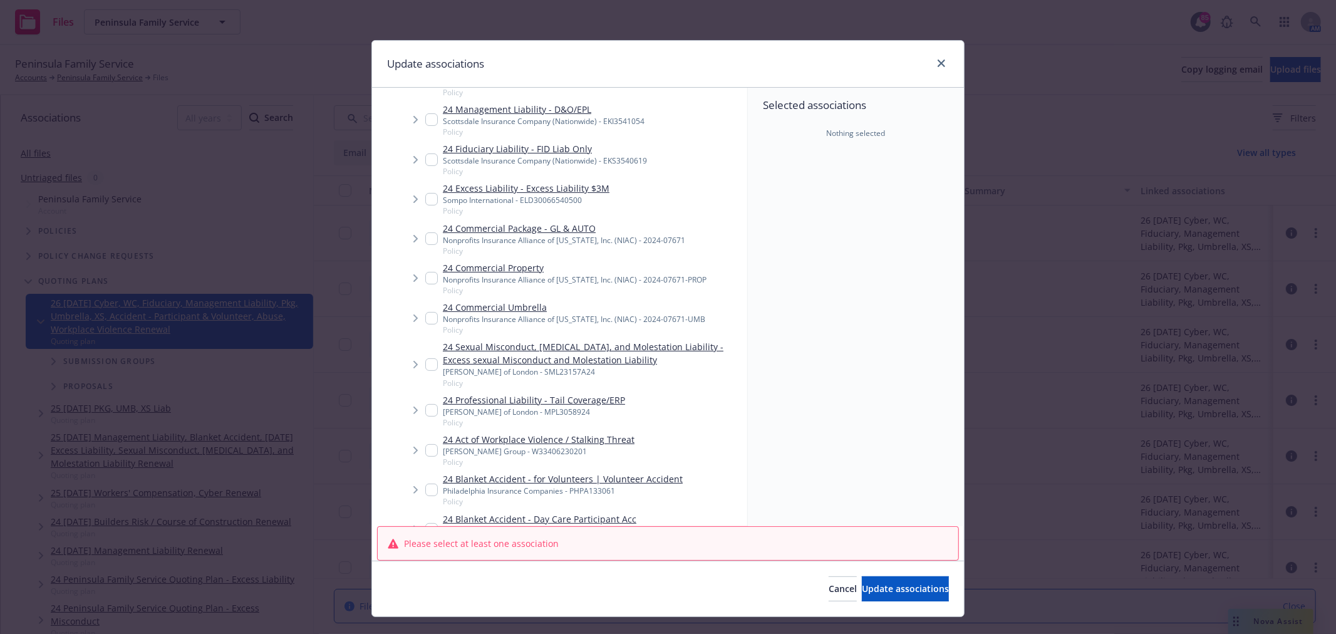
scroll to position [278, 0]
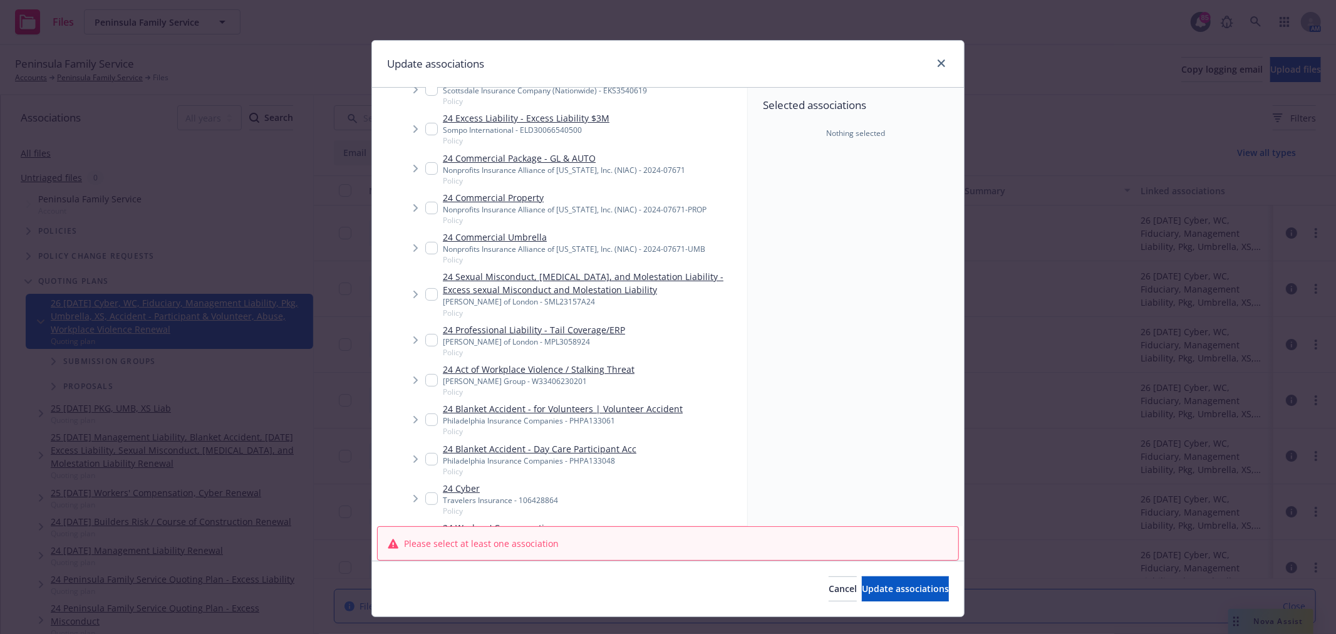
click at [427, 417] on input "Tree Example" at bounding box center [431, 419] width 13 height 13
checkbox input "true"
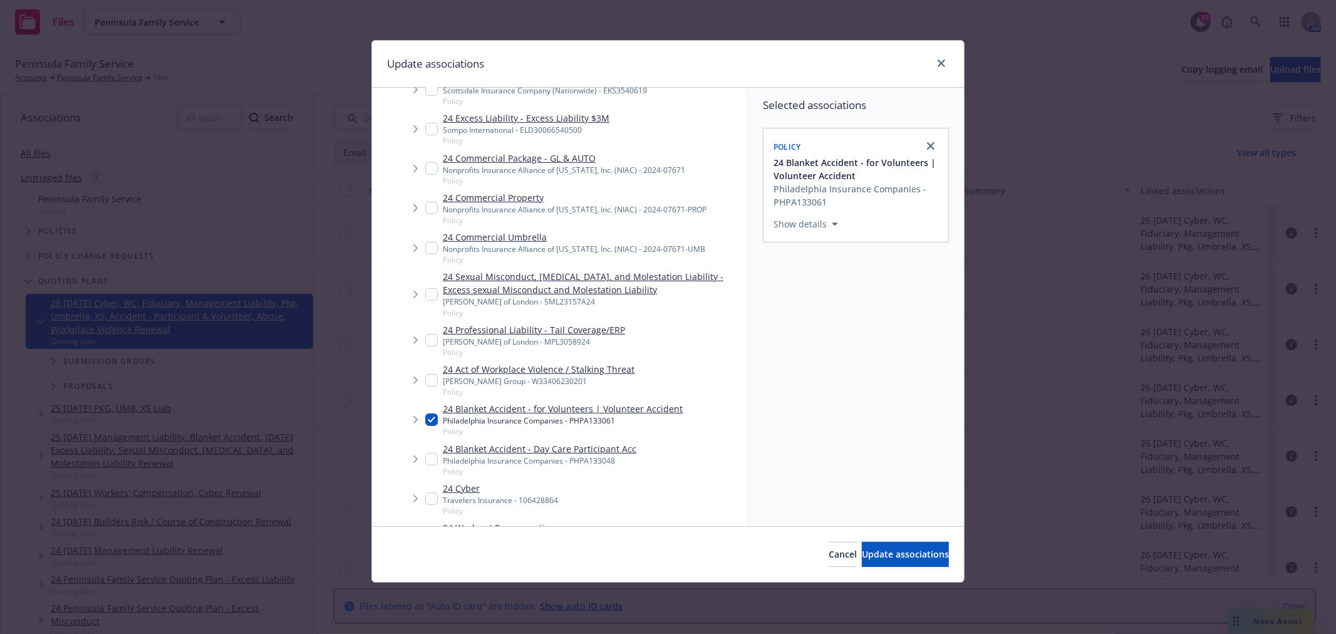
click at [430, 459] on input "Tree Example" at bounding box center [431, 459] width 13 height 13
checkbox input "true"
click at [923, 551] on span "Update associations" at bounding box center [905, 554] width 87 height 12
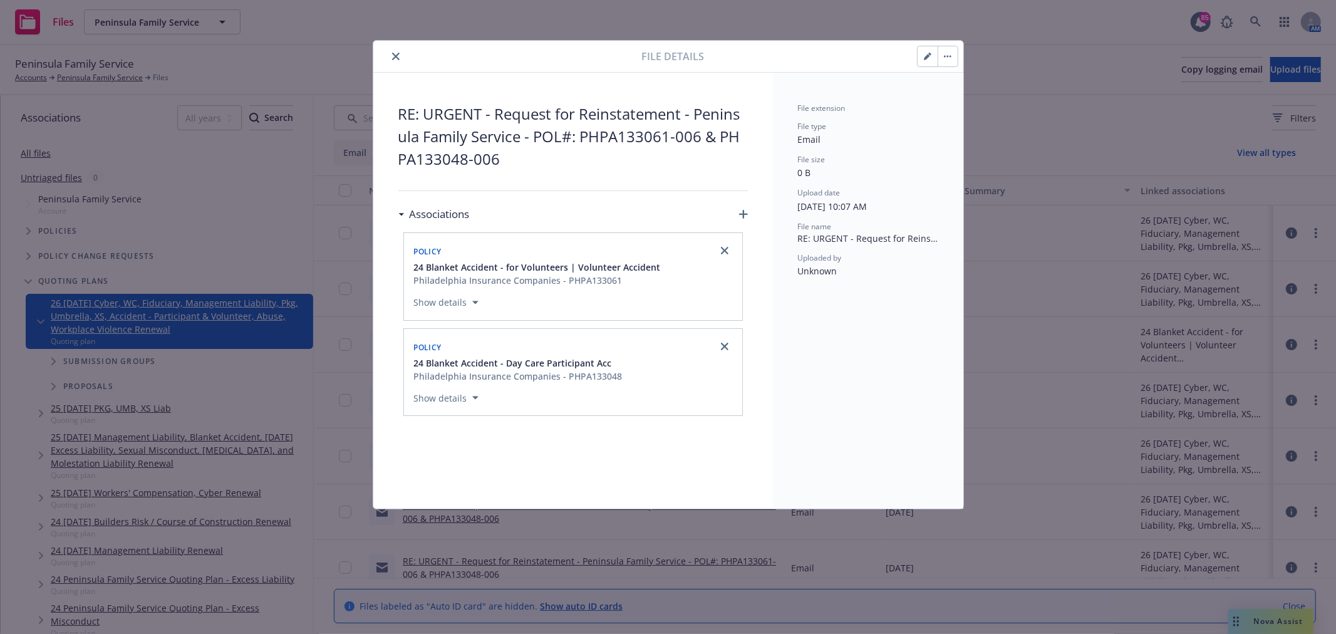
click at [396, 57] on icon "close" at bounding box center [396, 57] width 8 height 8
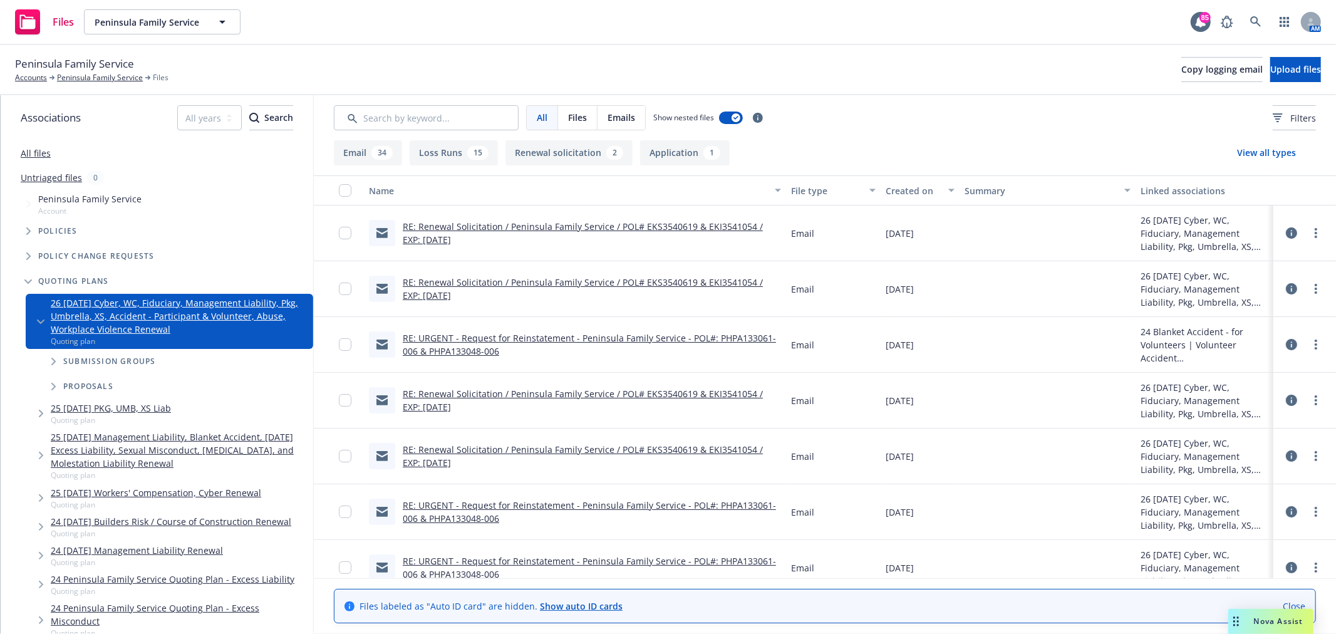
click at [34, 157] on link "All files" at bounding box center [36, 153] width 30 height 12
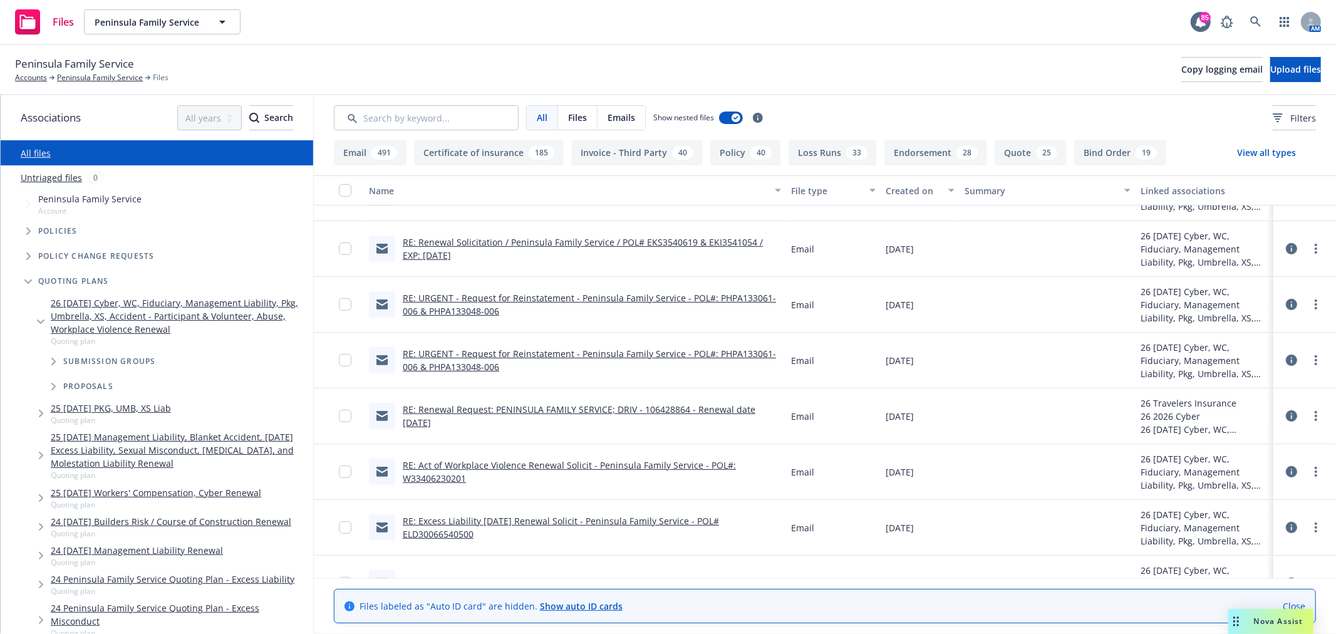
scroll to position [348, 0]
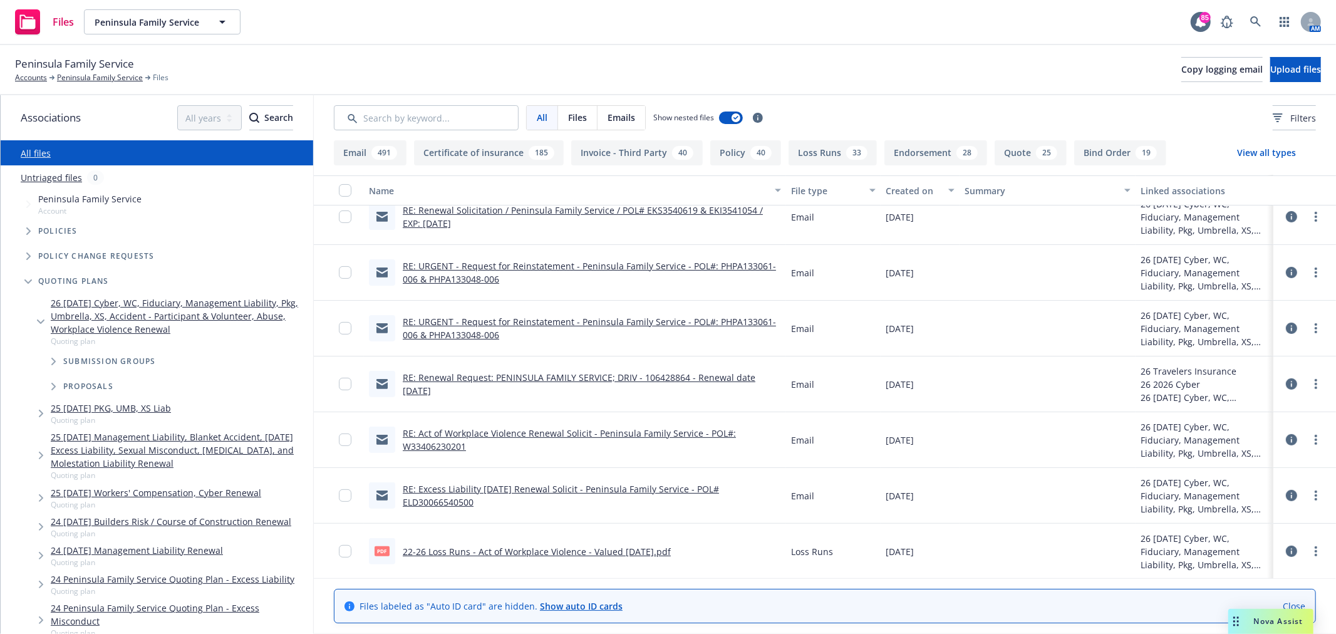
click at [475, 271] on div "RE: URGENT - Request for Reinstatement - Peninsula Family Service - POL#: PHPA1…" at bounding box center [592, 272] width 378 height 26
click at [464, 280] on link "RE: URGENT - Request for Reinstatement - Peninsula Family Service - POL#: PHPA1…" at bounding box center [589, 272] width 373 height 25
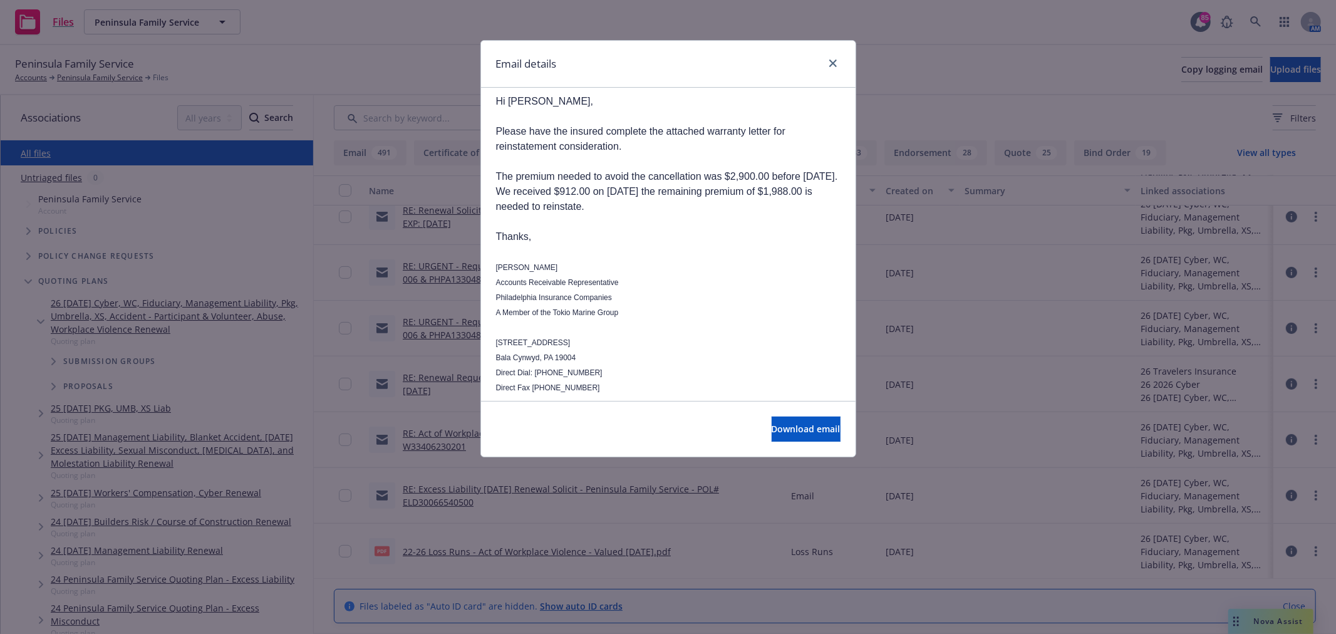
scroll to position [139, 0]
click at [828, 67] on link "close" at bounding box center [833, 63] width 15 height 15
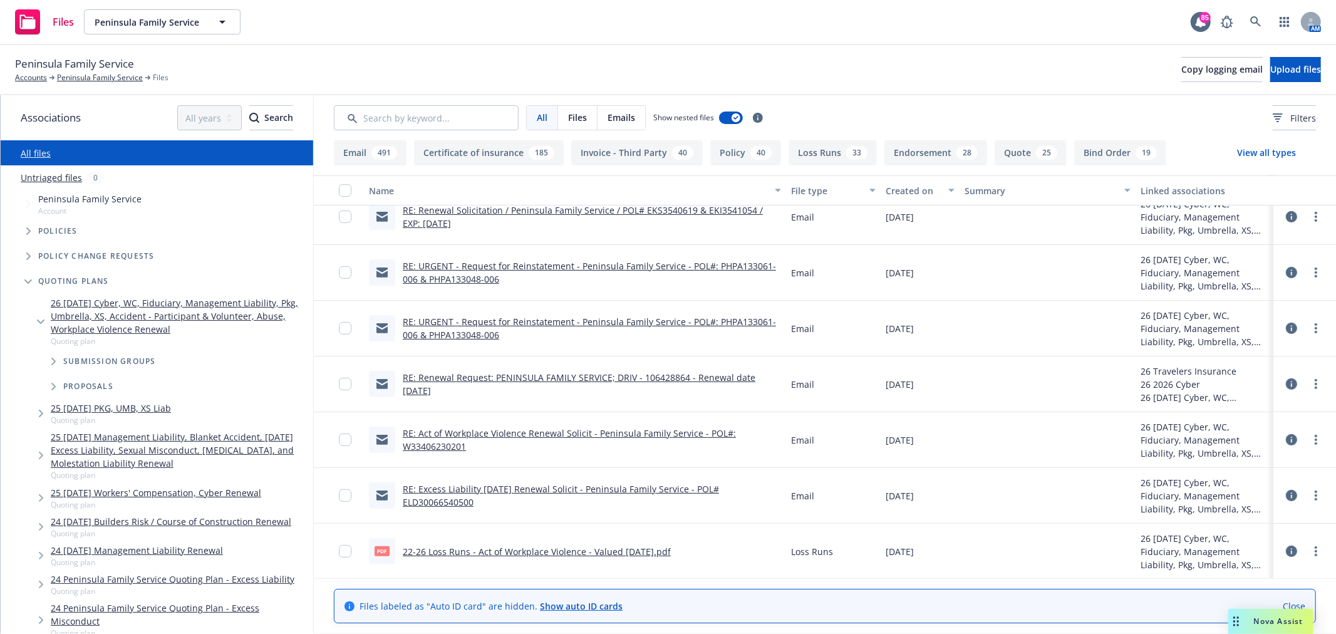
click at [424, 330] on link "RE: URGENT - Request for Reinstatement - Peninsula Family Service - POL#: PHPA1…" at bounding box center [589, 328] width 373 height 25
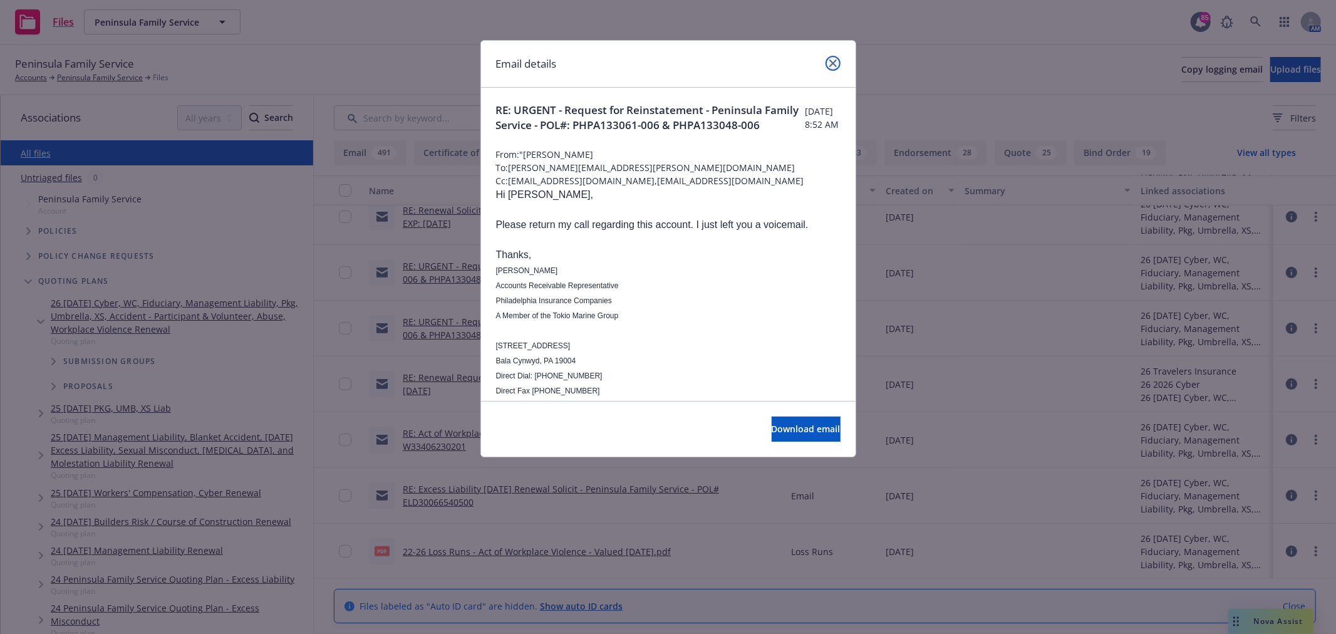
click at [834, 63] on icon "close" at bounding box center [833, 64] width 8 height 8
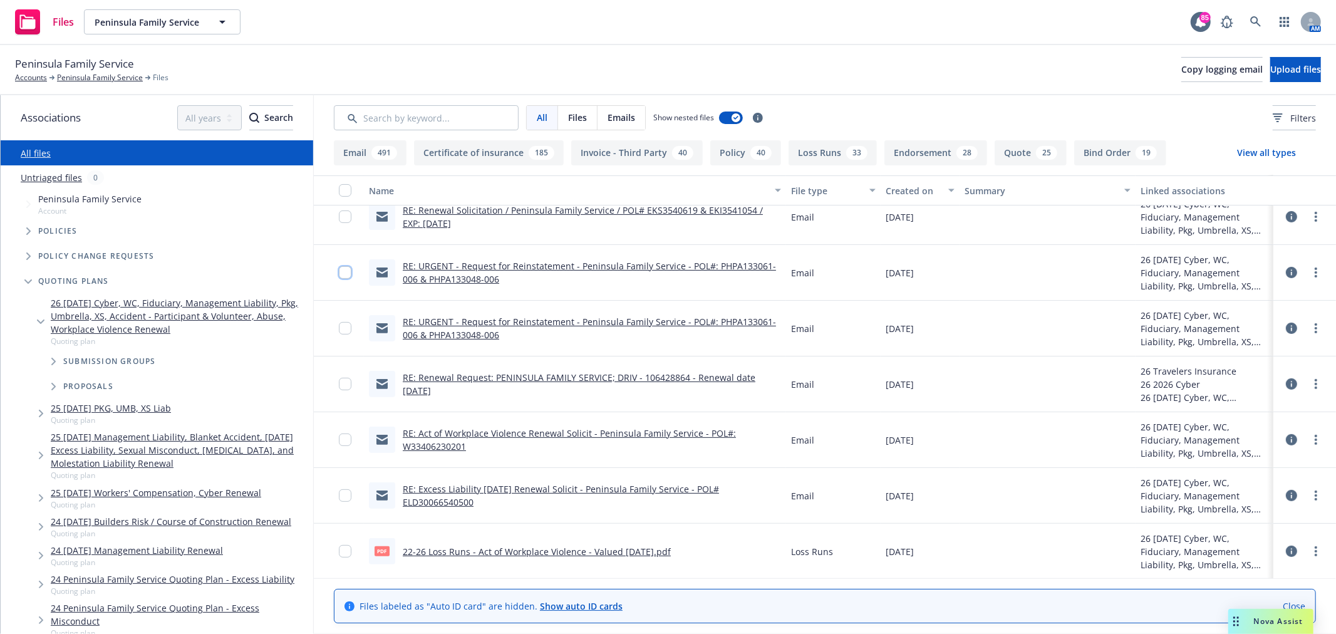
click at [341, 271] on input "checkbox" at bounding box center [345, 272] width 13 height 13
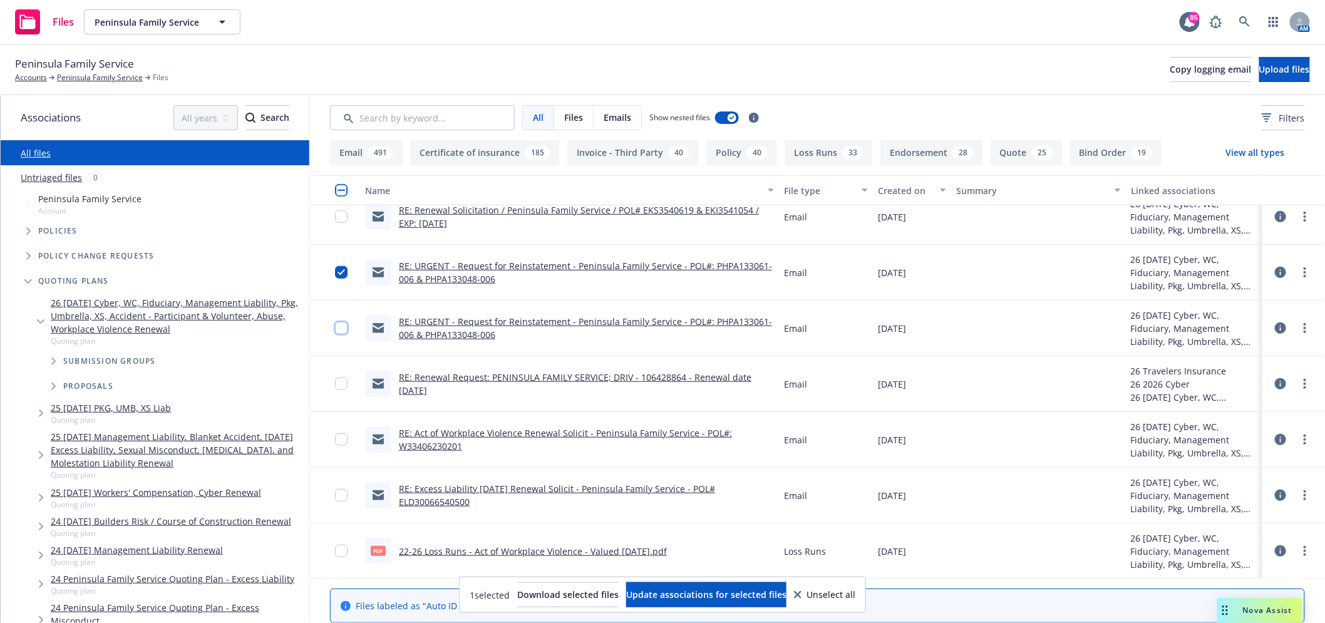
click at [341, 329] on input "checkbox" at bounding box center [341, 328] width 13 height 13
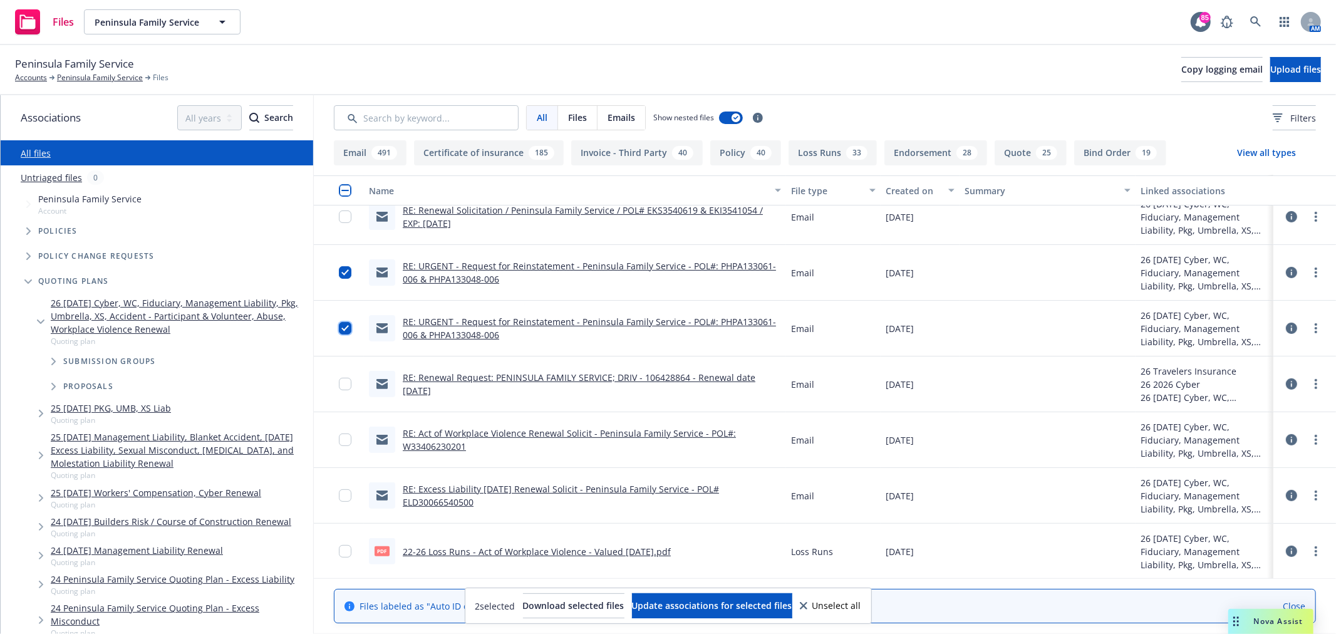
click at [342, 327] on input "checkbox" at bounding box center [345, 328] width 13 height 13
click at [1286, 269] on icon at bounding box center [1291, 272] width 11 height 11
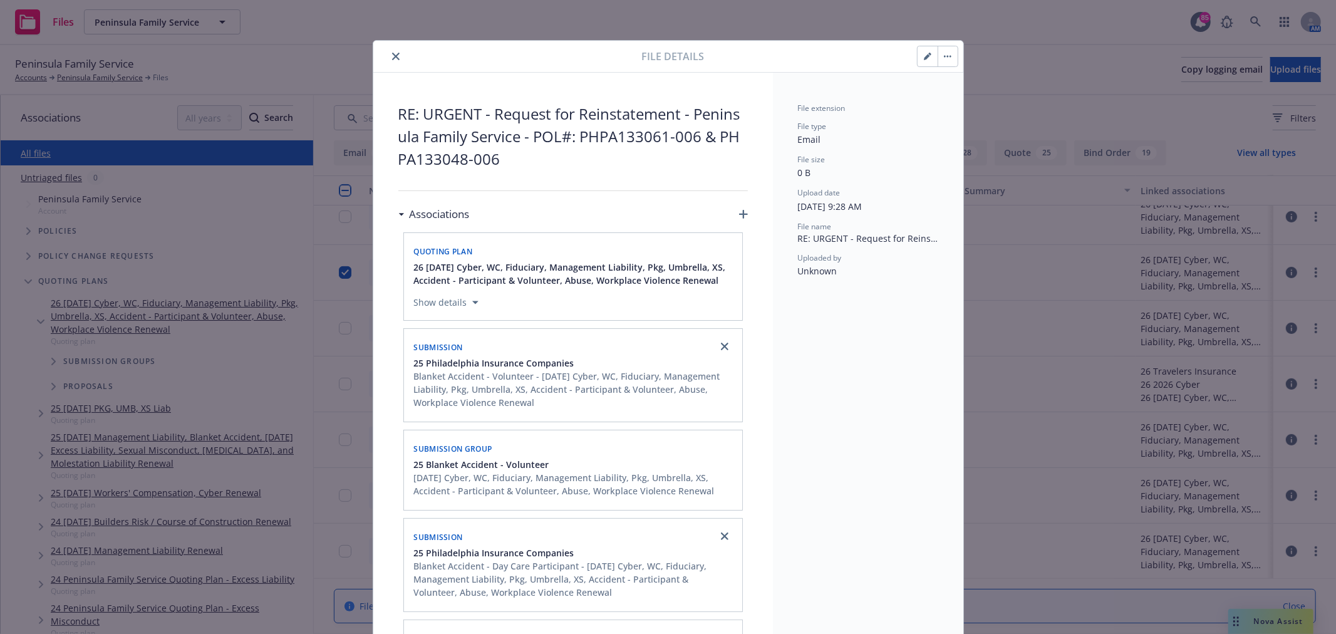
click at [739, 214] on icon "button" at bounding box center [743, 214] width 9 height 9
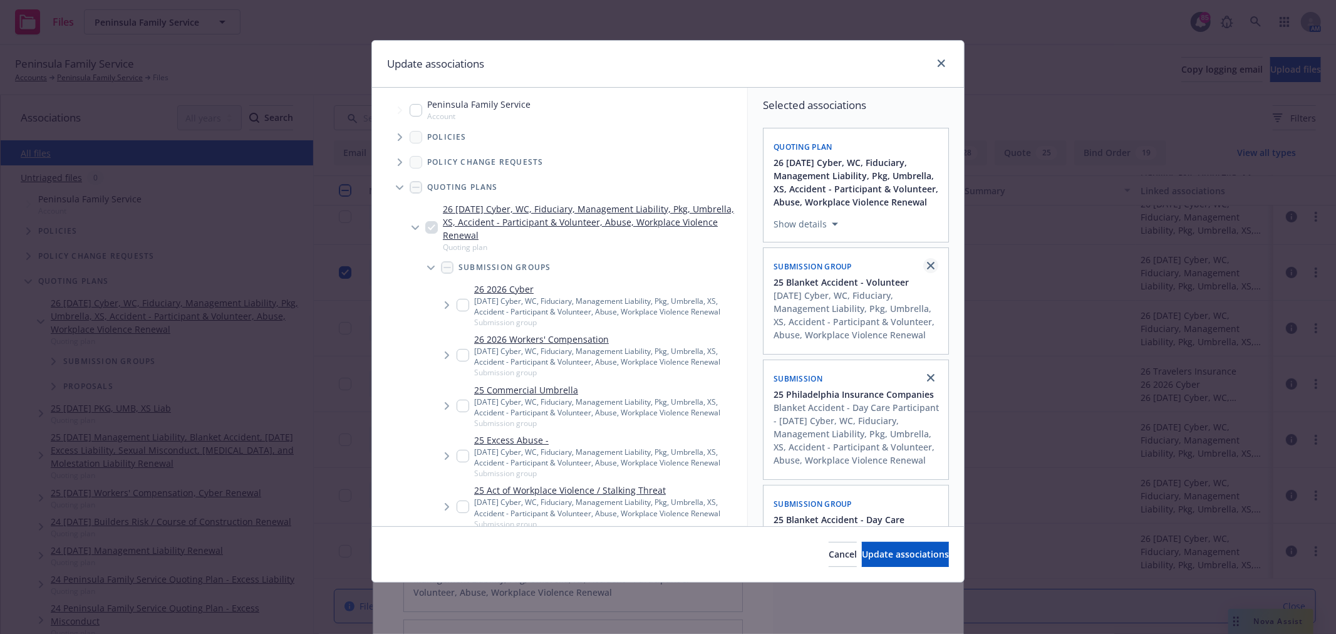
click at [927, 269] on icon "close" at bounding box center [931, 266] width 8 height 8
checkbox input "false"
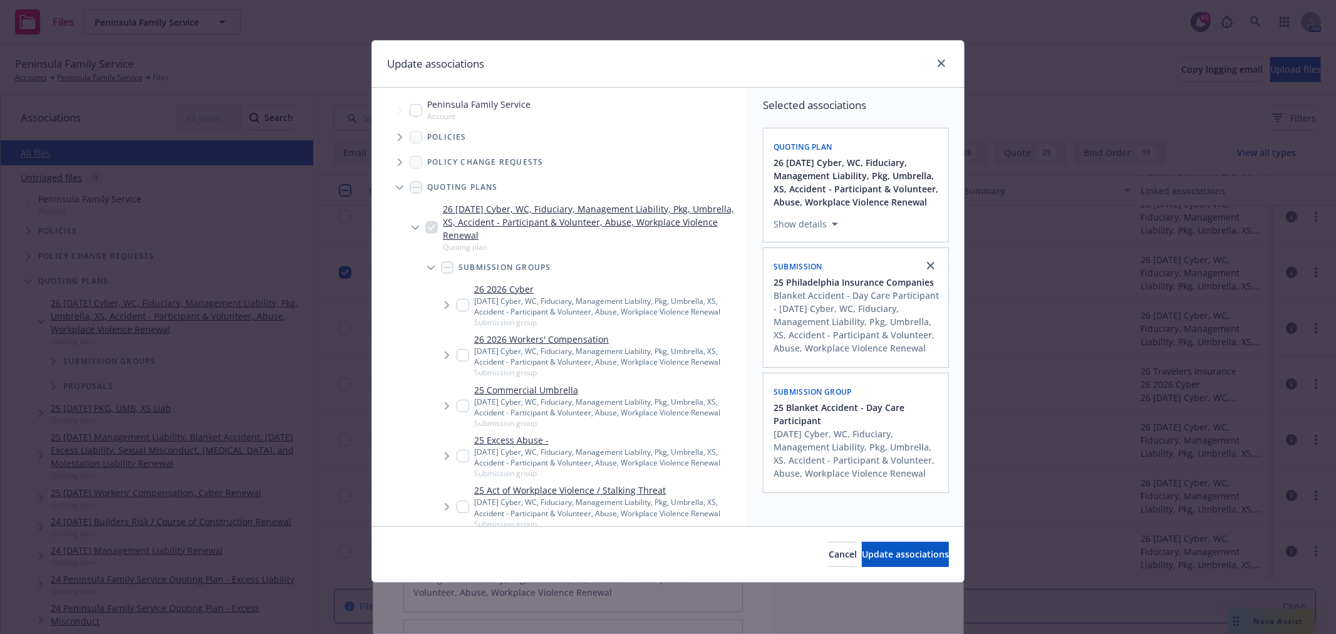
click at [927, 269] on icon "close" at bounding box center [931, 266] width 8 height 8
checkbox input "false"
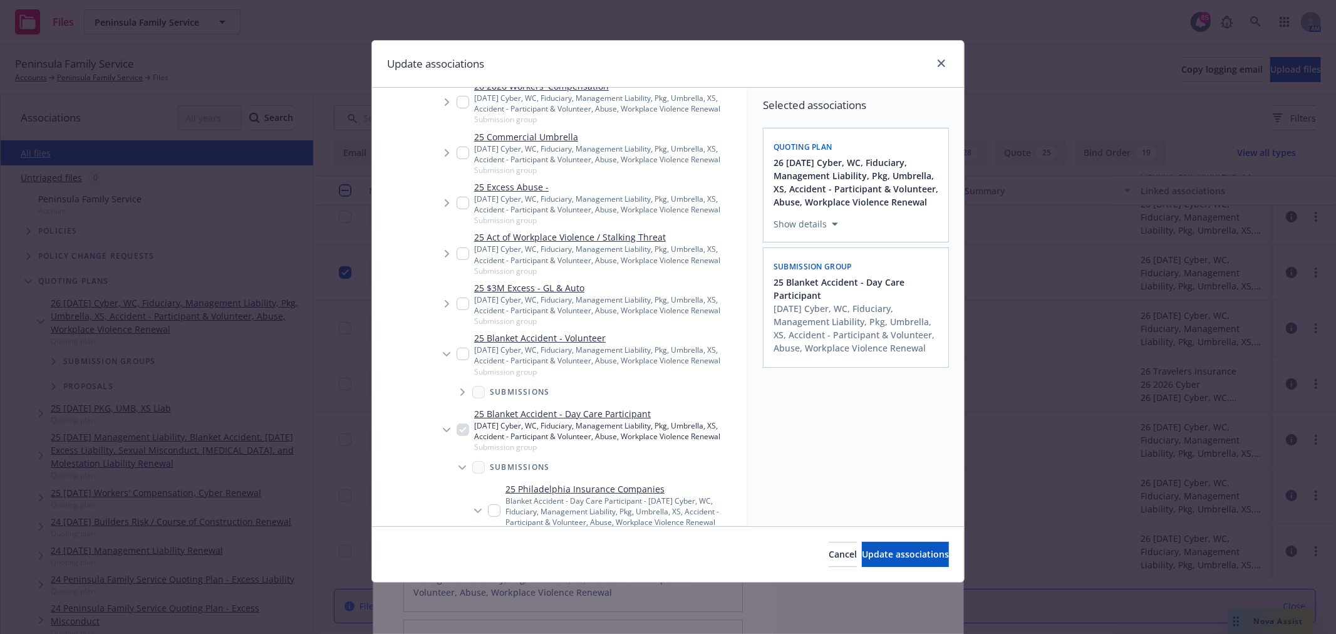
scroll to position [209, 0]
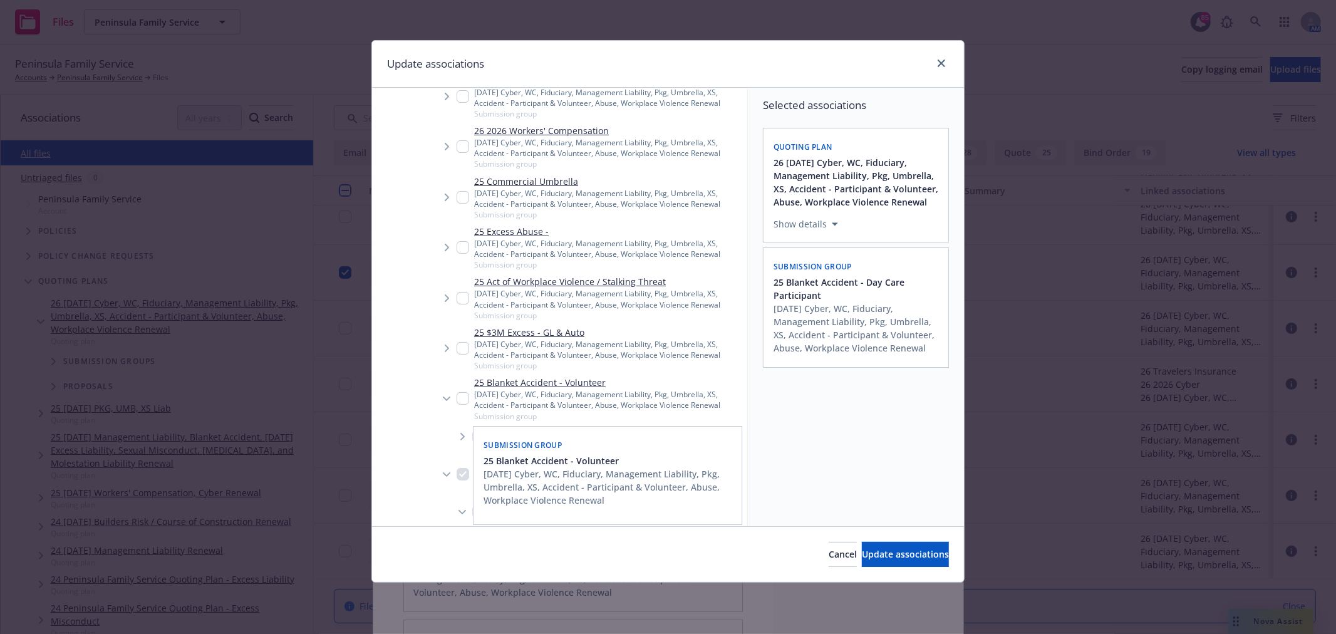
click at [461, 396] on input "Tree Example" at bounding box center [463, 398] width 13 height 13
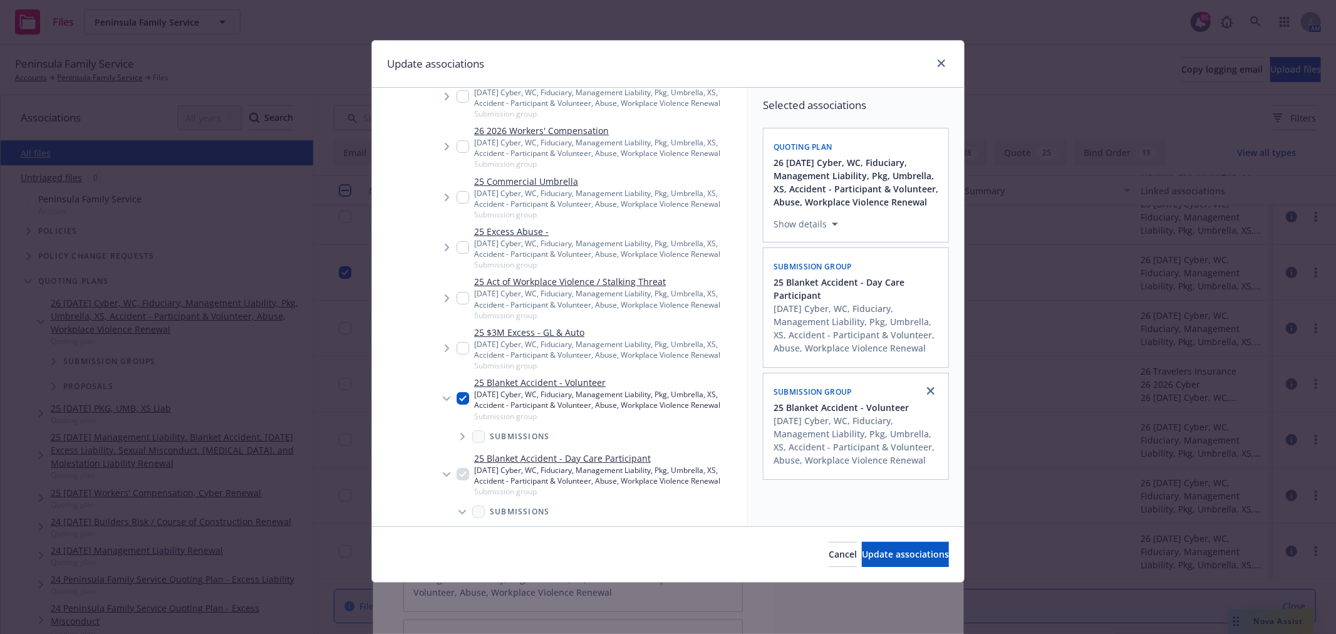
click at [464, 400] on input "Tree Example" at bounding box center [463, 398] width 13 height 13
checkbox input "false"
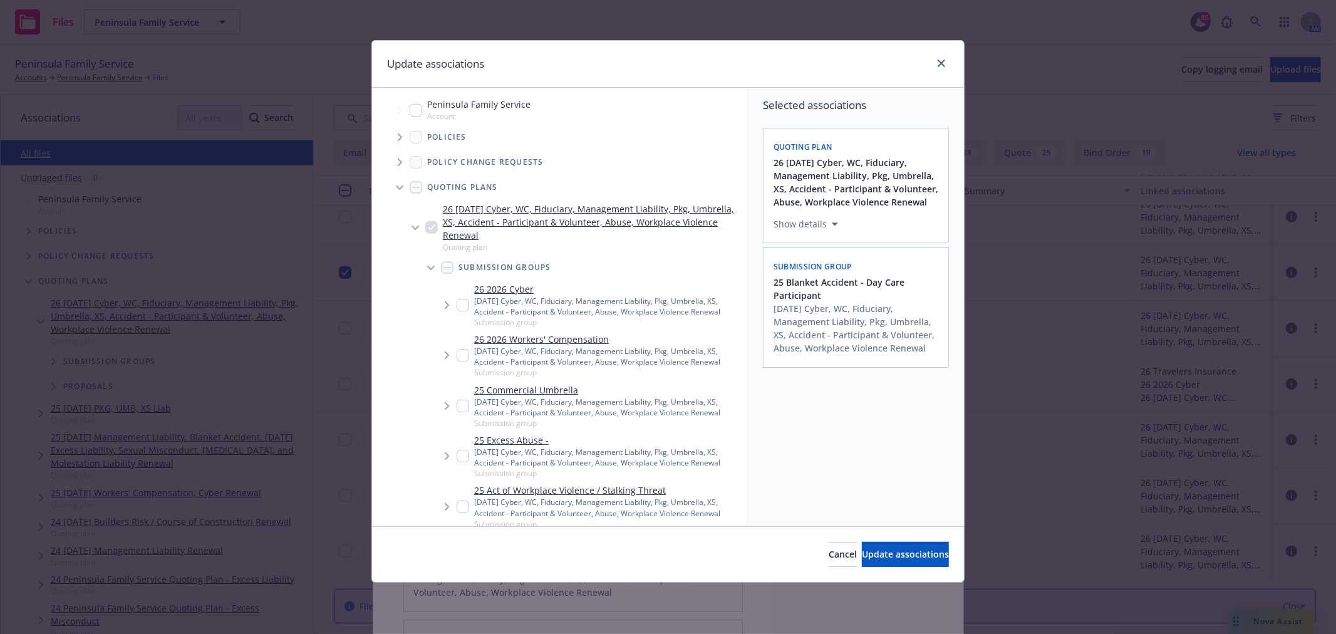
click at [399, 182] on span "Tree Example" at bounding box center [400, 187] width 20 height 20
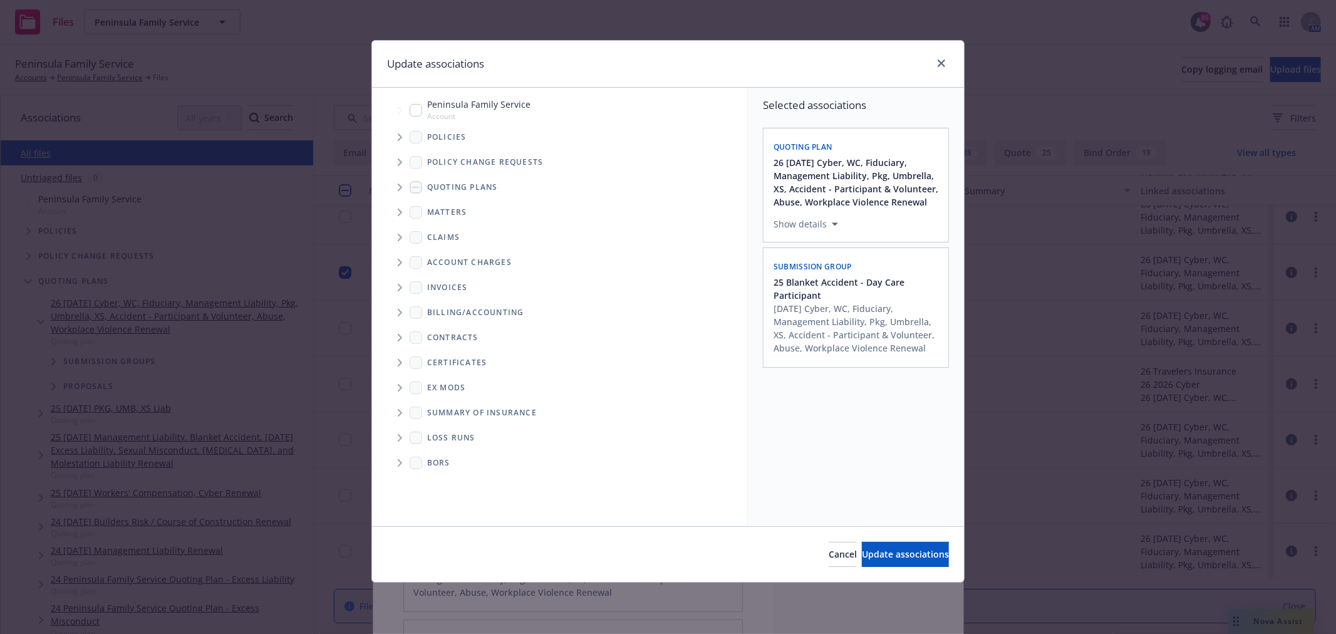
click at [399, 135] on icon "Tree Example" at bounding box center [400, 137] width 4 height 8
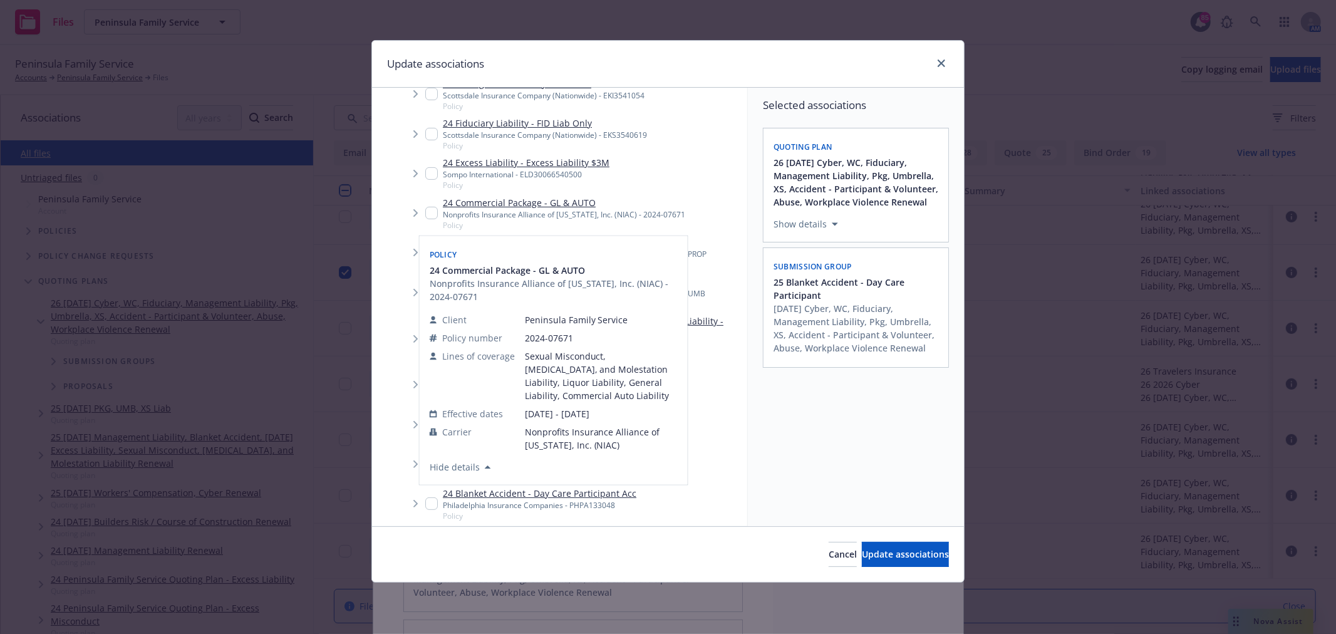
scroll to position [278, 0]
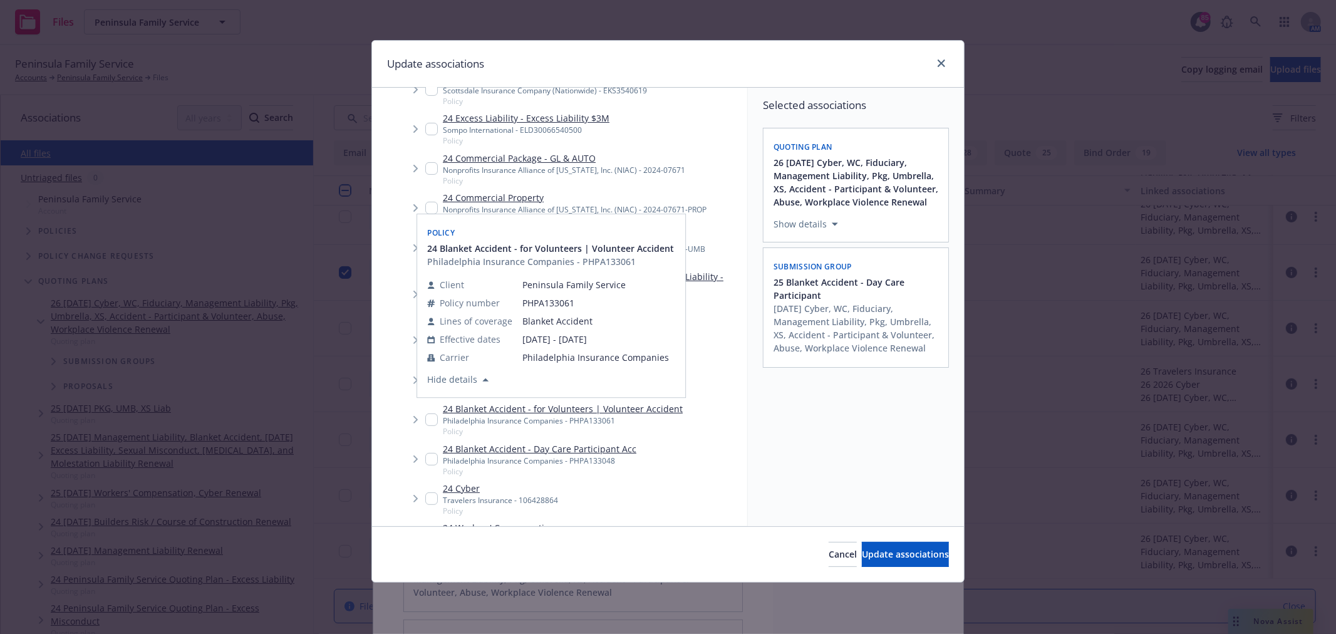
click at [433, 420] on input "Tree Example" at bounding box center [431, 419] width 13 height 13
checkbox input "true"
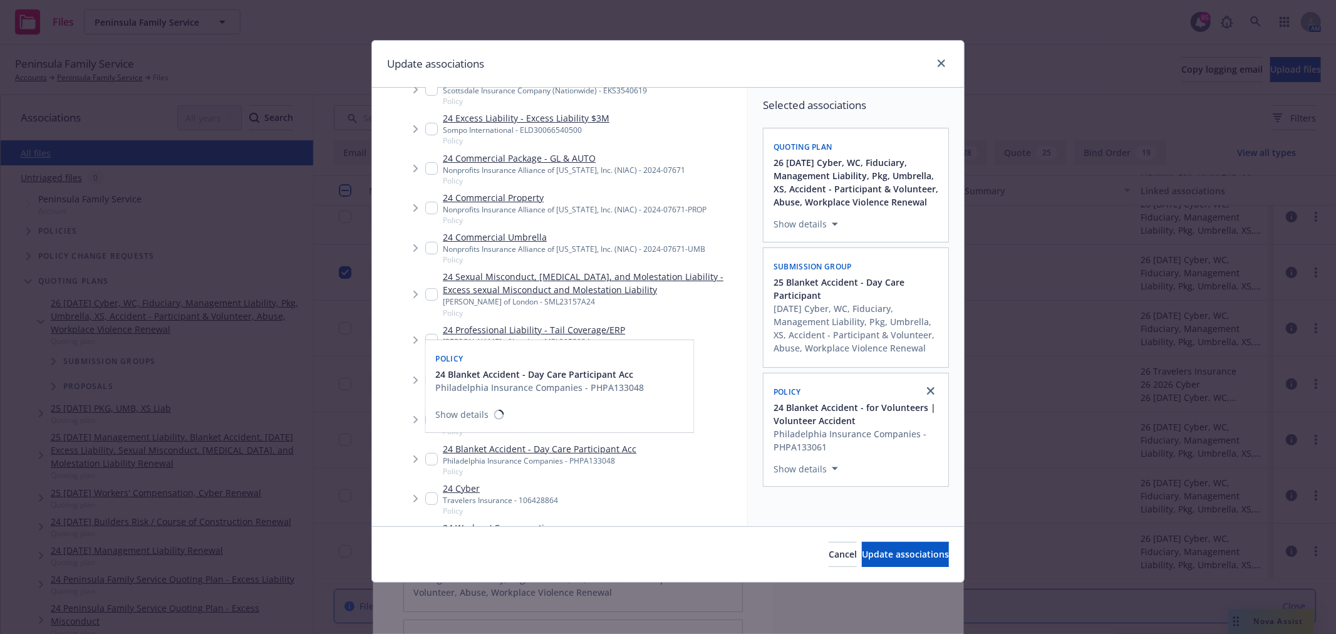
click at [435, 458] on input "Tree Example" at bounding box center [431, 459] width 13 height 13
checkbox input "true"
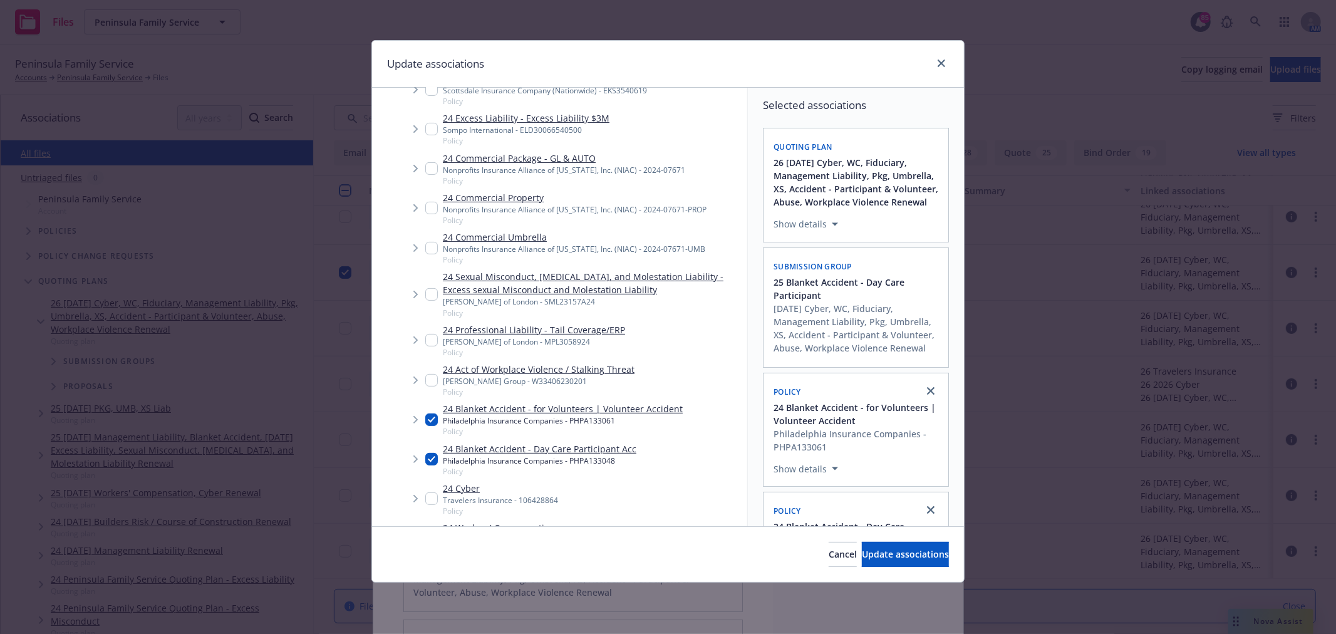
click at [910, 302] on span "25 Blanket Accident - Day Care Participant" at bounding box center [857, 289] width 167 height 26
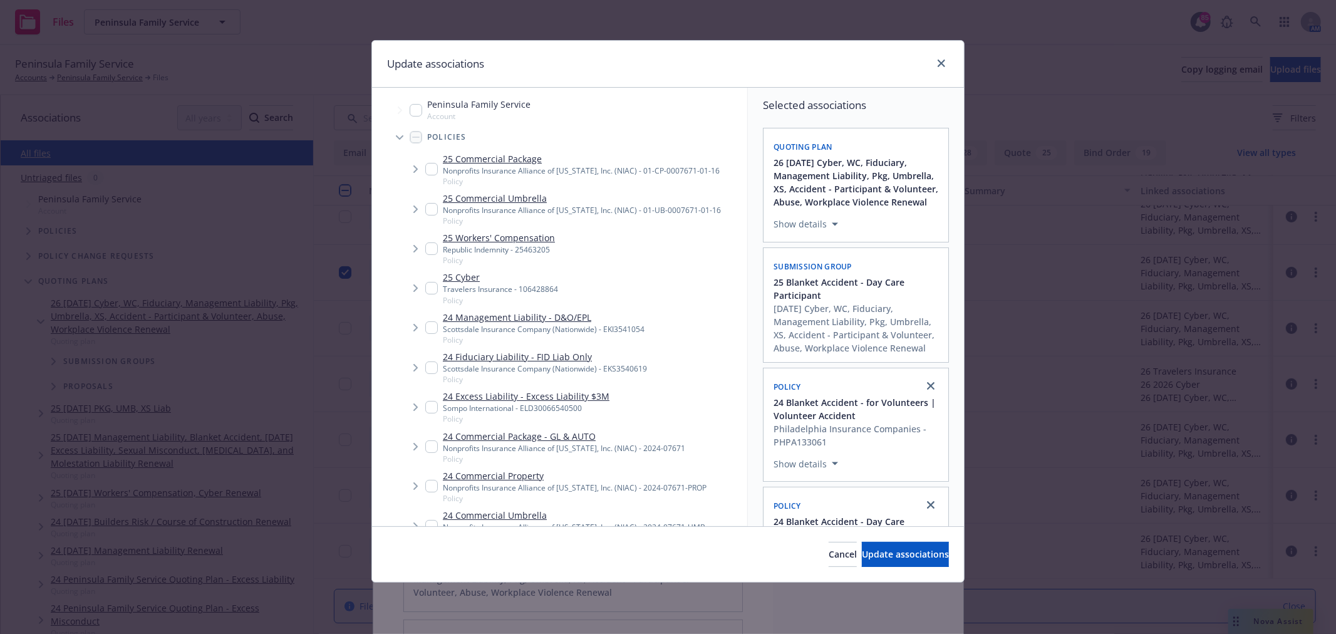
click at [403, 138] on span "Tree Example" at bounding box center [400, 137] width 20 height 20
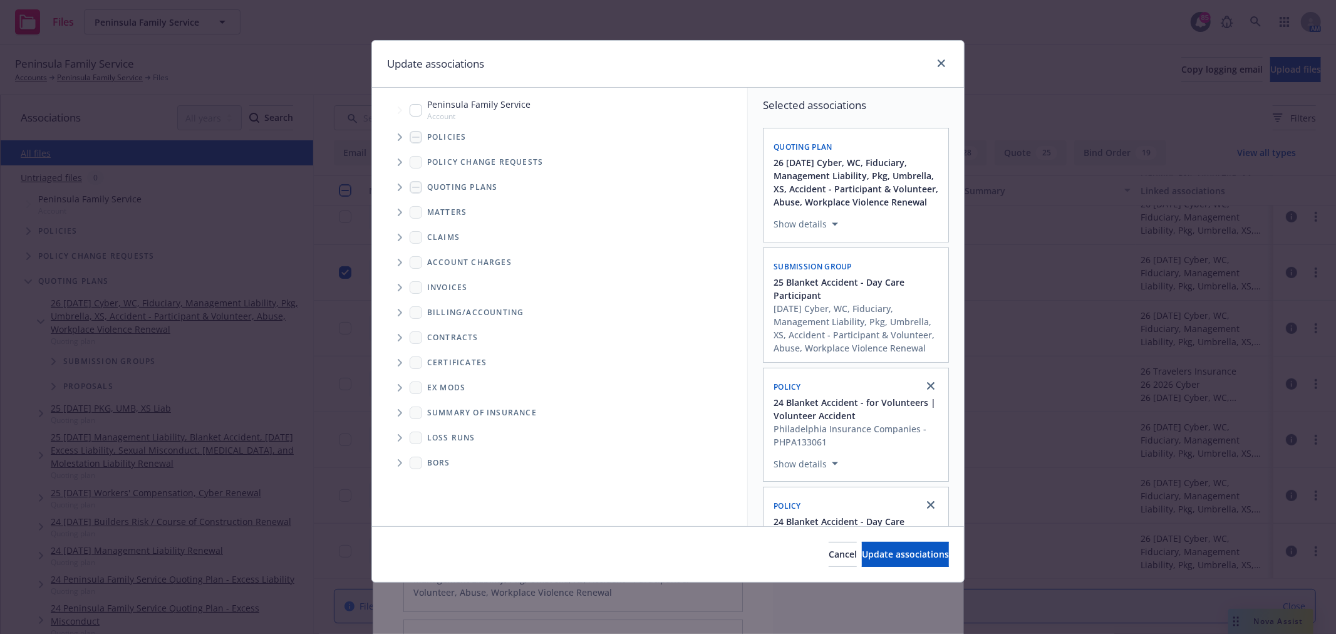
click at [403, 185] on span "Tree Example" at bounding box center [400, 187] width 20 height 20
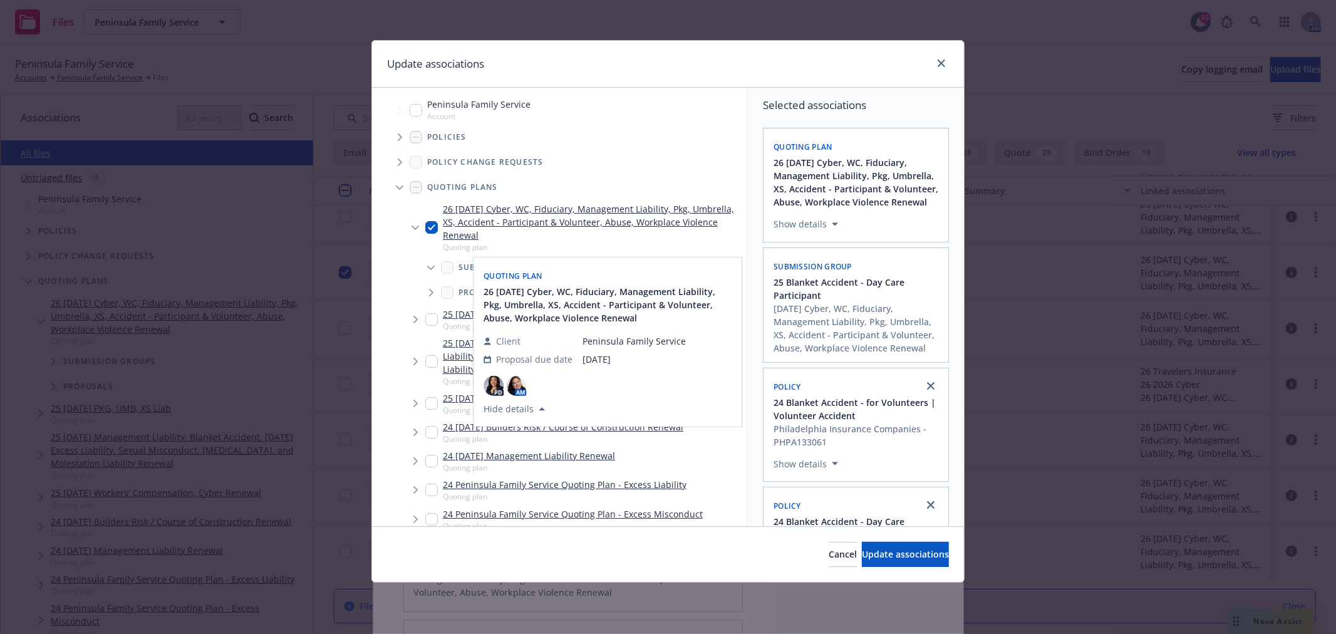
click at [433, 225] on input "Tree Example" at bounding box center [431, 227] width 13 height 13
checkbox input "false"
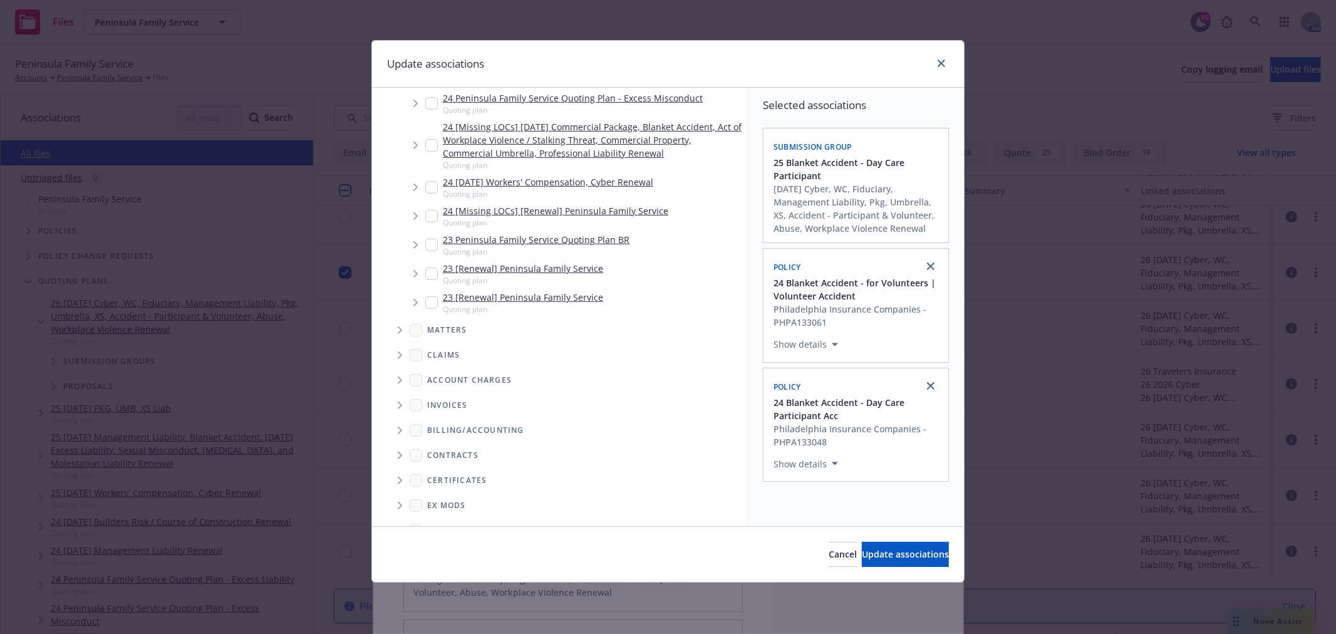
scroll to position [417, 0]
click at [912, 557] on span "Update associations" at bounding box center [905, 554] width 87 height 12
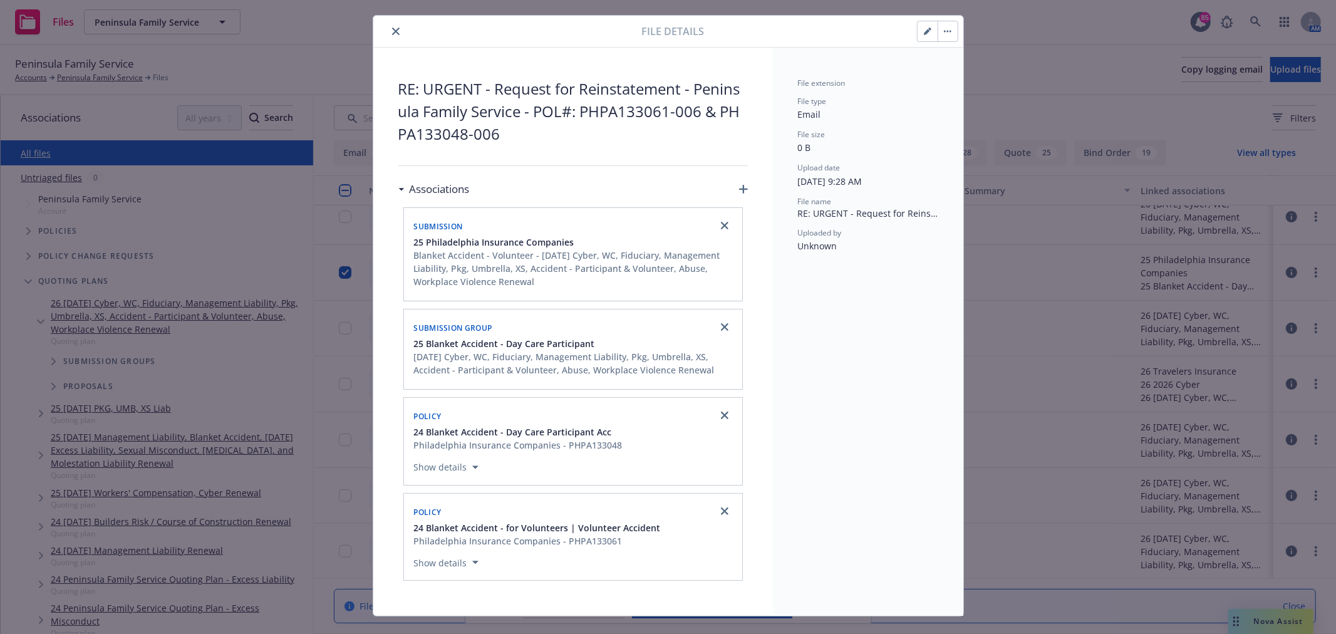
scroll to position [50, 0]
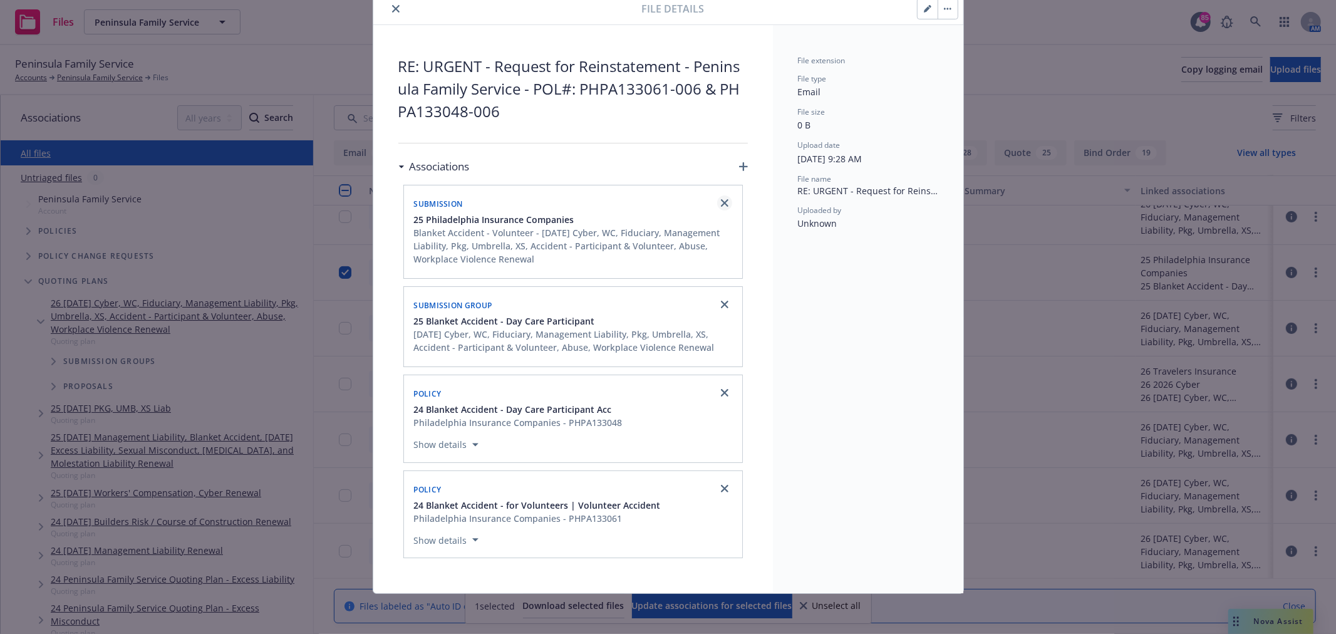
click at [717, 202] on link "close" at bounding box center [724, 202] width 15 height 15
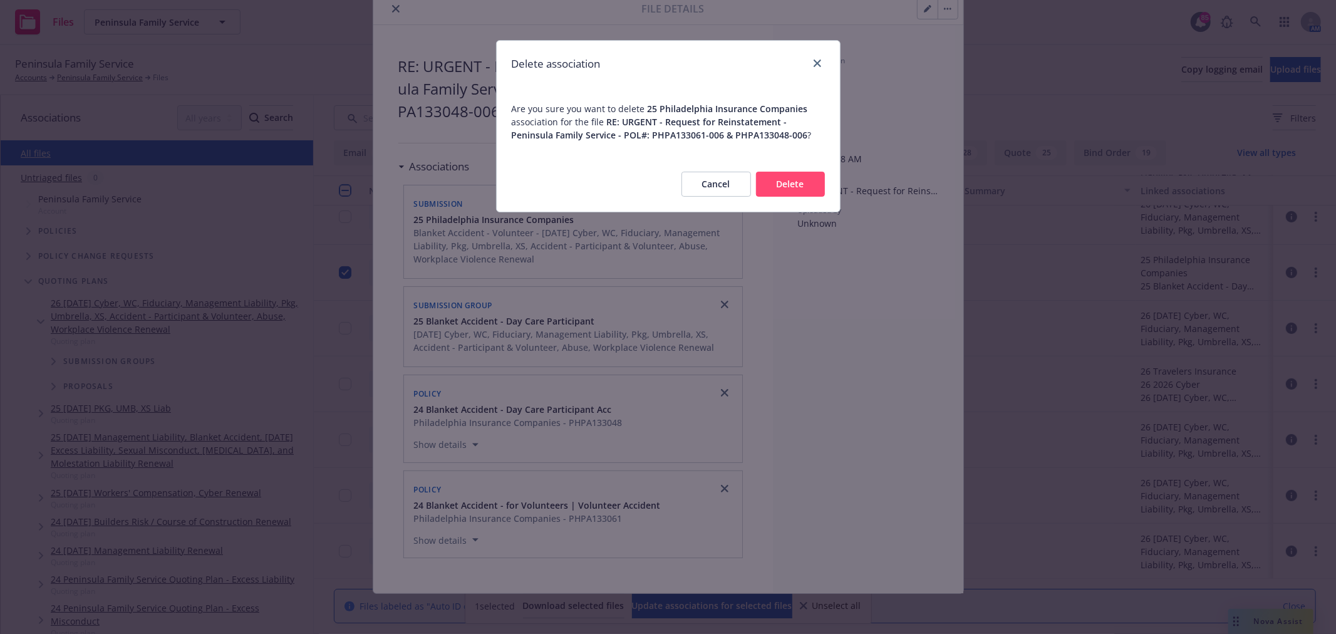
click at [772, 184] on button "Delete" at bounding box center [790, 184] width 69 height 25
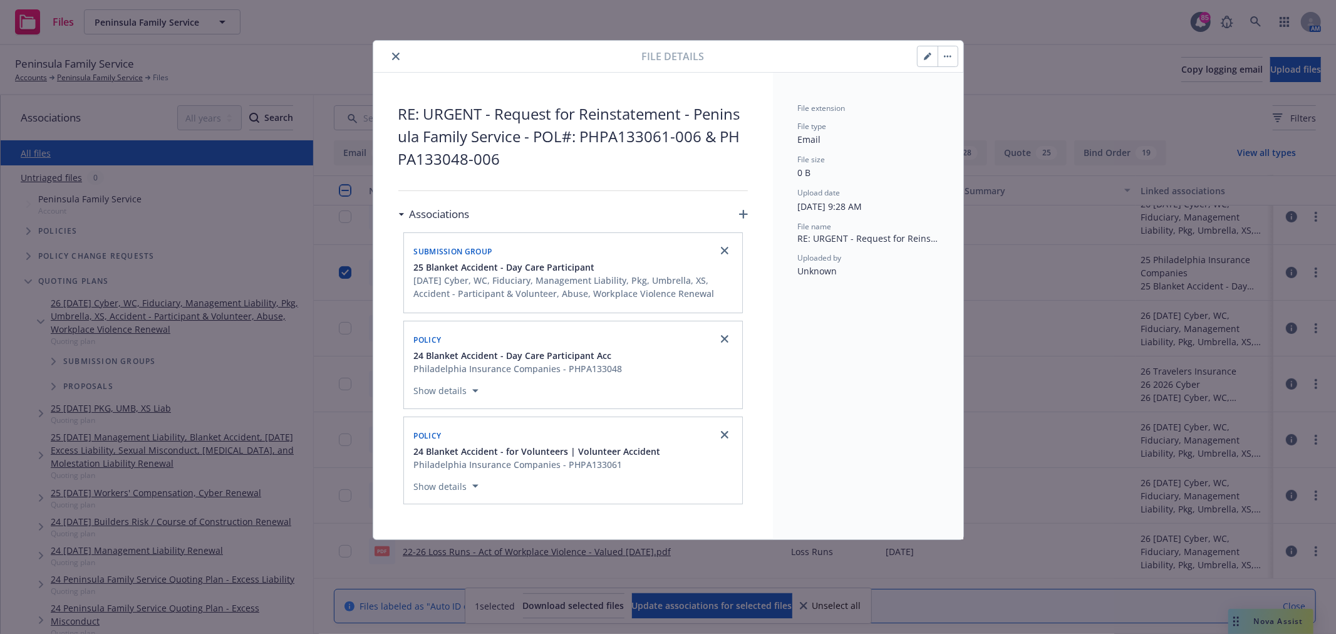
scroll to position [0, 0]
click at [729, 251] on link "close" at bounding box center [724, 250] width 15 height 15
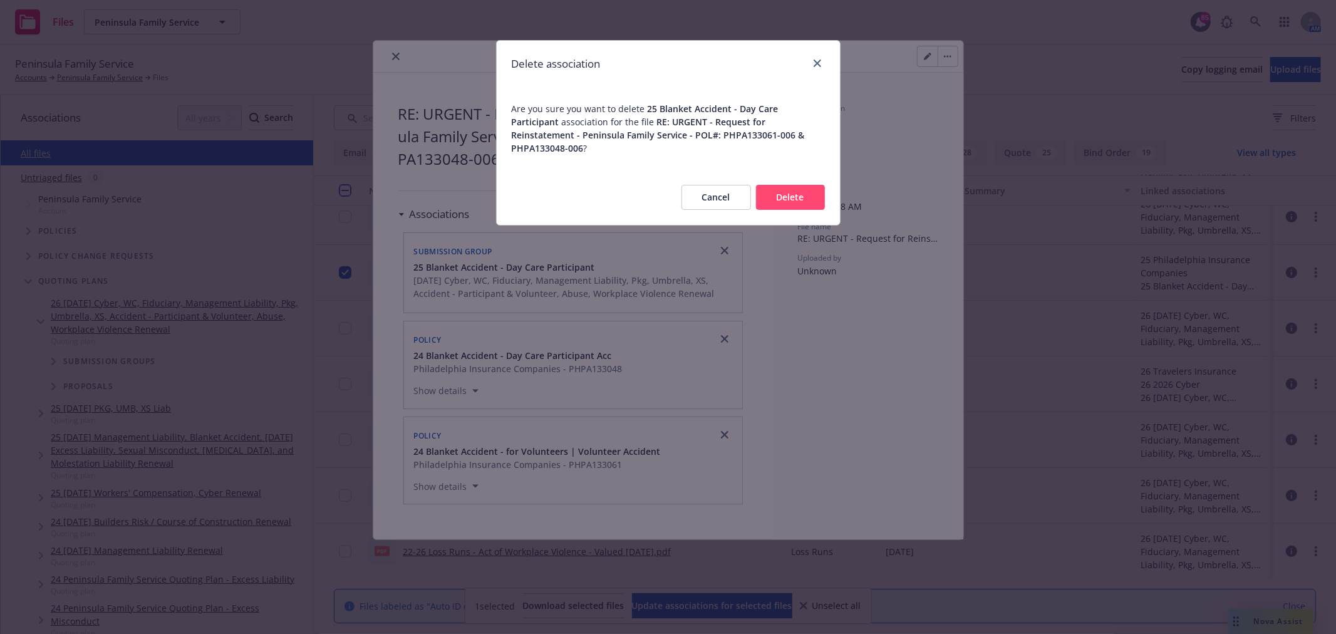
click at [811, 193] on button "Delete" at bounding box center [790, 197] width 69 height 25
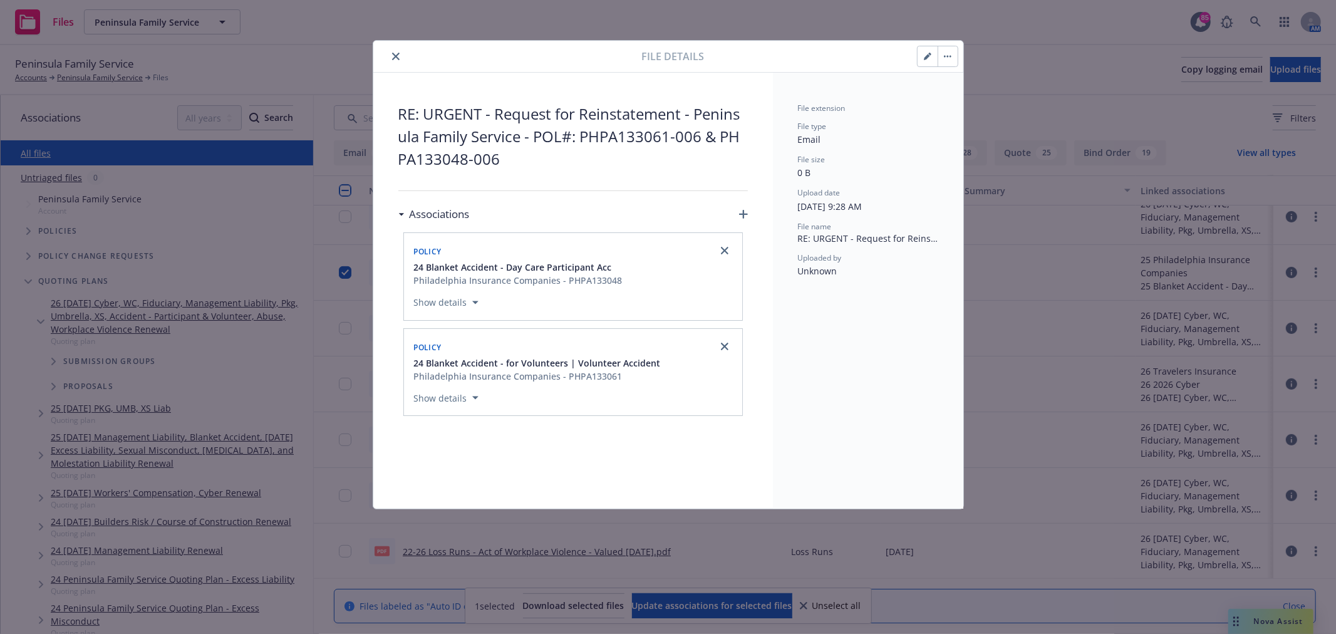
click at [393, 56] on icon "close" at bounding box center [396, 57] width 8 height 8
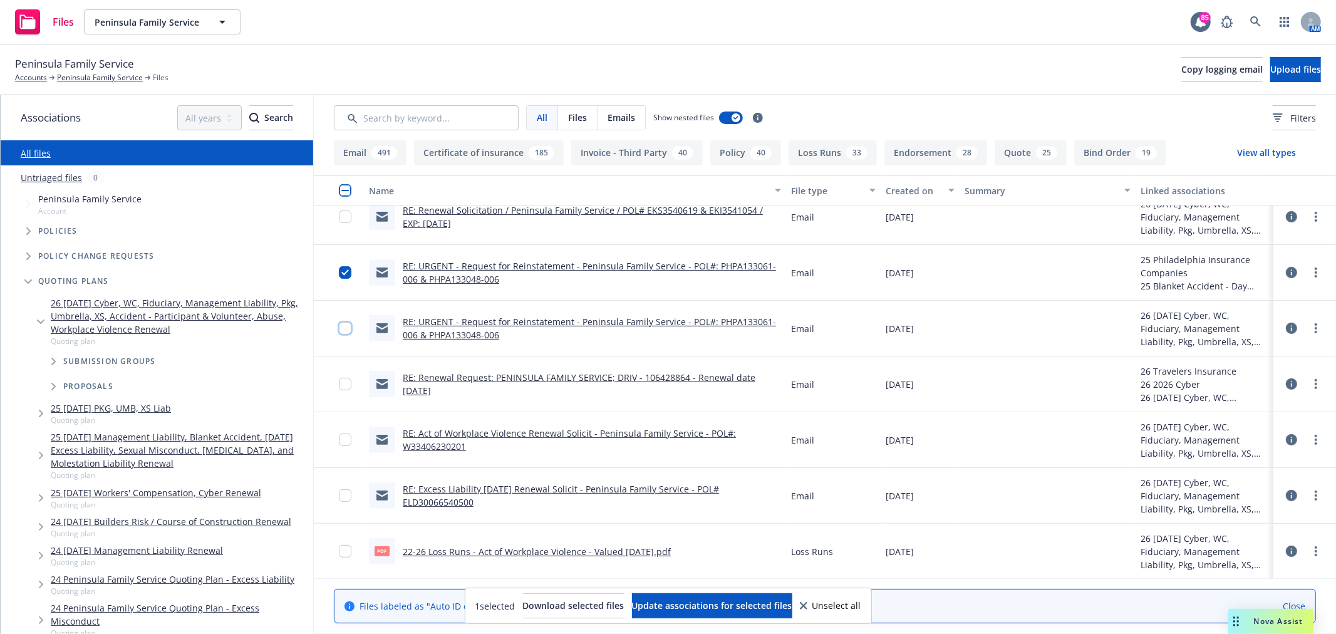
click at [339, 328] on input "checkbox" at bounding box center [345, 328] width 13 height 13
click at [343, 271] on input "checkbox" at bounding box center [345, 272] width 13 height 13
click at [427, 316] on link "RE: URGENT - Request for Reinstatement - Peninsula Family Service - POL#: PHPA1…" at bounding box center [589, 328] width 373 height 25
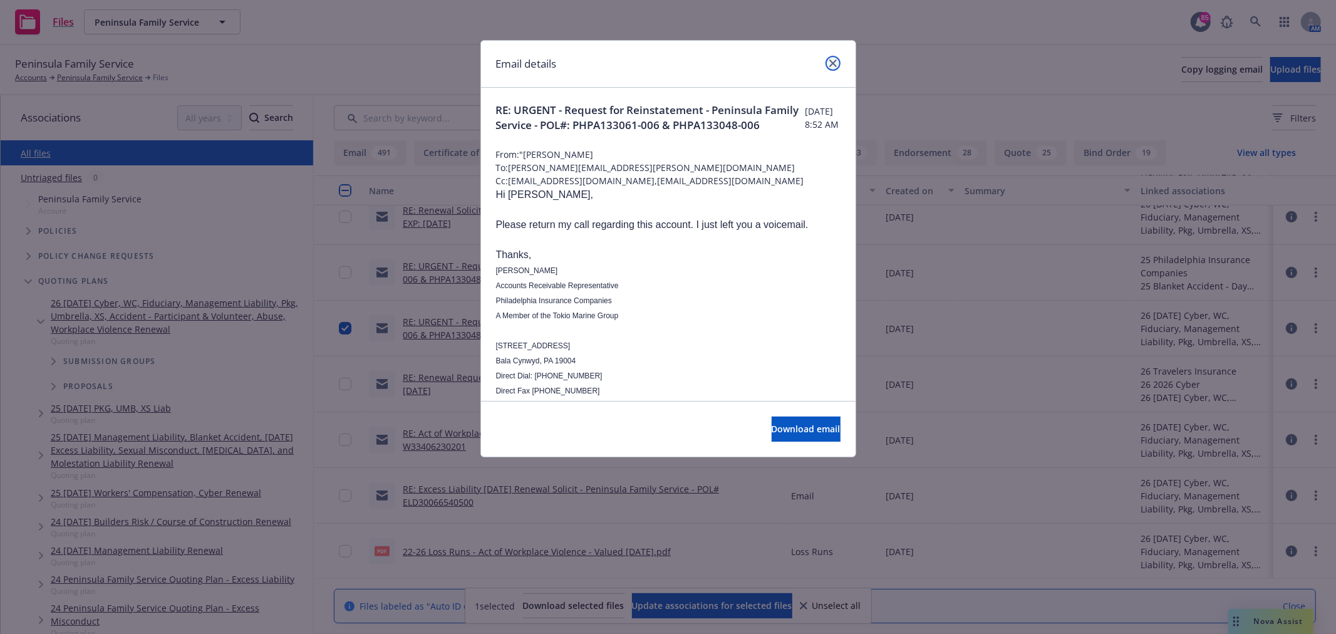
click at [831, 63] on icon "close" at bounding box center [833, 64] width 8 height 8
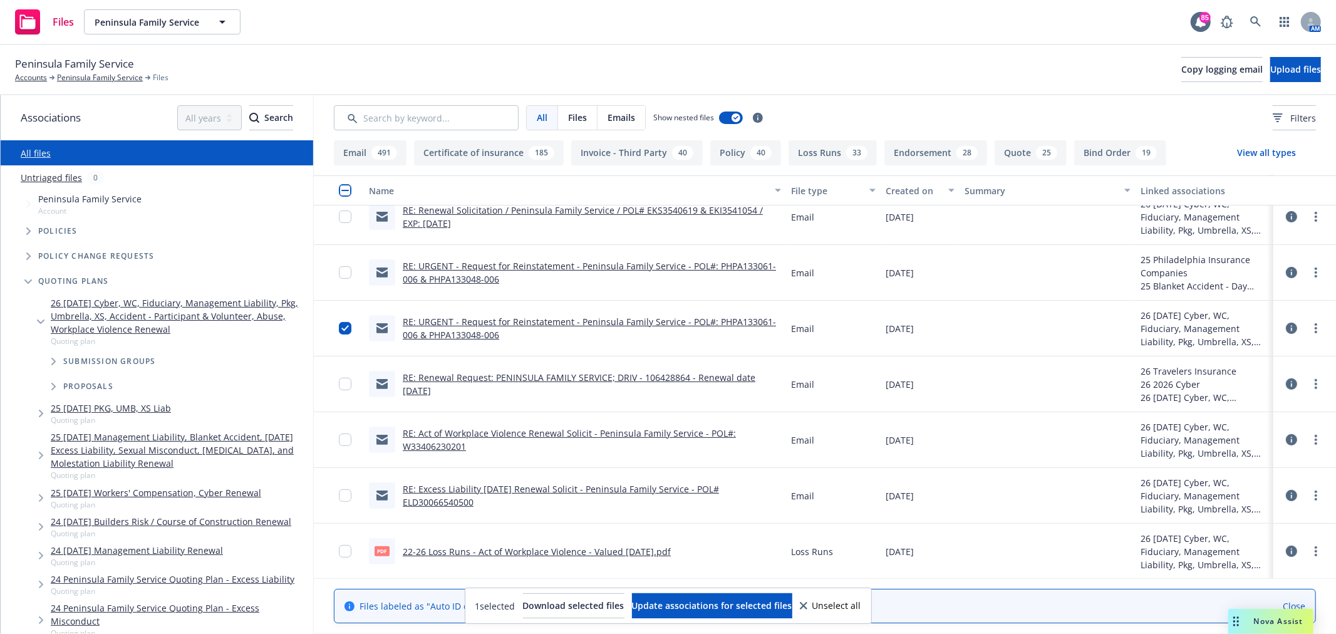
click at [492, 264] on link "RE: URGENT - Request for Reinstatement - Peninsula Family Service - POL#: PHPA1…" at bounding box center [589, 272] width 373 height 25
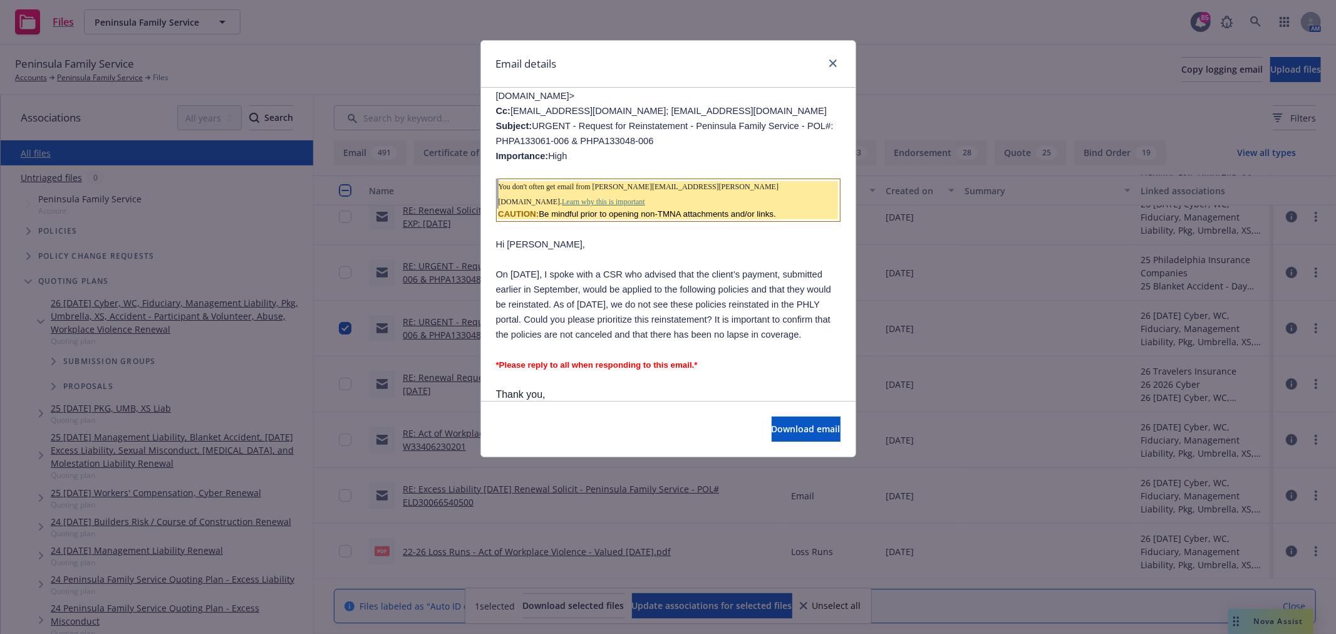
scroll to position [556, 0]
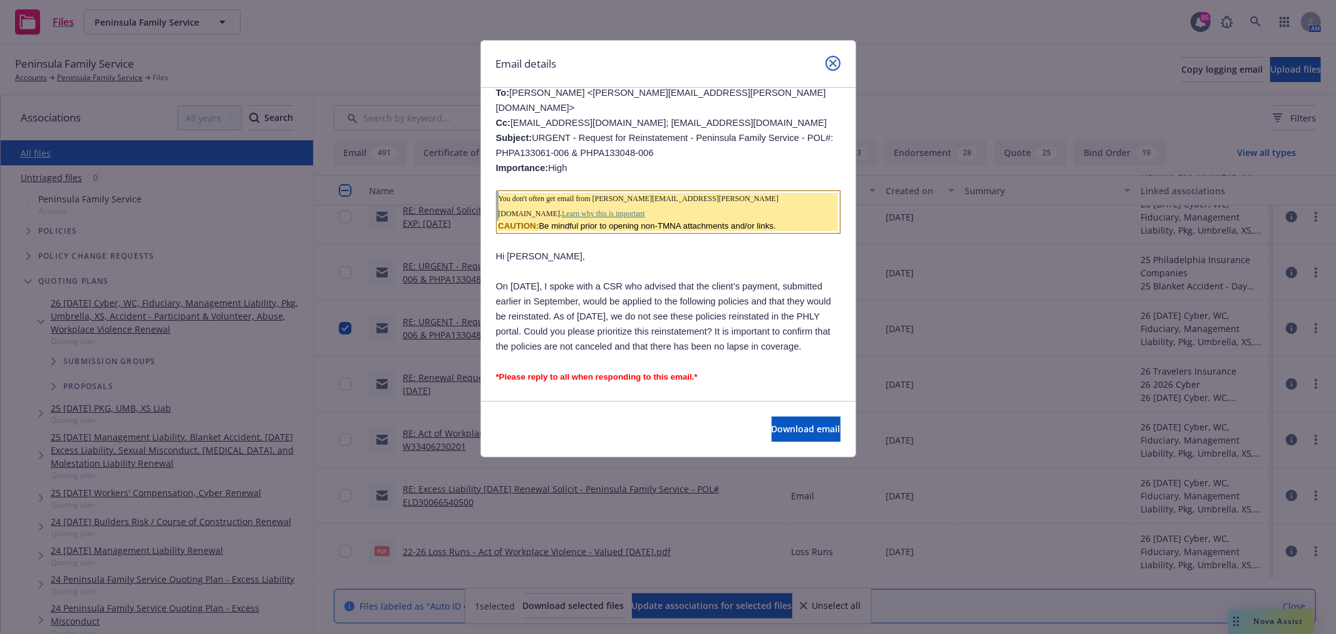
click at [829, 66] on icon "close" at bounding box center [833, 64] width 8 height 8
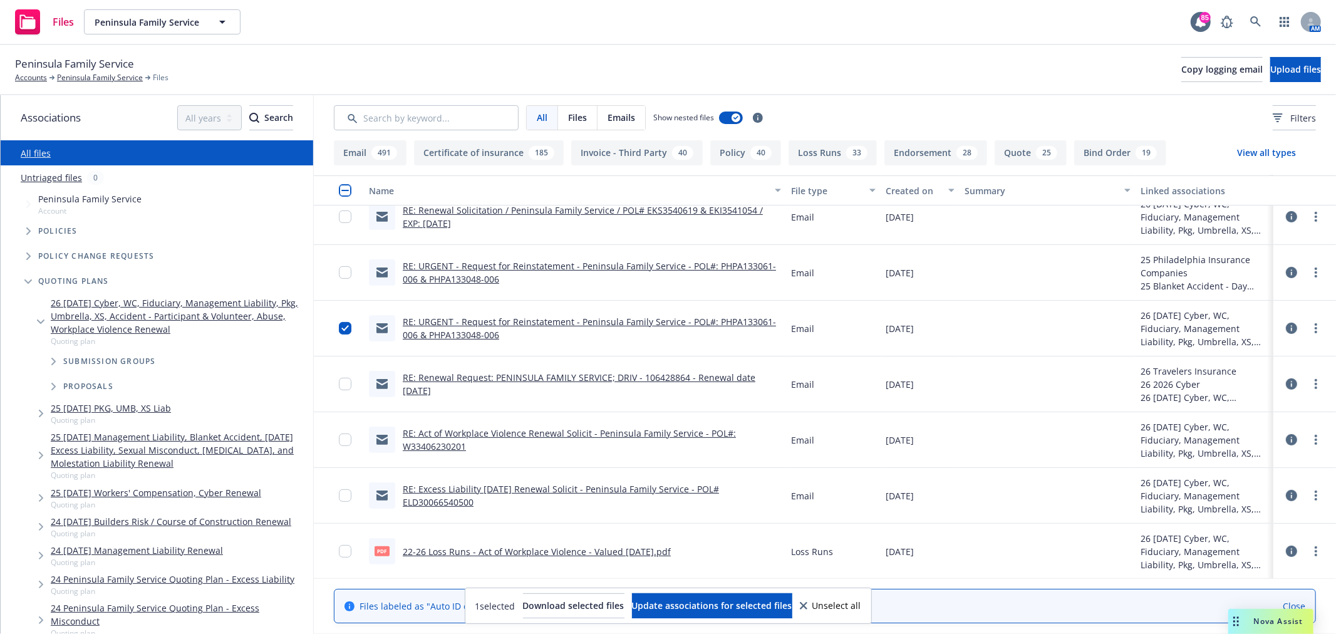
click at [1286, 321] on button at bounding box center [1291, 328] width 11 height 25
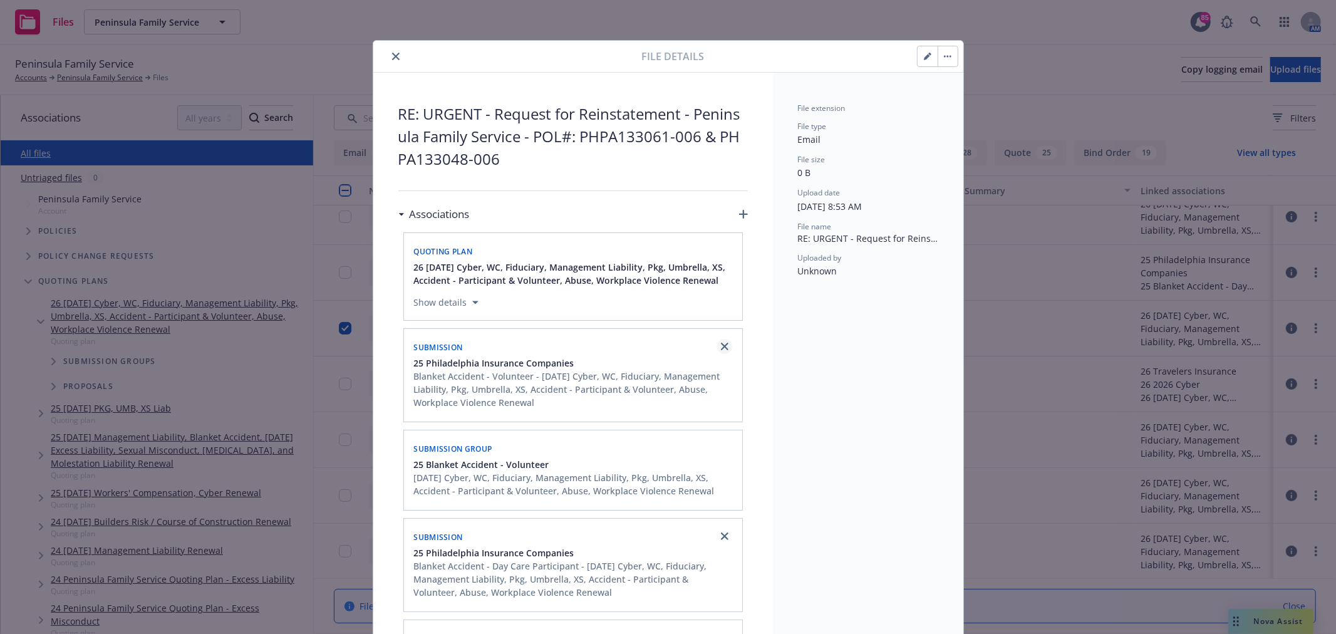
click at [721, 346] on icon "close" at bounding box center [725, 347] width 8 height 8
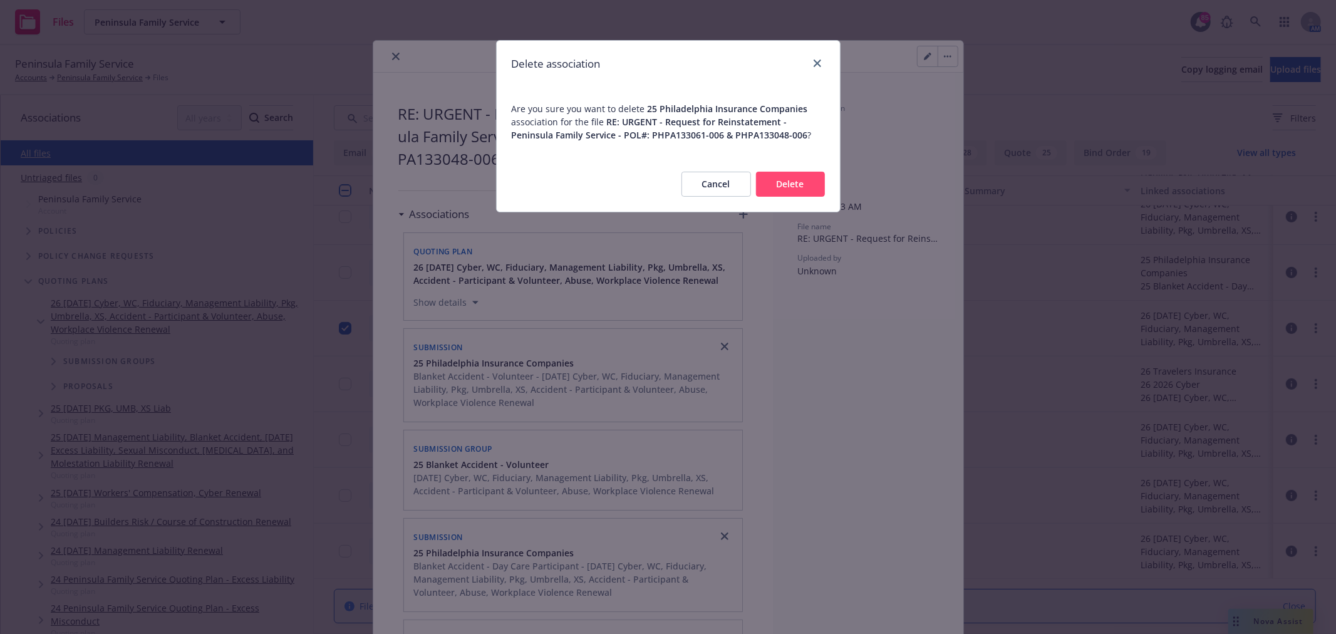
click at [792, 195] on button "Delete" at bounding box center [790, 184] width 69 height 25
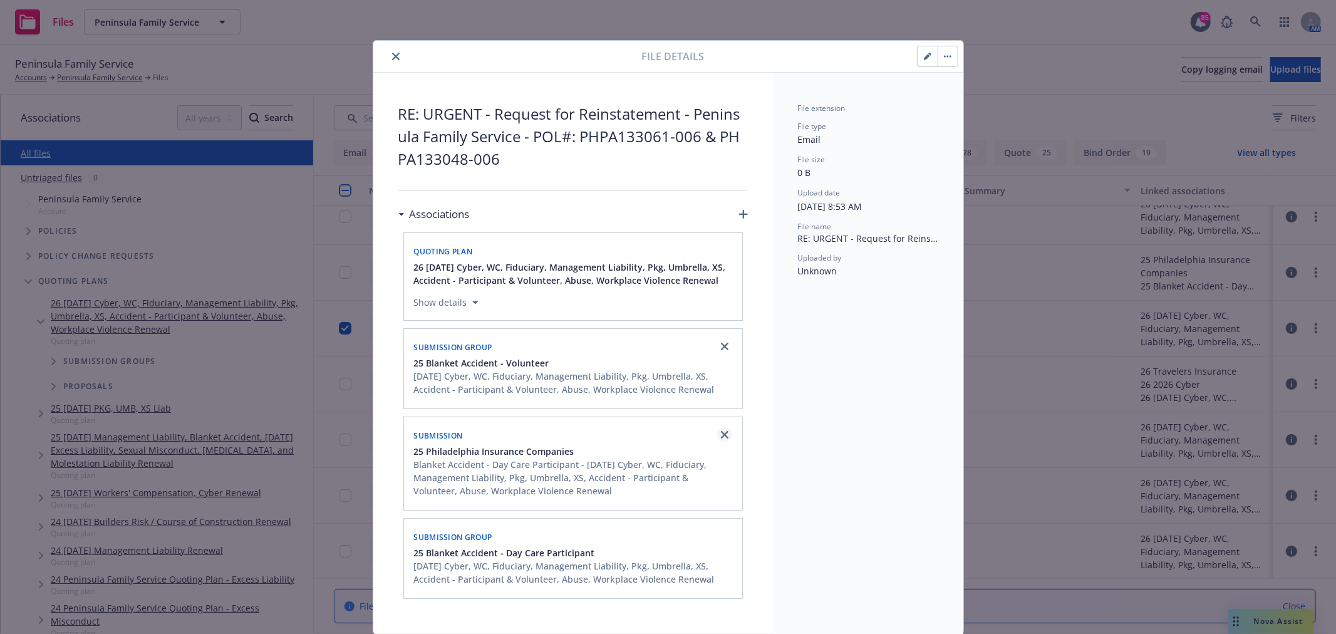
click at [721, 437] on icon "close" at bounding box center [725, 435] width 8 height 8
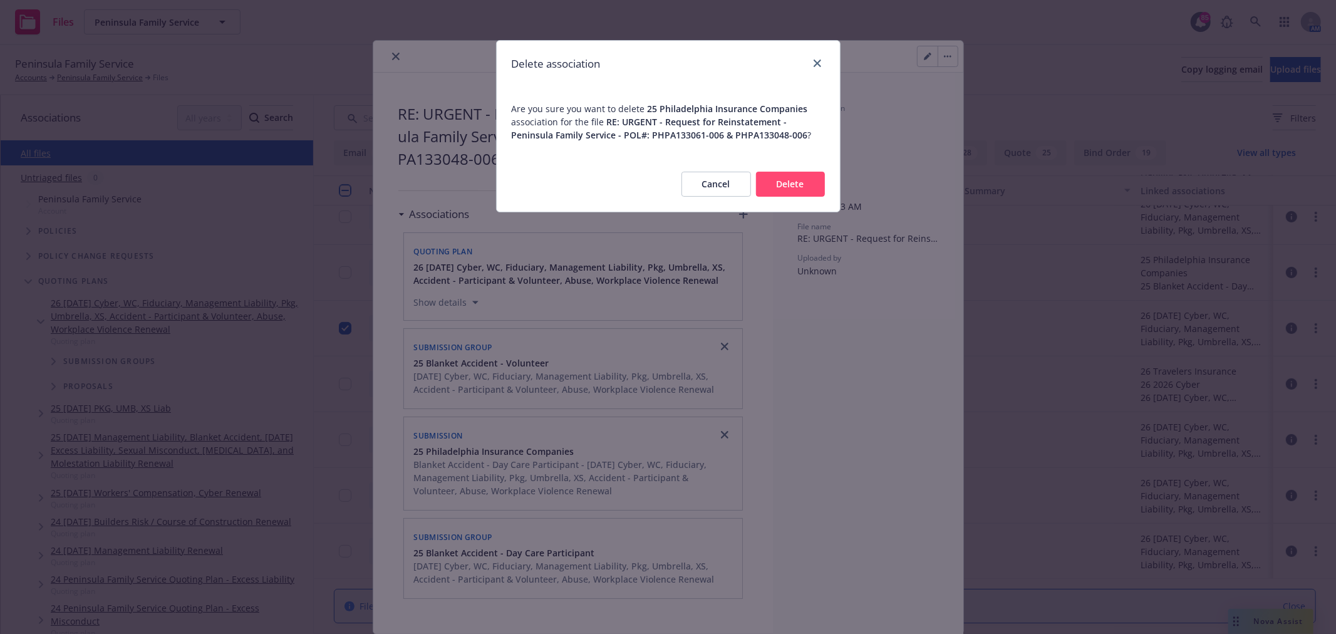
click at [812, 178] on button "Delete" at bounding box center [790, 184] width 69 height 25
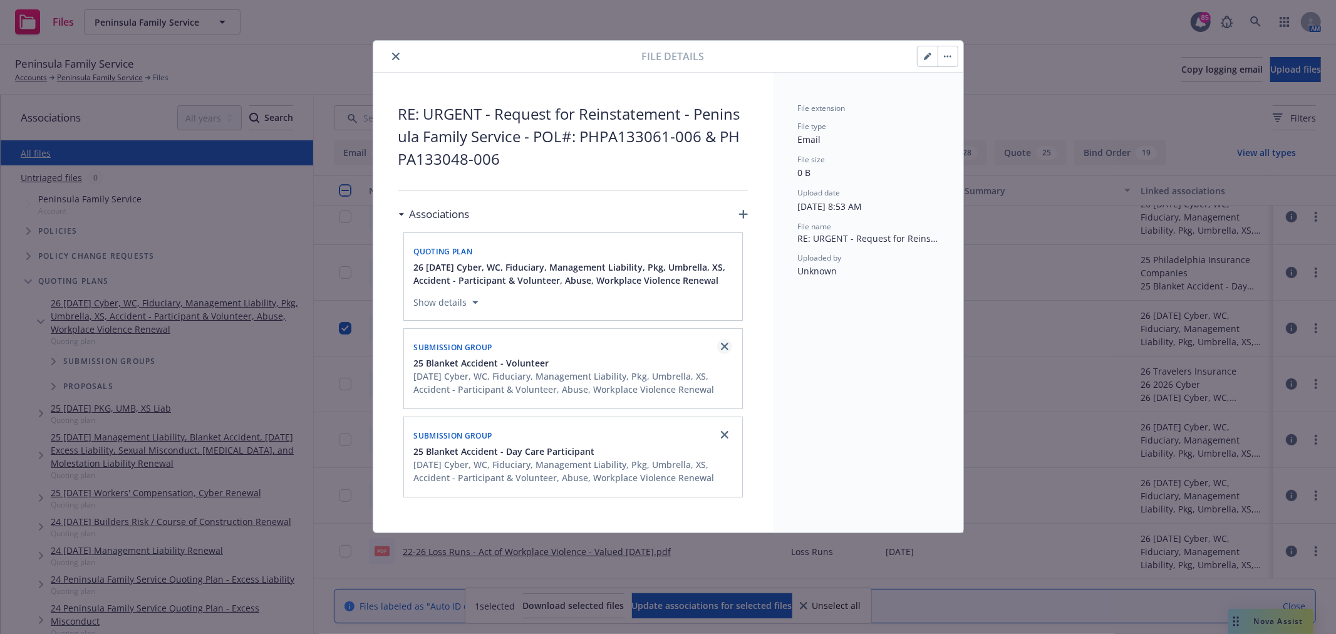
click at [723, 343] on icon "close" at bounding box center [725, 347] width 8 height 8
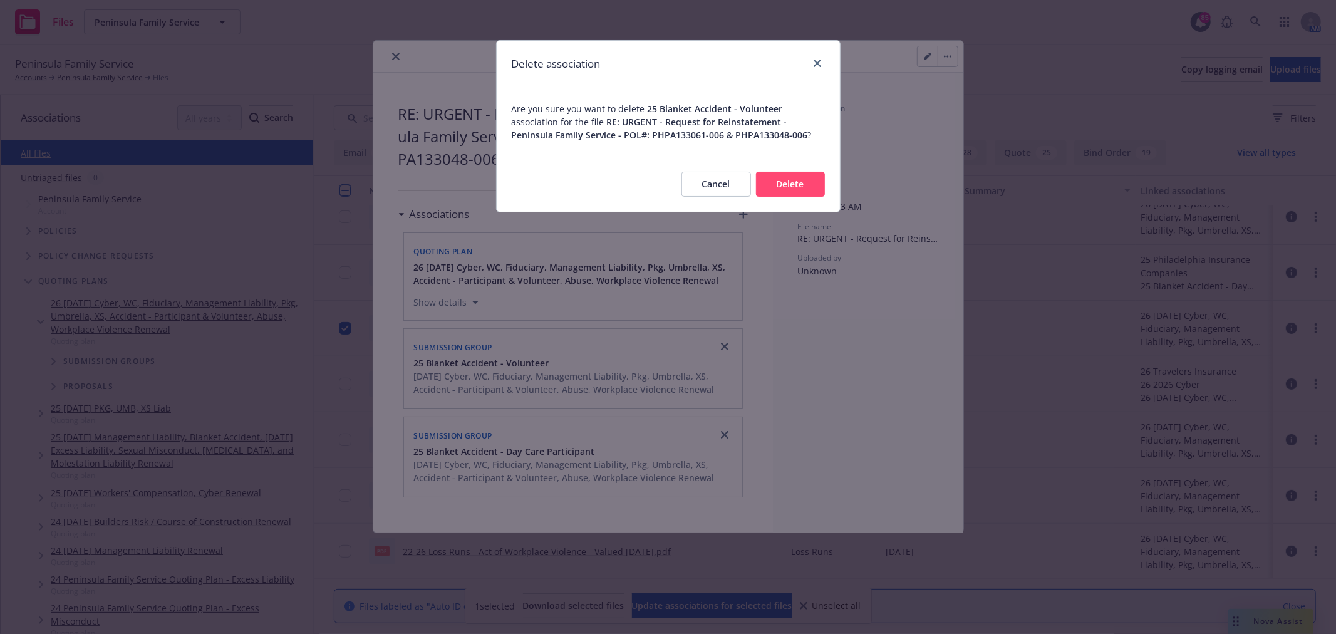
click at [810, 186] on button "Delete" at bounding box center [790, 184] width 69 height 25
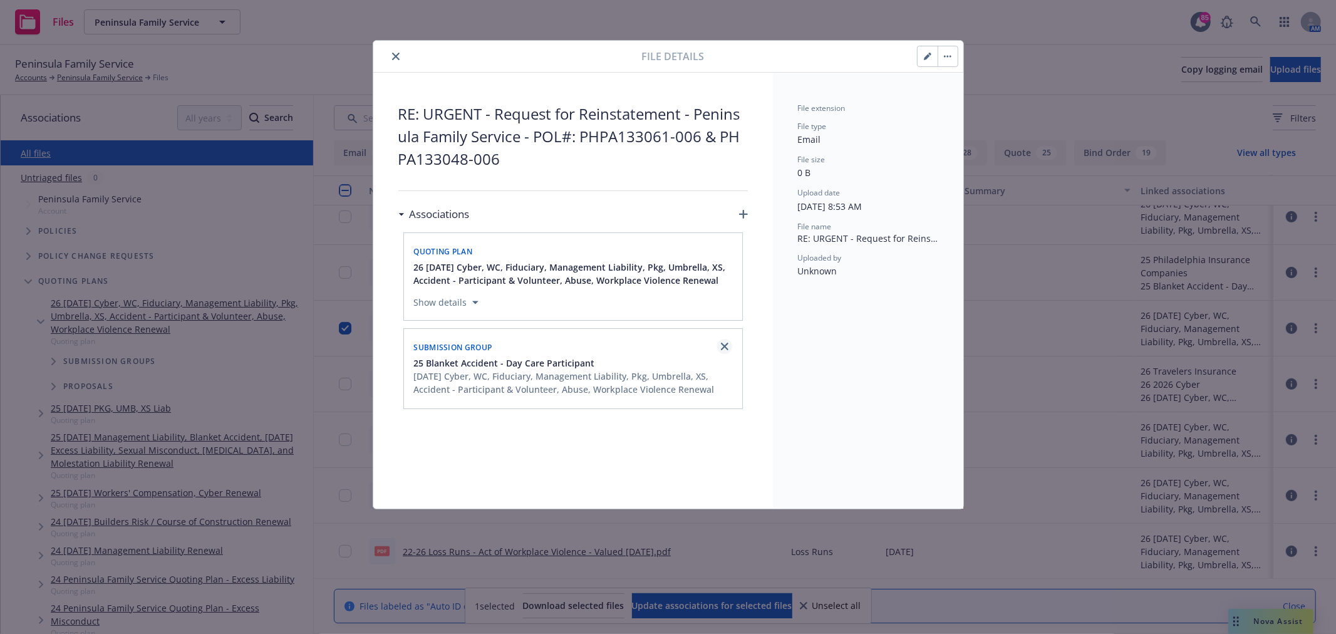
click at [724, 347] on icon "close" at bounding box center [725, 347] width 8 height 8
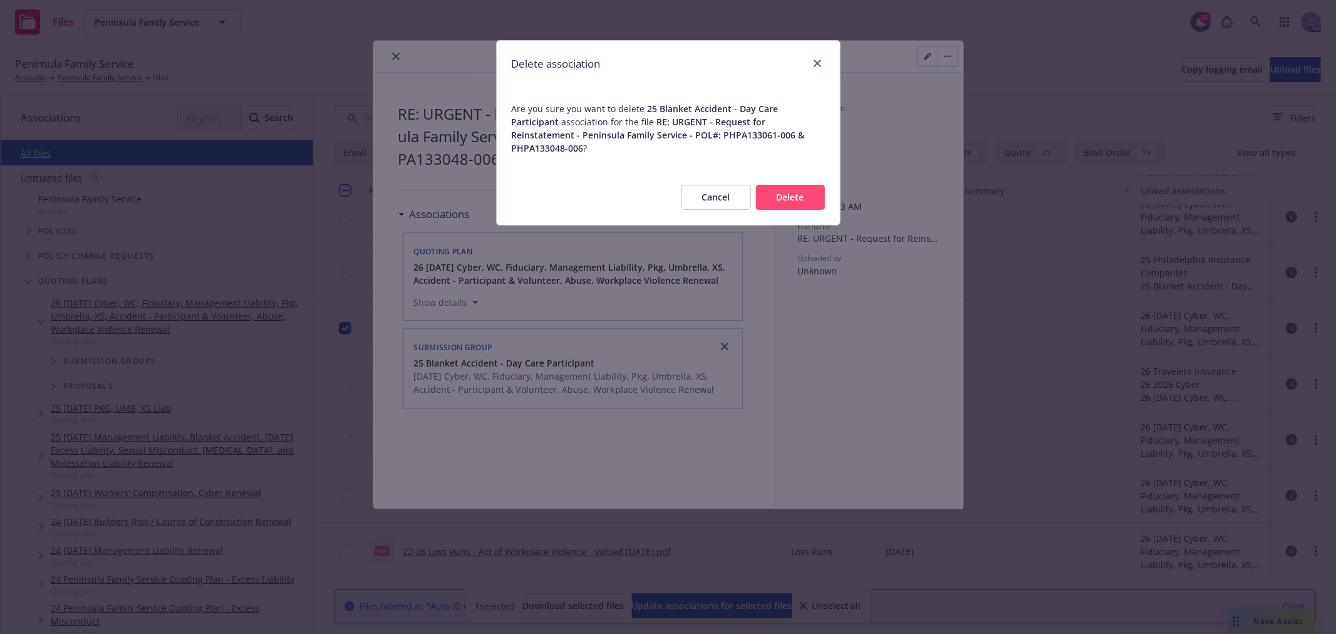
click at [799, 185] on button "Delete" at bounding box center [790, 197] width 69 height 25
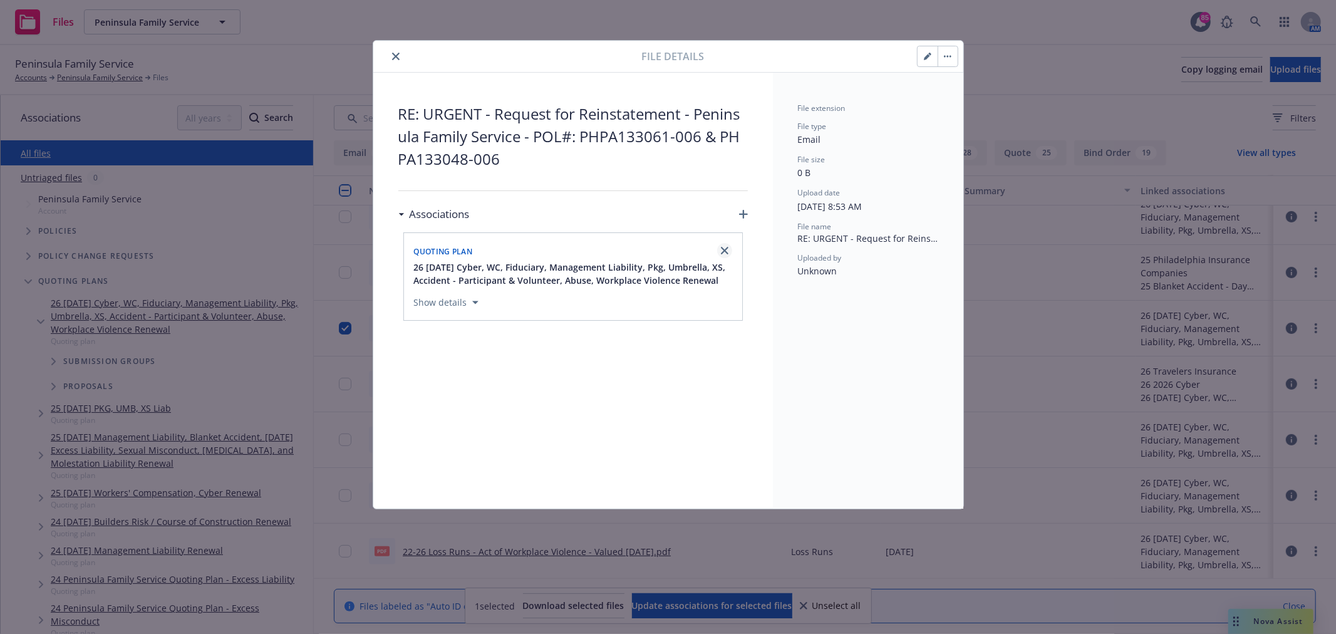
click at [725, 253] on icon "close" at bounding box center [725, 251] width 8 height 8
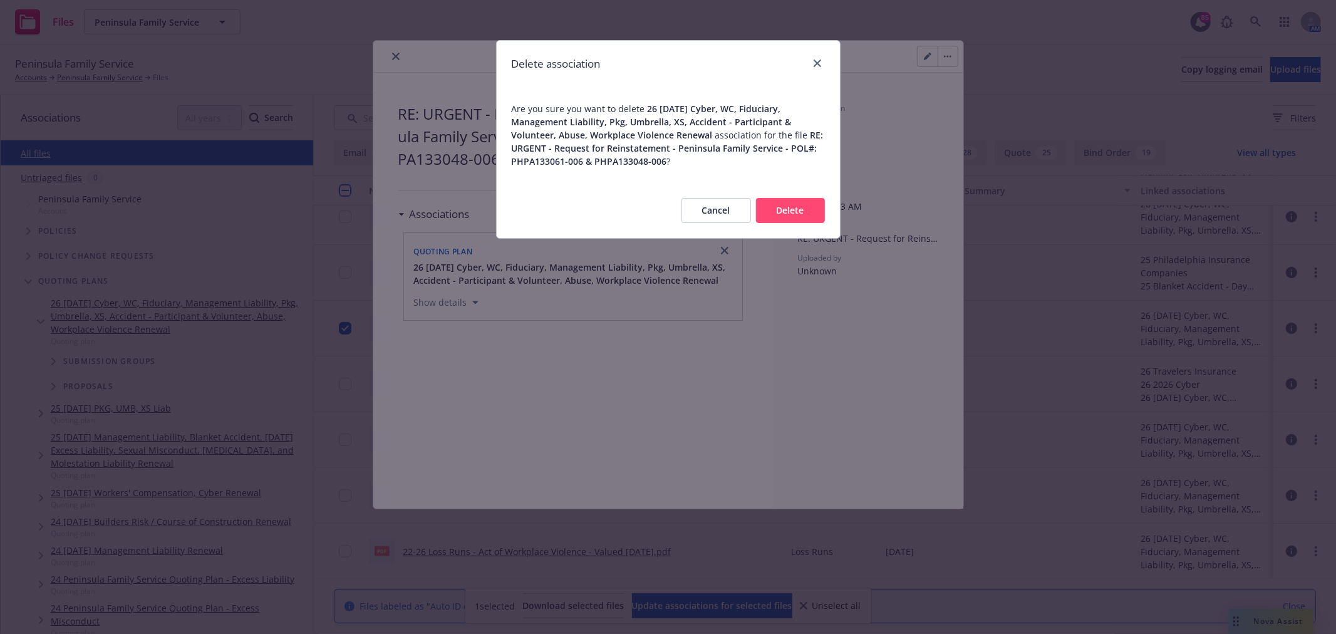
click at [790, 203] on button "Delete" at bounding box center [790, 210] width 69 height 25
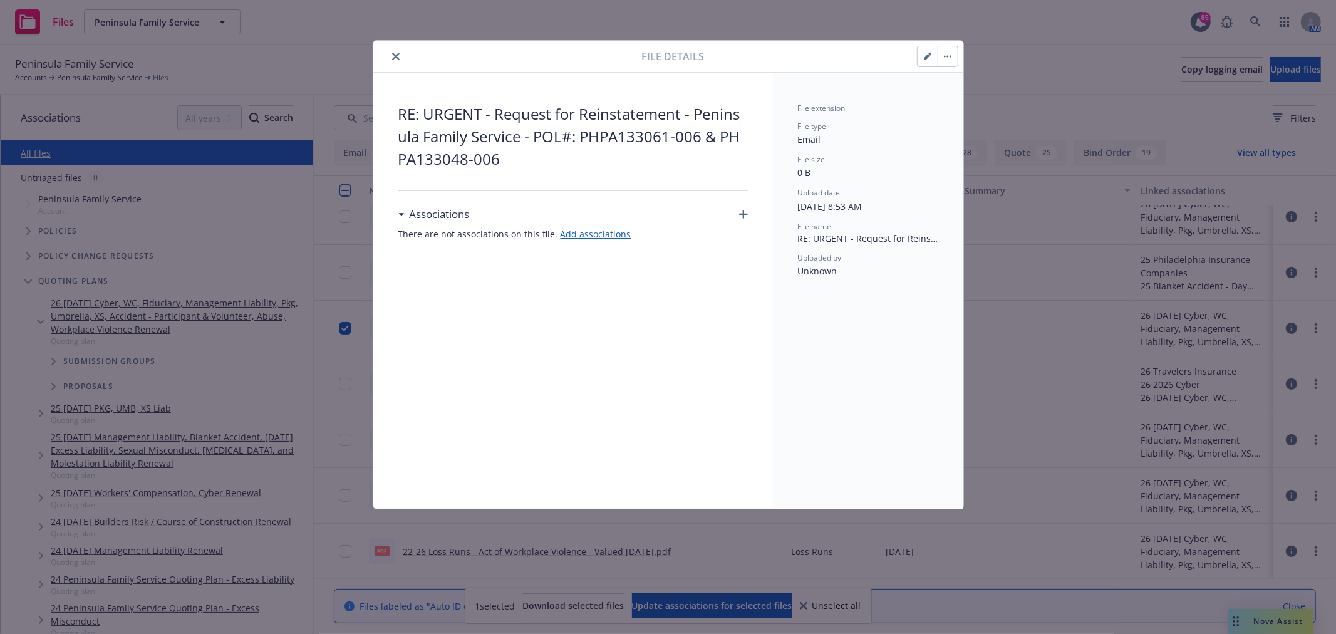
click at [741, 215] on icon "button" at bounding box center [743, 214] width 9 height 9
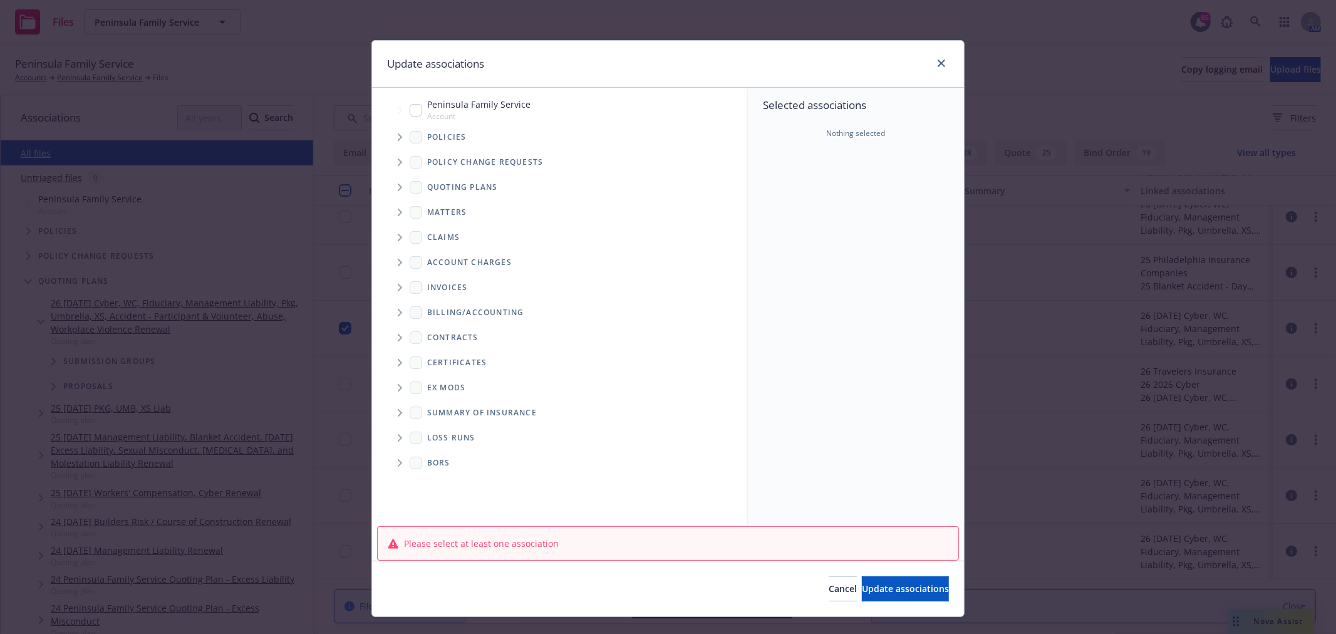
click at [398, 136] on span "Tree Example" at bounding box center [400, 137] width 20 height 20
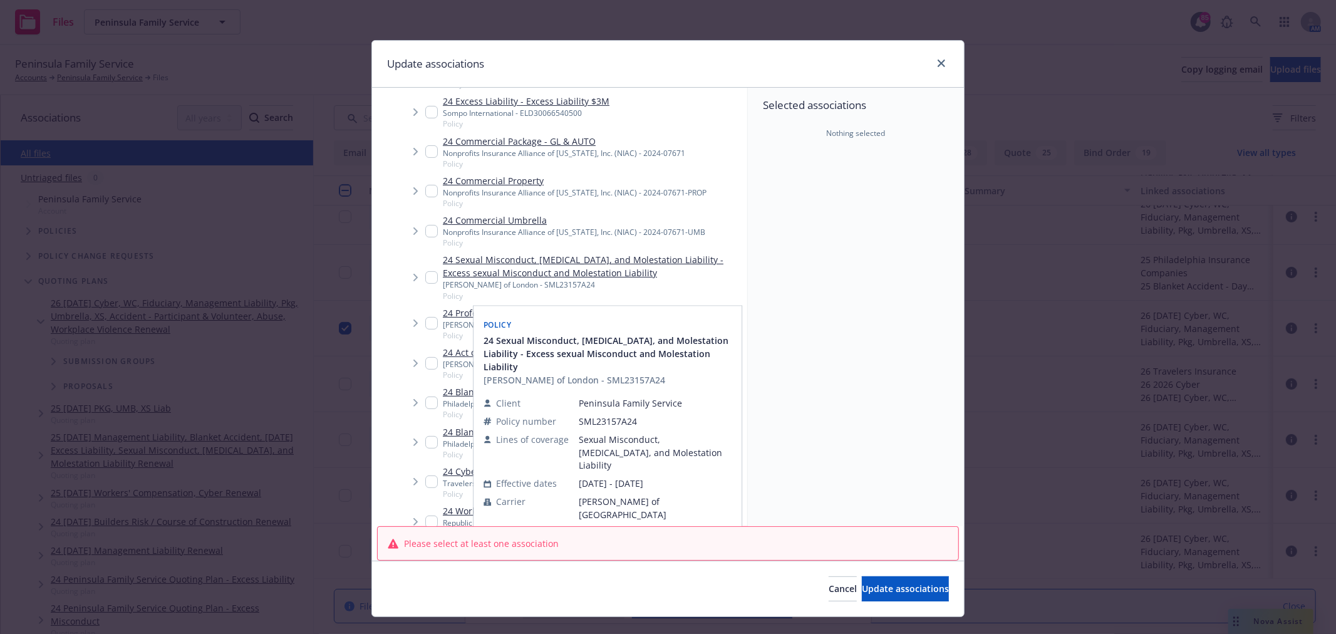
scroll to position [348, 0]
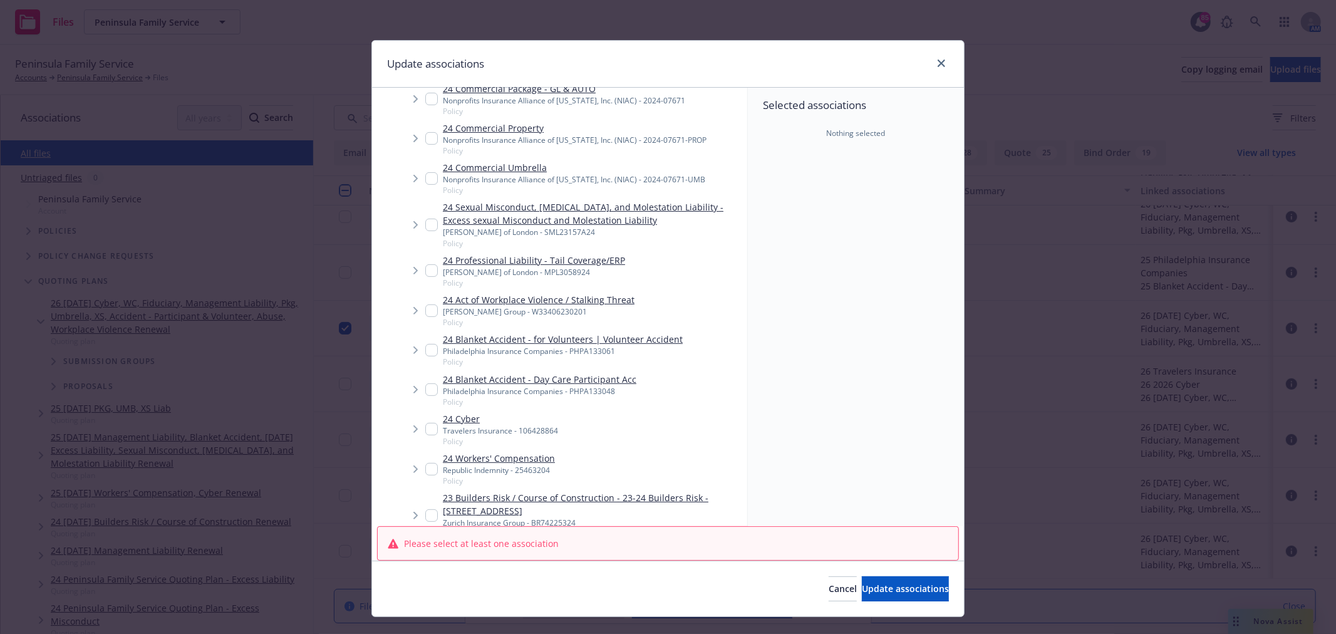
click at [425, 351] on input "Tree Example" at bounding box center [431, 350] width 13 height 13
checkbox input "true"
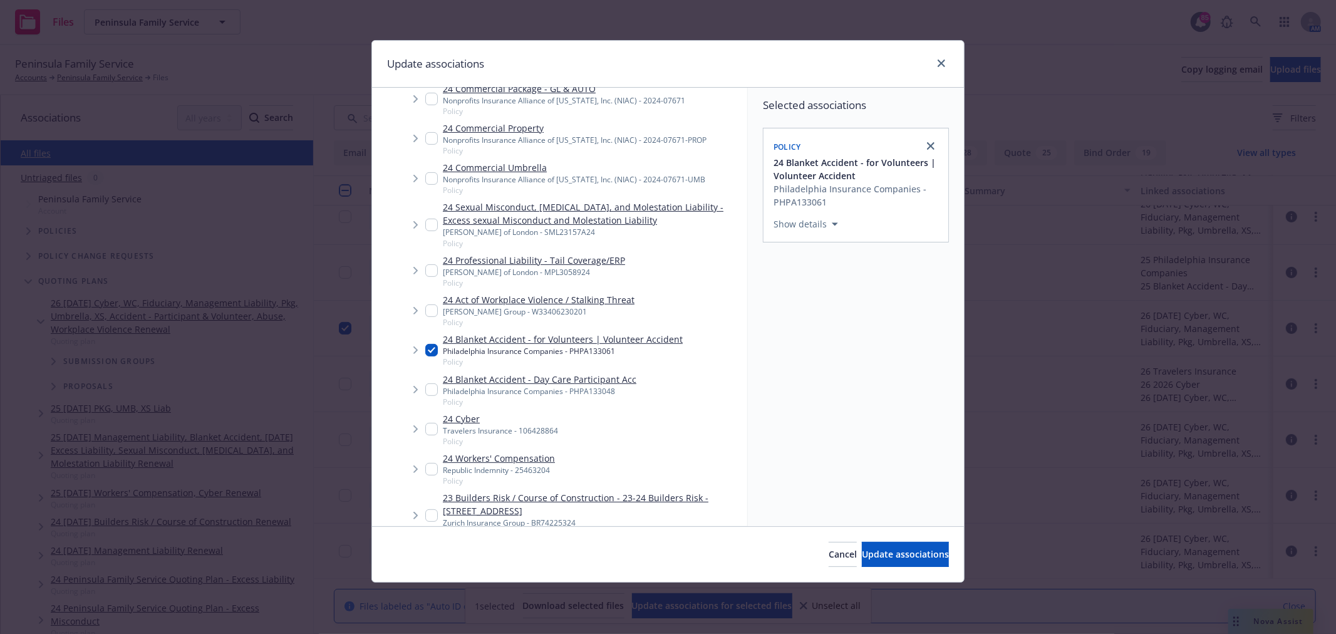
click at [429, 390] on input "Tree Example" at bounding box center [431, 389] width 13 height 13
checkbox input "true"
click at [921, 552] on span "Update associations" at bounding box center [905, 554] width 87 height 12
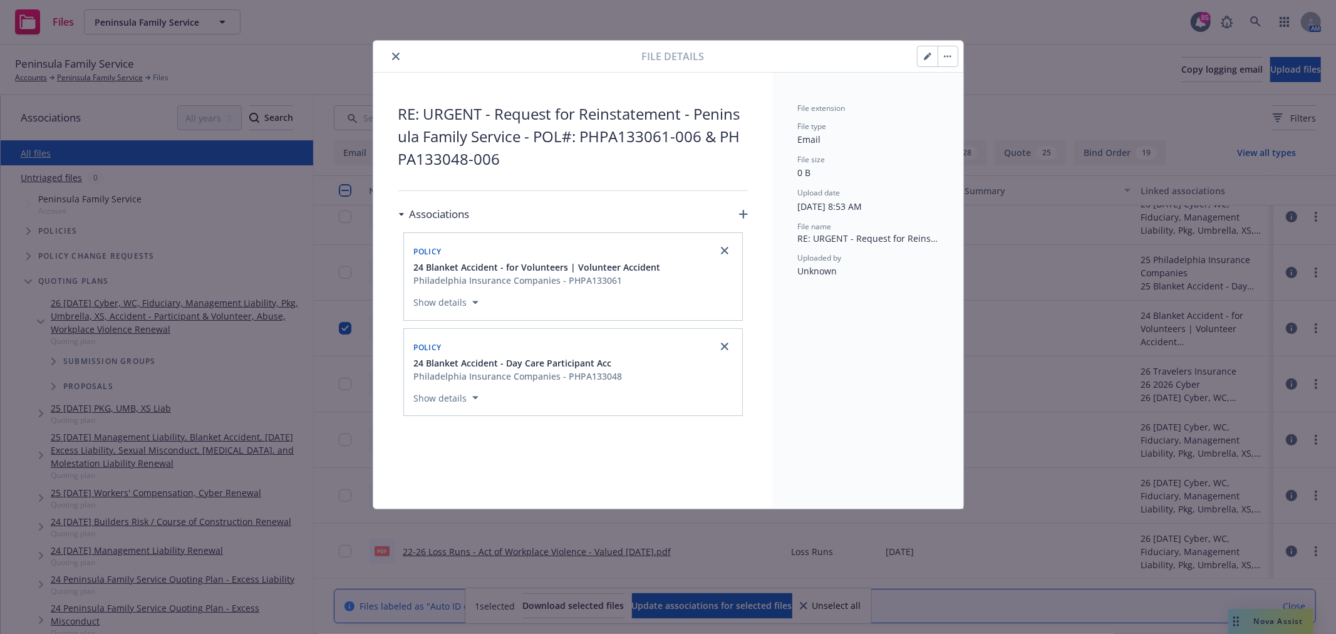
click at [395, 61] on button "close" at bounding box center [395, 56] width 15 height 15
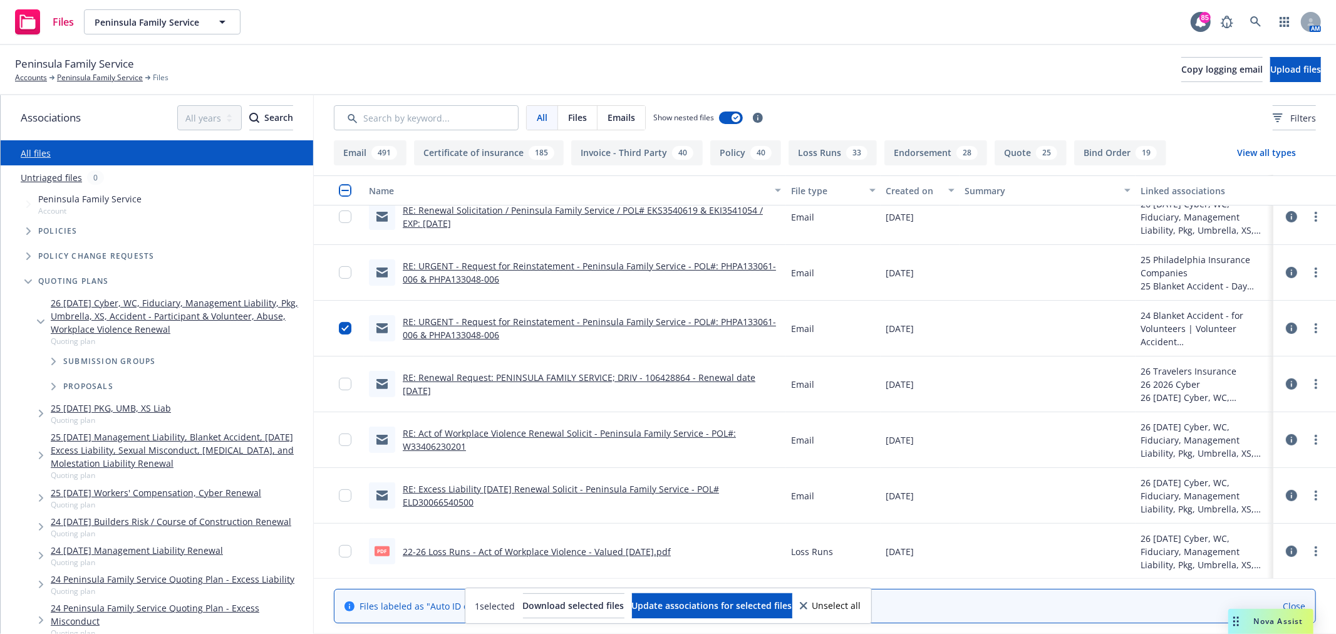
click at [395, 61] on div "Peninsula Family Service Accounts Peninsula Family Service Files Copy logging e…" at bounding box center [668, 70] width 1306 height 28
click at [345, 328] on input "checkbox" at bounding box center [345, 328] width 13 height 13
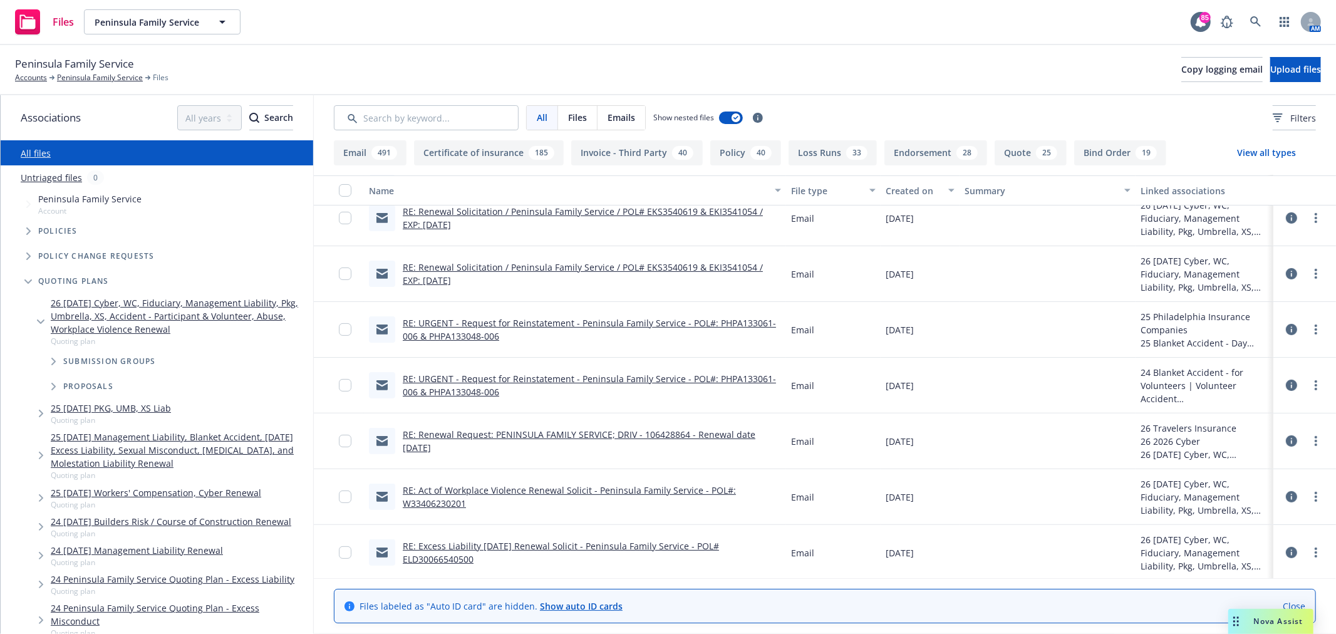
scroll to position [278, 0]
